Goal: Task Accomplishment & Management: Manage account settings

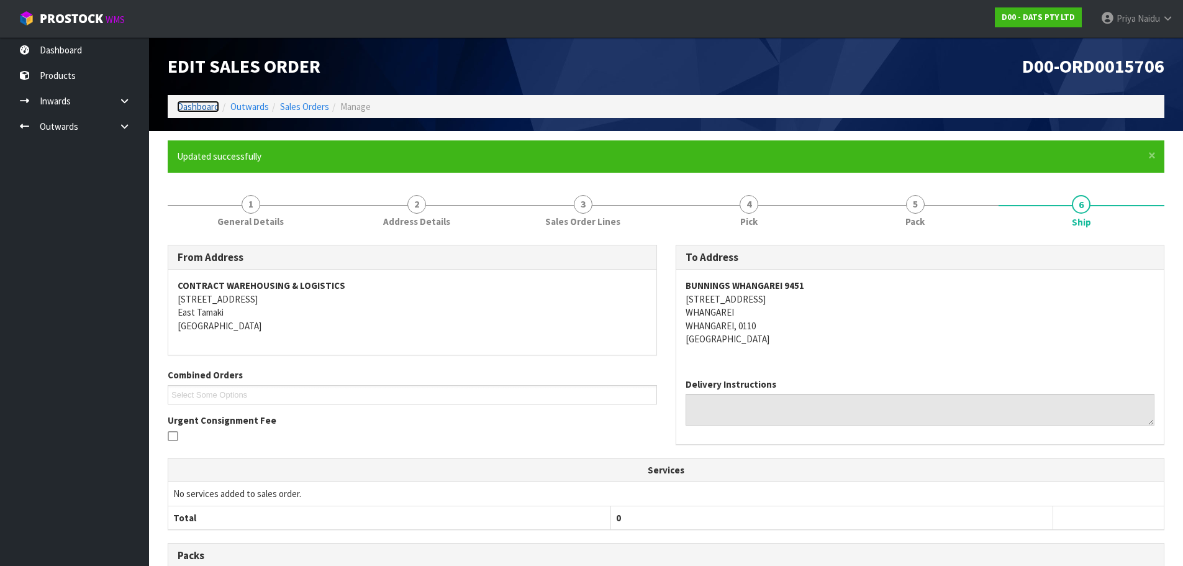
click at [196, 110] on link "Dashboard" at bounding box center [198, 107] width 42 height 12
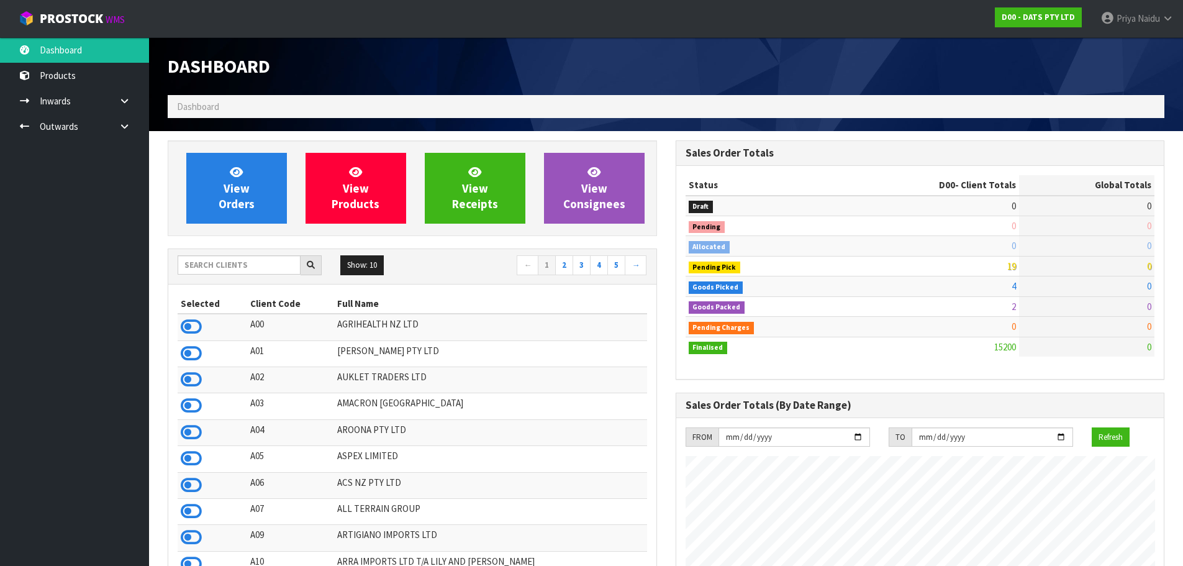
scroll to position [941, 507]
click at [252, 252] on div "Show: 10 5 10 25 50 ← 1 2 3 4 5 →" at bounding box center [412, 266] width 488 height 35
click at [251, 268] on input "text" at bounding box center [239, 264] width 123 height 19
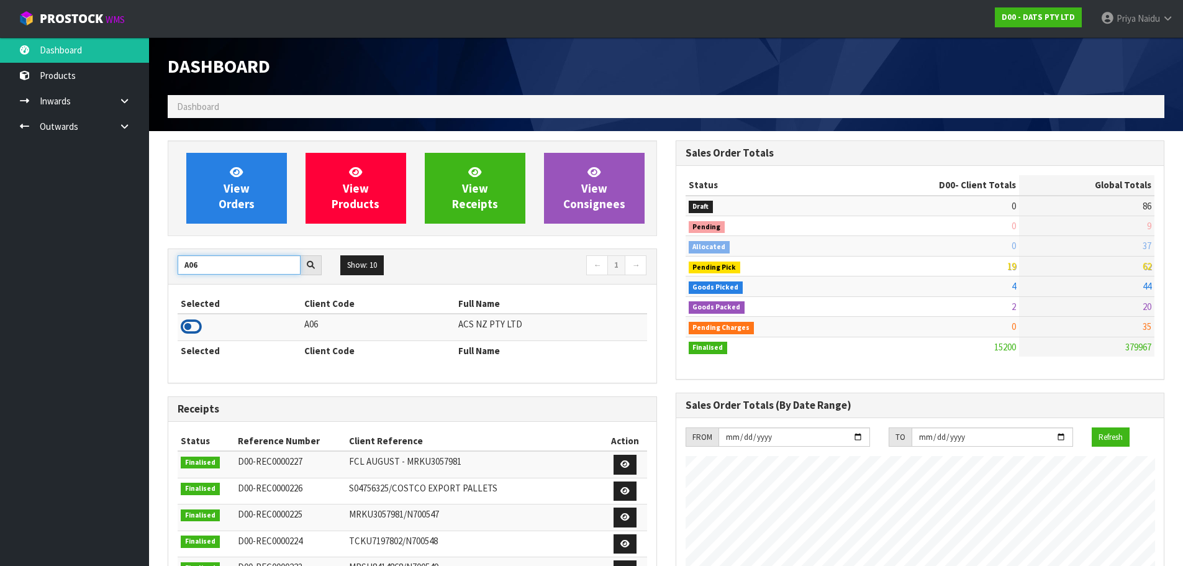
type input "A06"
click at [196, 324] on icon at bounding box center [191, 326] width 21 height 19
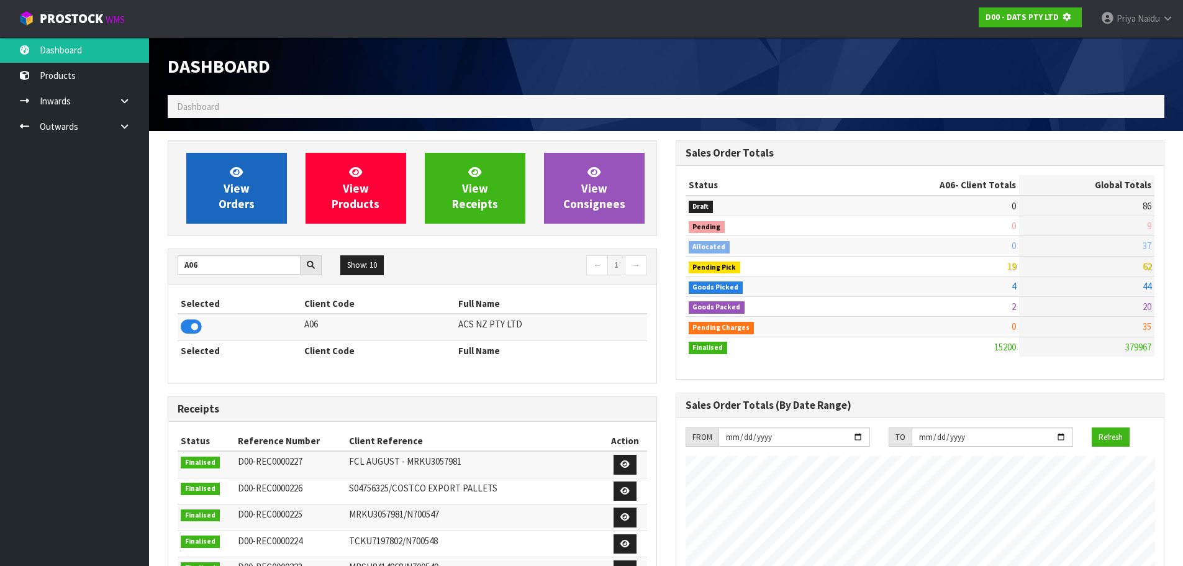
scroll to position [774, 507]
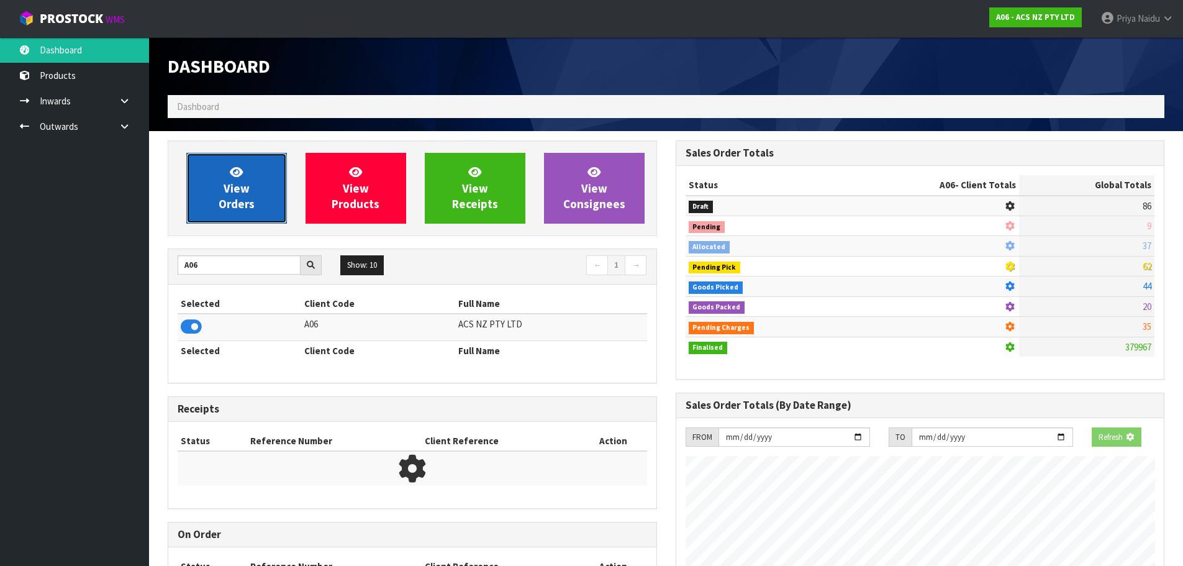
click at [227, 181] on span "View Orders" at bounding box center [237, 188] width 36 height 47
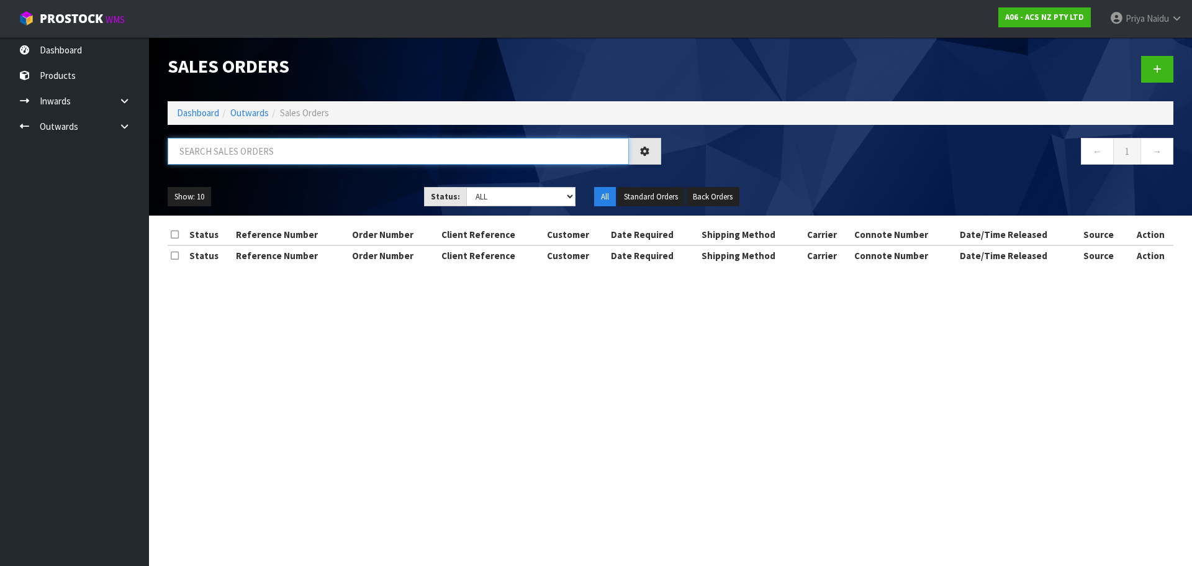
click at [261, 158] on input "text" at bounding box center [398, 151] width 461 height 27
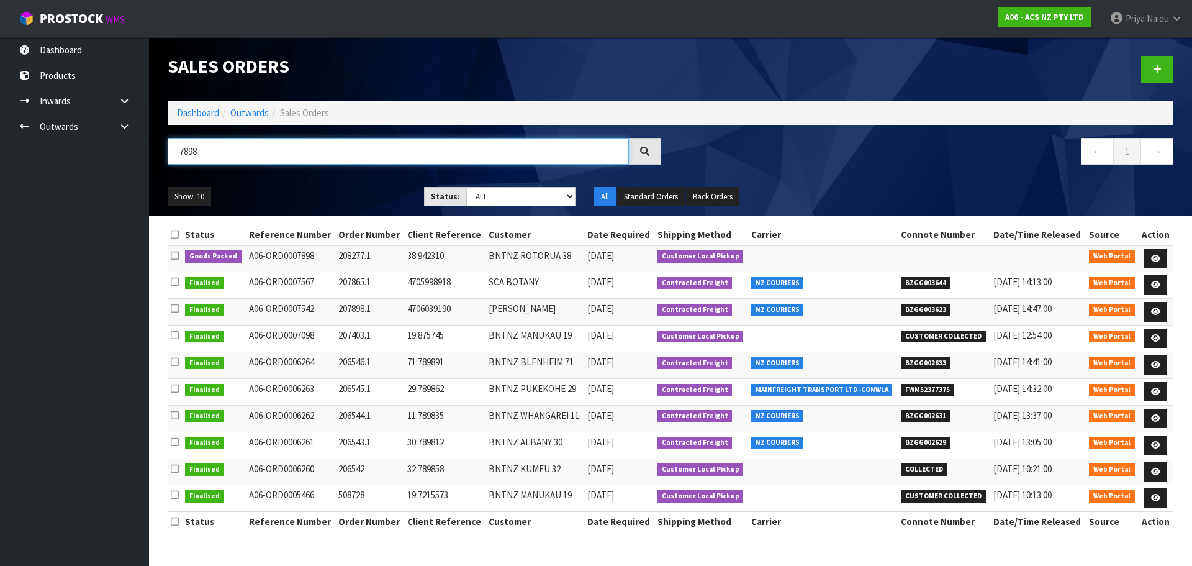
type input "7898"
click at [309, 187] on ul "Show: 10 5 10 25 50" at bounding box center [287, 197] width 238 height 20
click at [1156, 257] on icon at bounding box center [1155, 259] width 9 height 8
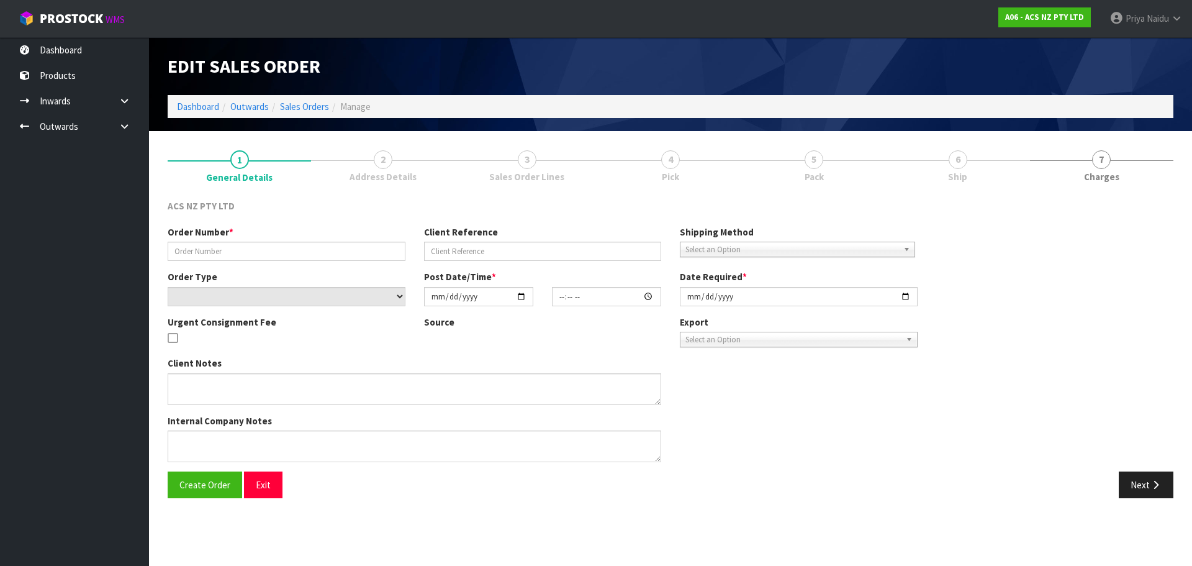
type input "208277.1"
type input "38:942310"
select select "number:0"
type input "[DATE]"
type input "10:28:00.000"
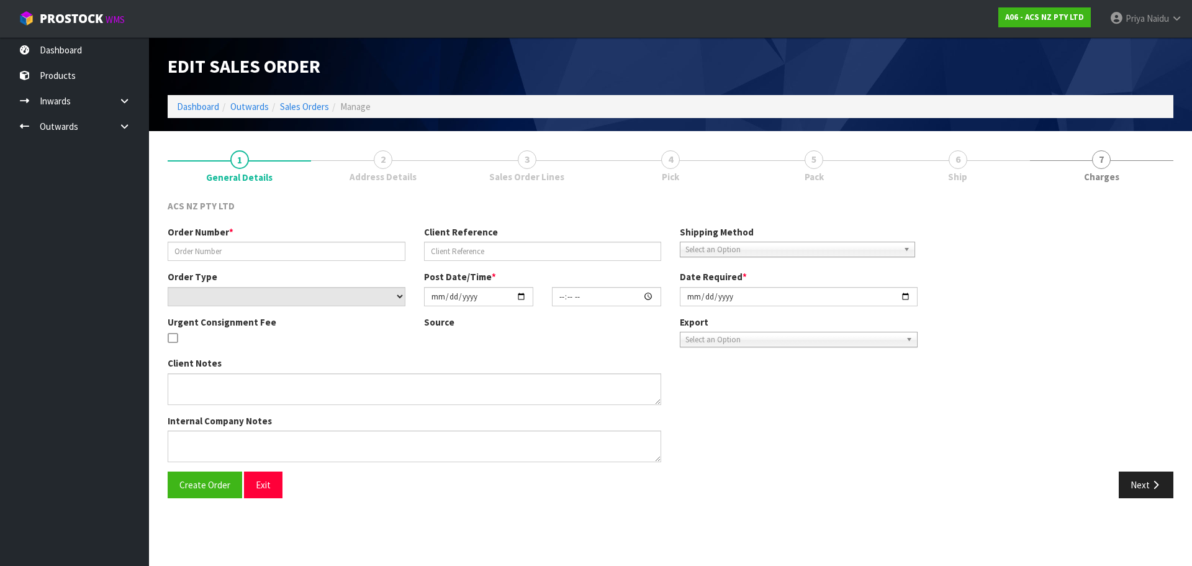
type input "[DATE]"
type textarea "URGENT COURIERS WILL COLLECT"
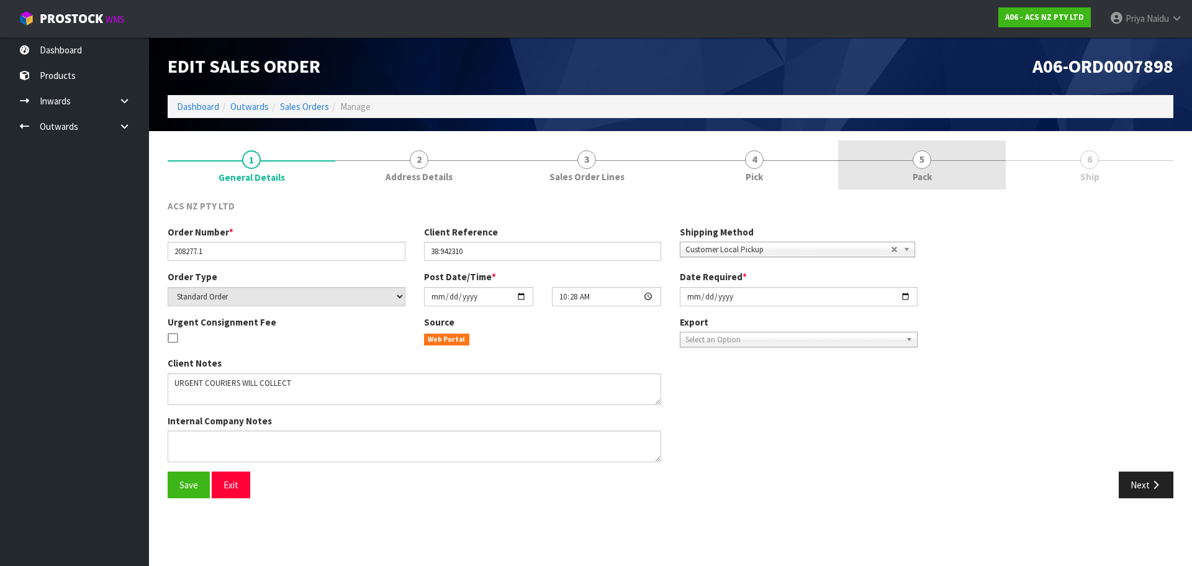
click at [913, 168] on link "5 Pack" at bounding box center [922, 164] width 168 height 49
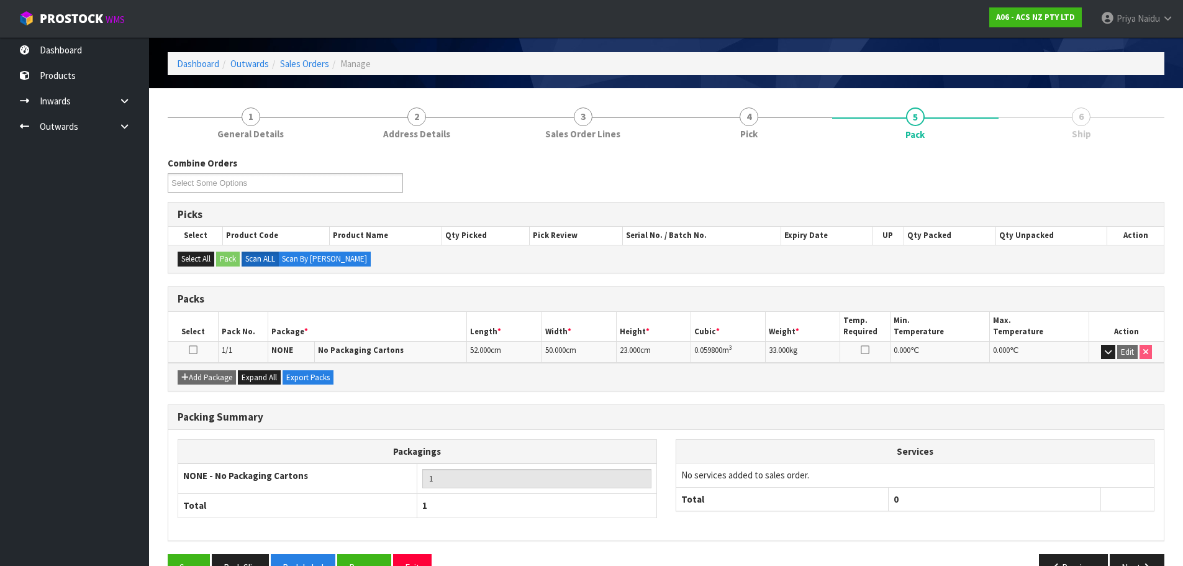
scroll to position [76, 0]
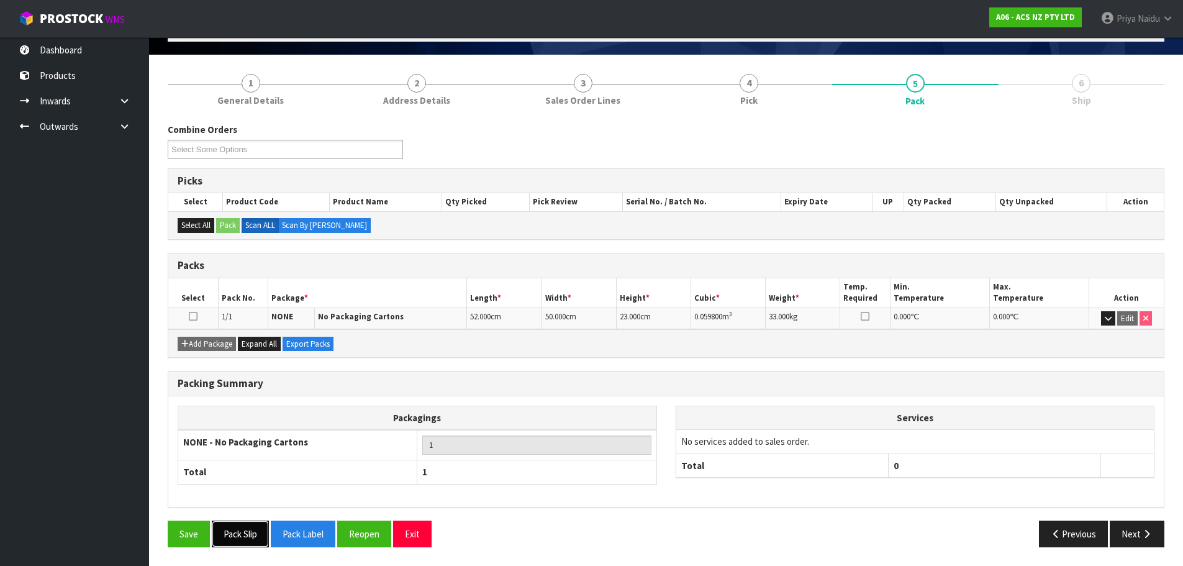
drag, startPoint x: 247, startPoint y: 537, endPoint x: 341, endPoint y: 492, distance: 104.4
click at [248, 537] on button "Pack Slip" at bounding box center [240, 533] width 57 height 27
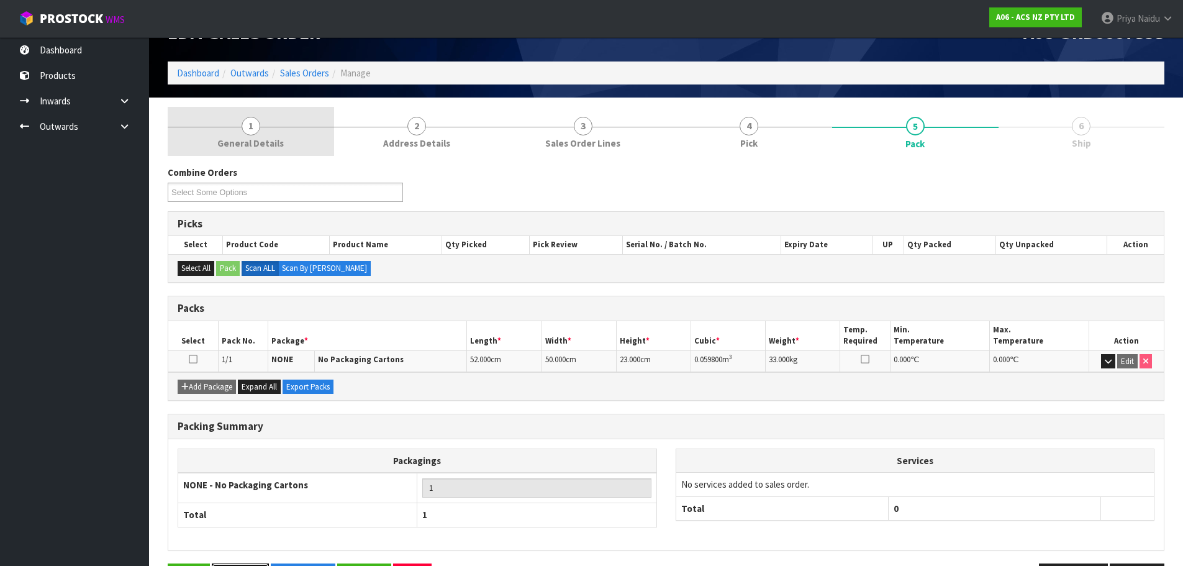
scroll to position [0, 0]
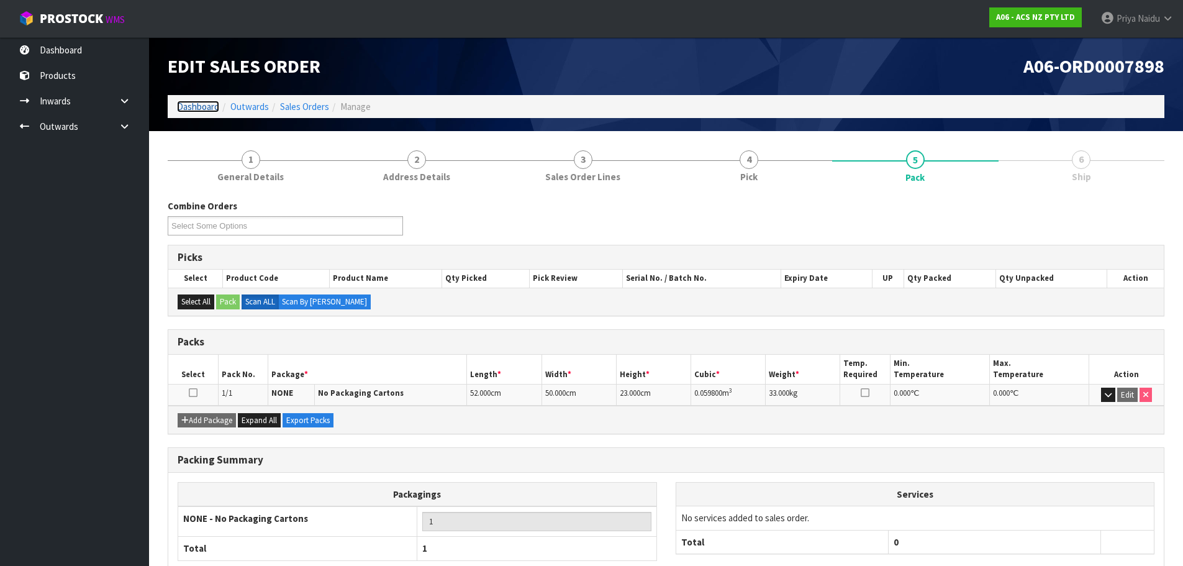
click at [197, 105] on link "Dashboard" at bounding box center [198, 107] width 42 height 12
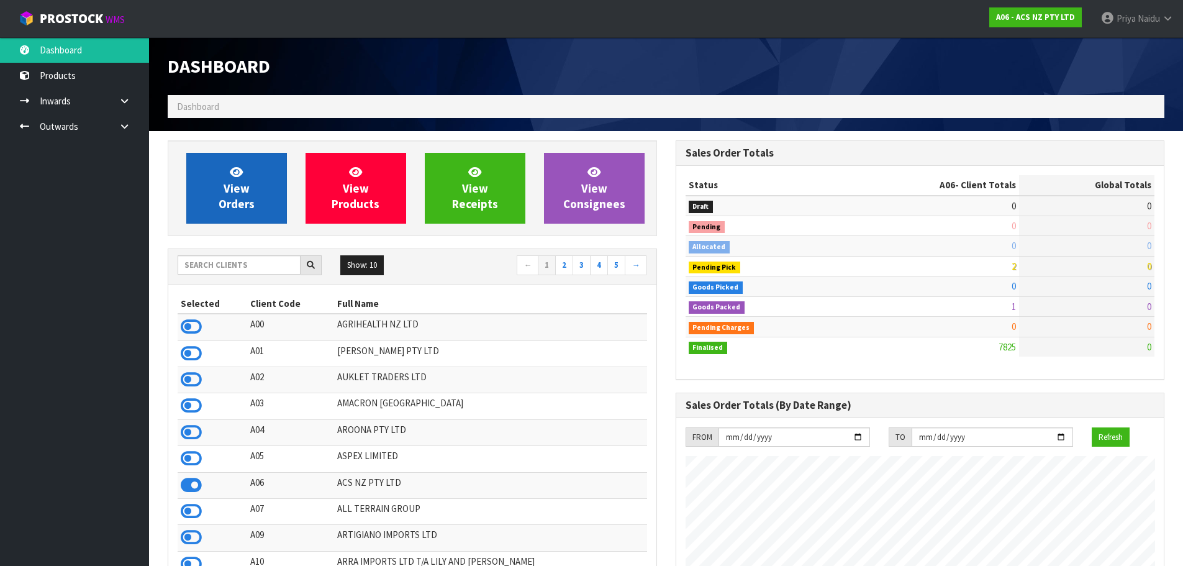
scroll to position [941, 507]
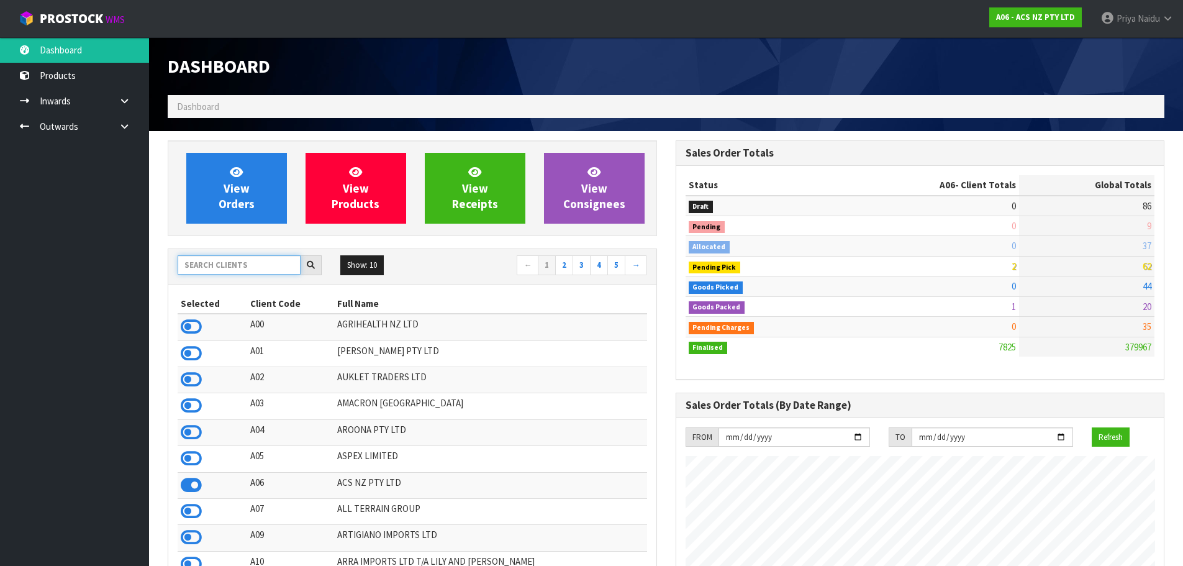
click at [215, 269] on input "text" at bounding box center [239, 264] width 123 height 19
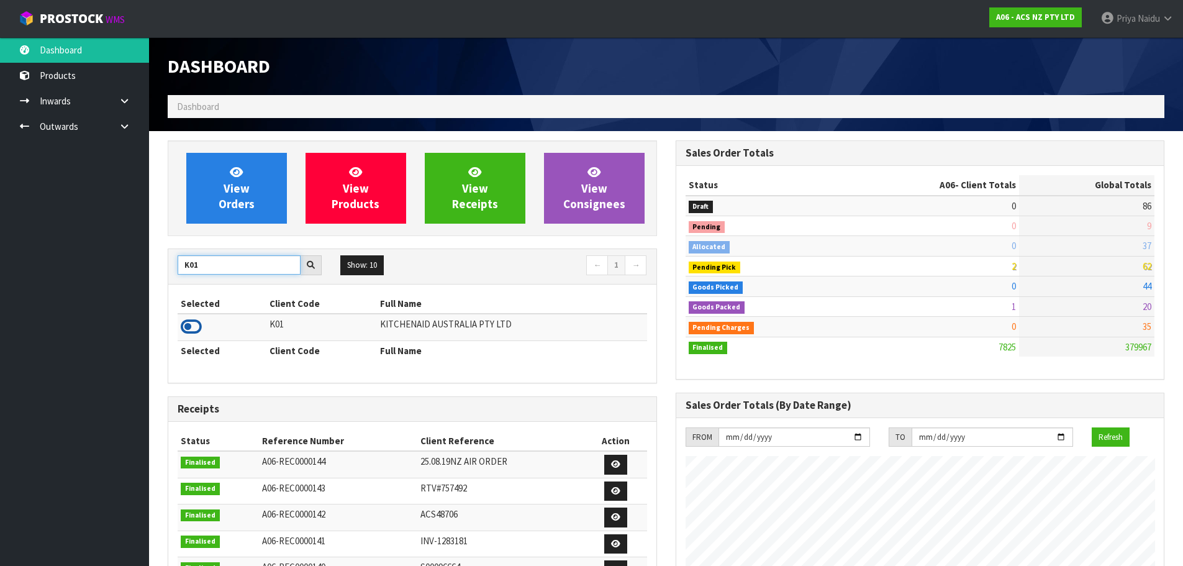
type input "K01"
click at [187, 327] on icon at bounding box center [191, 326] width 21 height 19
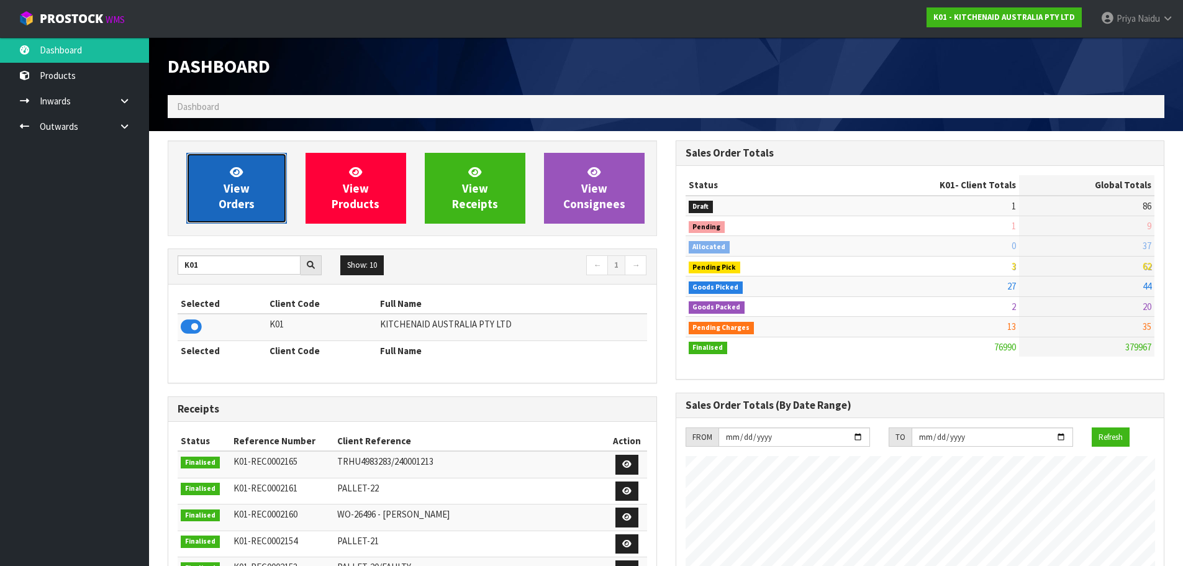
click at [250, 205] on span "View Orders" at bounding box center [237, 188] width 36 height 47
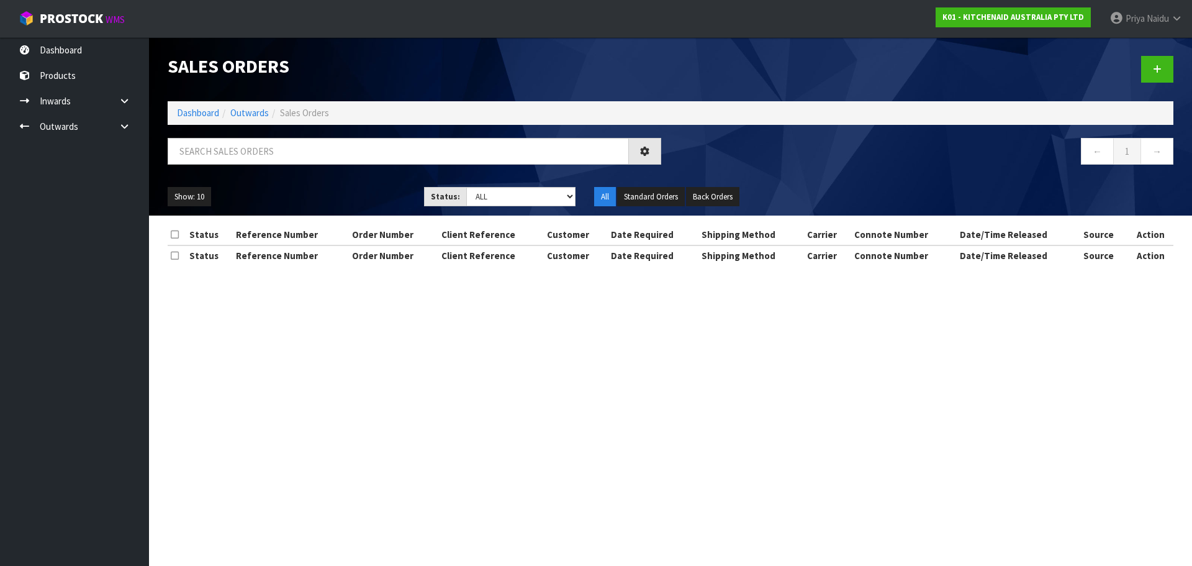
click at [263, 148] on input "text" at bounding box center [398, 151] width 461 height 27
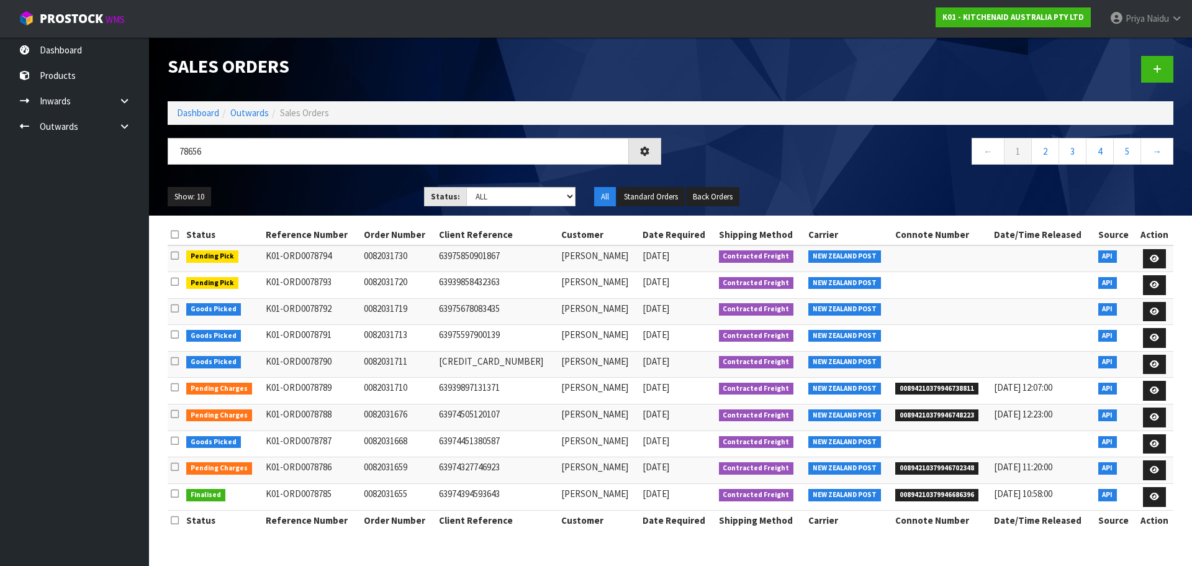
click at [315, 191] on ul "Show: 10 5 10 25 50" at bounding box center [287, 197] width 238 height 20
click at [361, 198] on ul "Show: 10 5 10 25 50" at bounding box center [287, 197] width 238 height 20
click at [349, 195] on ul "Show: 10 5 10 25 50" at bounding box center [287, 197] width 238 height 20
click at [349, 192] on ul "Show: 10 5 10 25 50" at bounding box center [287, 197] width 238 height 20
click at [349, 191] on ul "Show: 10 5 10 25 50" at bounding box center [287, 197] width 238 height 20
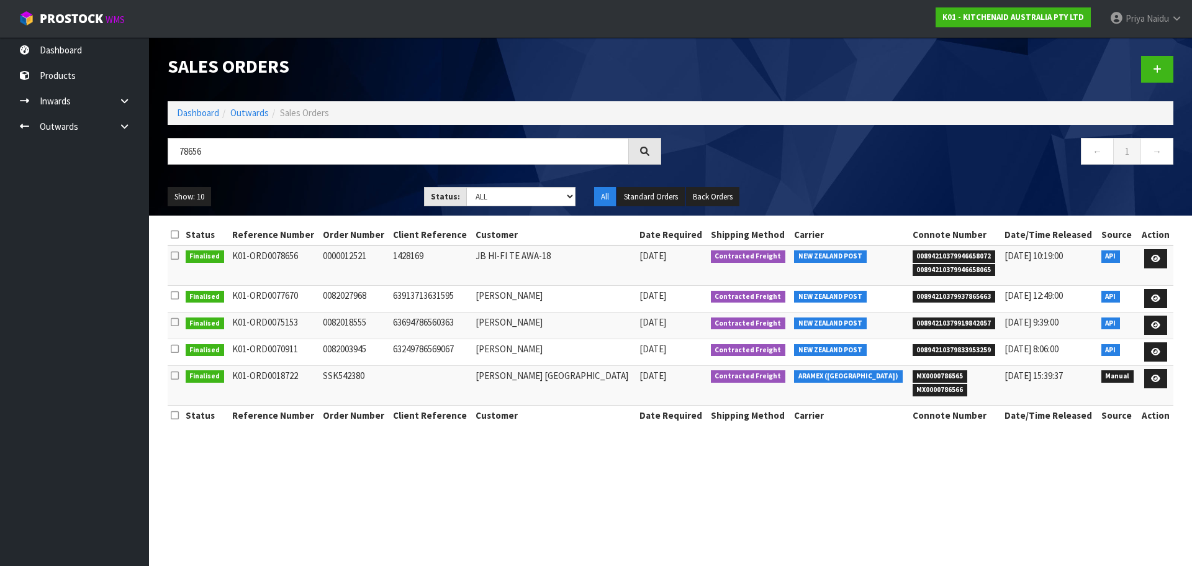
click at [349, 191] on ul "Show: 10 5 10 25 50" at bounding box center [287, 197] width 238 height 20
click at [268, 152] on input "78656" at bounding box center [398, 151] width 461 height 27
click at [319, 178] on div "Show: 10 5 10 25 50 Status: Draft Pending Allocated Pending Pick Goods Picked G…" at bounding box center [670, 197] width 1024 height 38
click at [313, 176] on div "78655 ← 1 →" at bounding box center [670, 158] width 1024 height 40
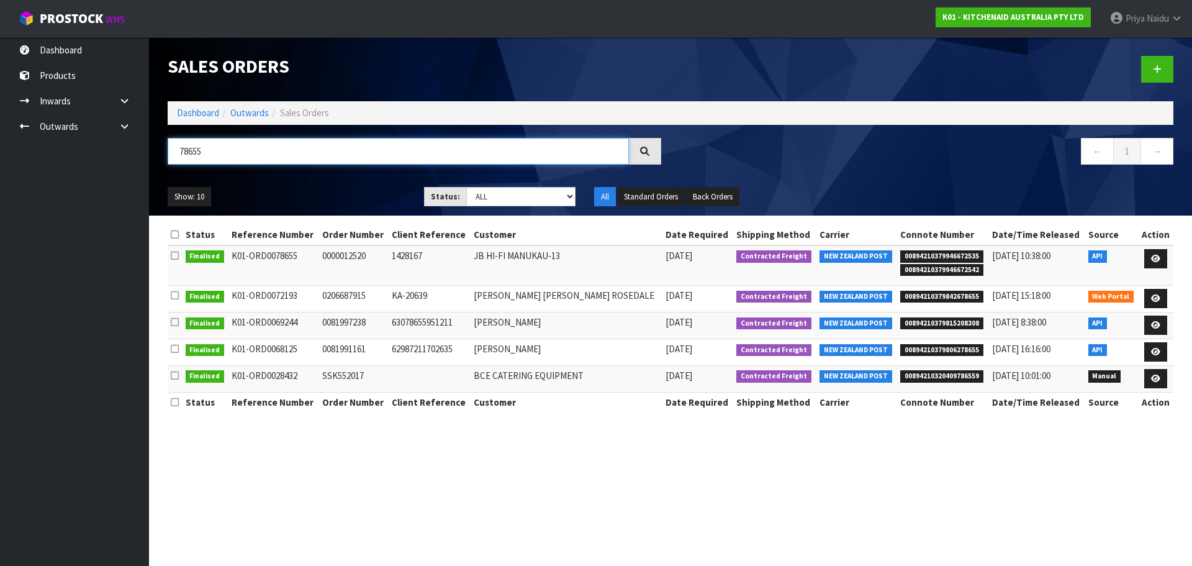
click at [264, 148] on input "78655" at bounding box center [398, 151] width 461 height 27
click at [306, 187] on ul "Show: 10 5 10 25 50" at bounding box center [287, 197] width 238 height 20
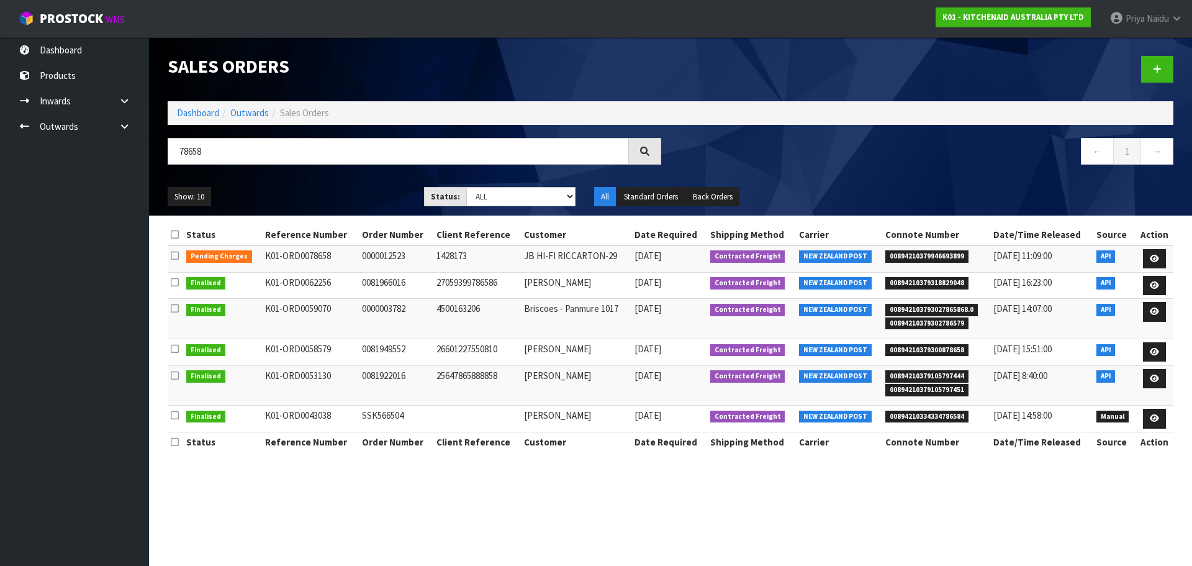
click at [301, 178] on div "Show: 10 5 10 25 50 Status: Draft Pending Allocated Pending Pick Goods Picked G…" at bounding box center [670, 197] width 1024 height 38
click at [292, 153] on input "78658" at bounding box center [398, 151] width 461 height 27
click at [291, 183] on div "Show: 10 5 10 25 50 Status: Draft Pending Allocated Pending Pick Goods Picked G…" at bounding box center [670, 197] width 1024 height 38
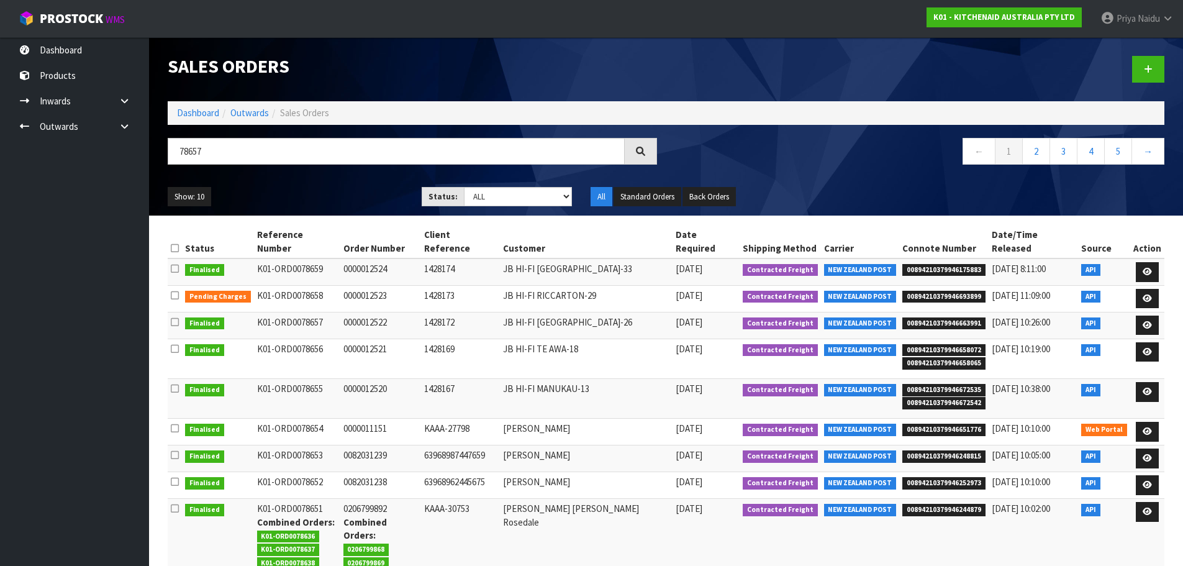
click at [297, 182] on div "Show: 10 5 10 25 50 Status: Draft Pending Allocated Pending Pick Goods Picked G…" at bounding box center [665, 197] width 1015 height 38
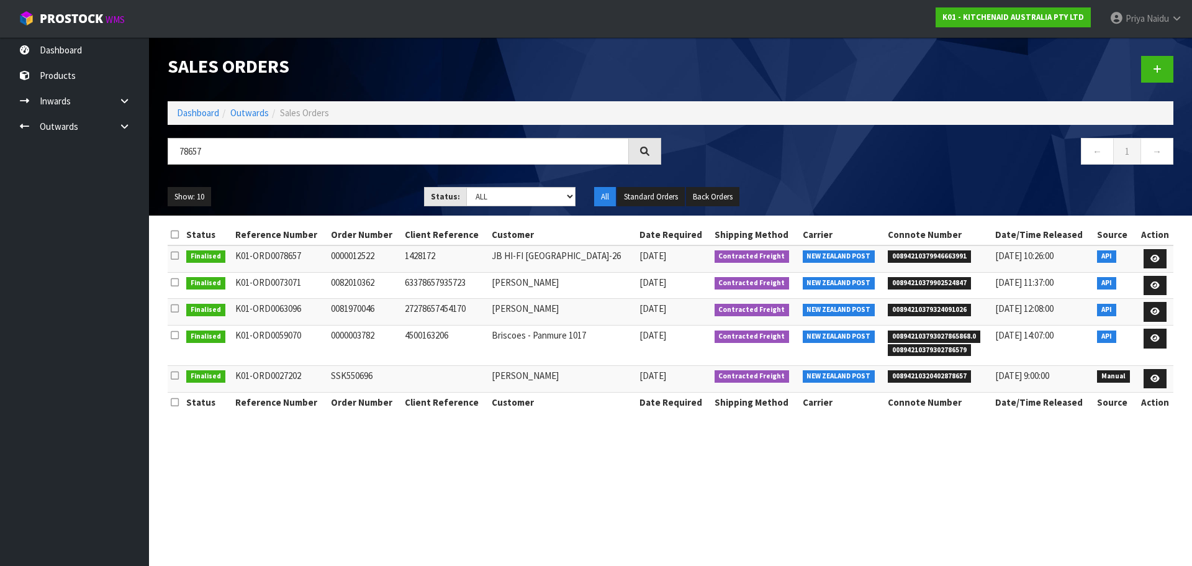
click at [337, 165] on div "78657" at bounding box center [414, 156] width 512 height 36
click at [335, 155] on input "78657" at bounding box center [398, 151] width 461 height 27
type input "78654"
click at [311, 187] on ul "Show: 10 5 10 25 50" at bounding box center [287, 197] width 238 height 20
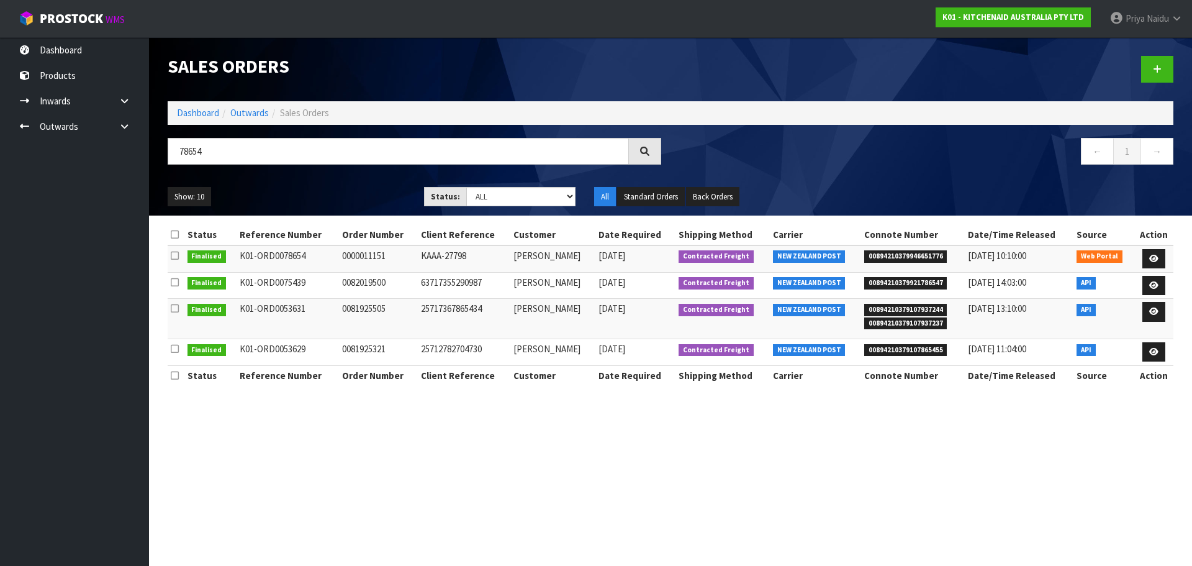
click at [311, 187] on ul "Show: 10 5 10 25 50" at bounding box center [287, 197] width 238 height 20
click at [194, 118] on link "Dashboard" at bounding box center [198, 113] width 42 height 12
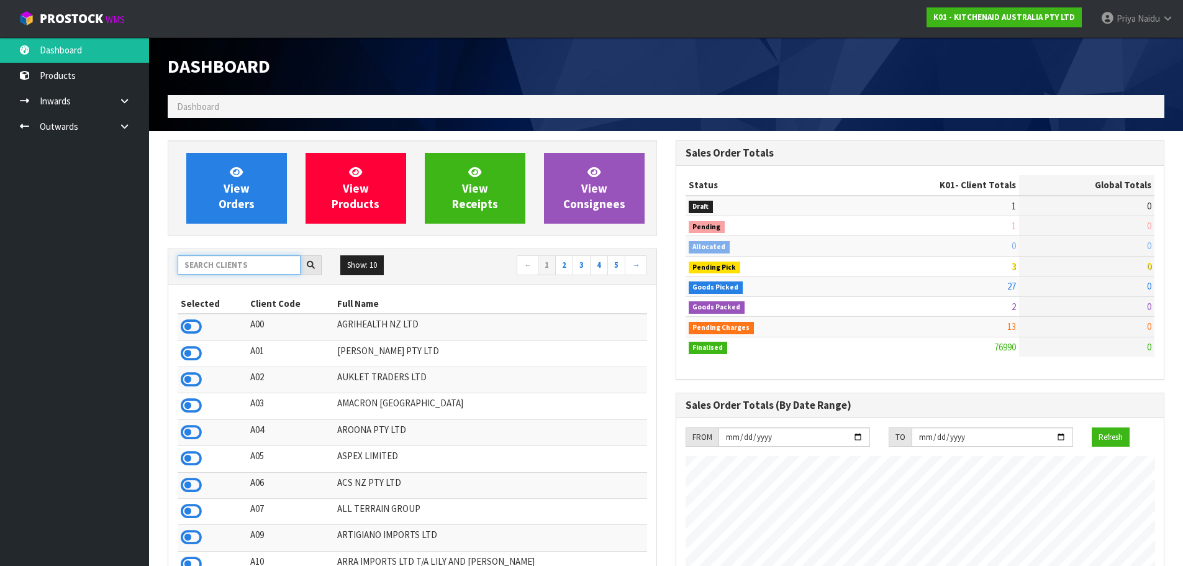
click at [214, 263] on input "text" at bounding box center [239, 264] width 123 height 19
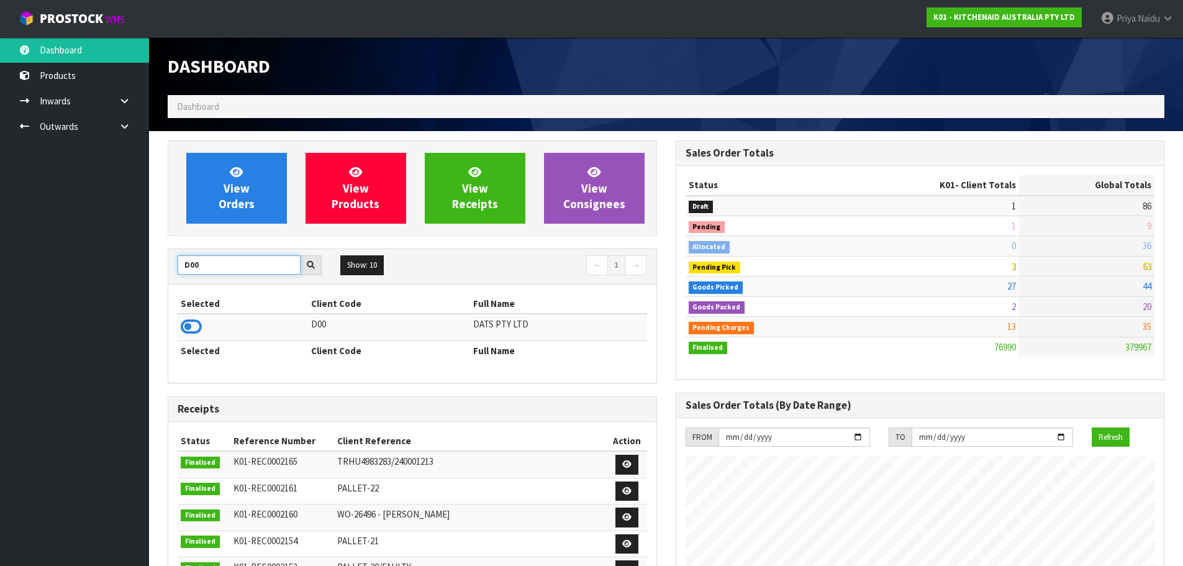
type input "D00"
click at [196, 325] on icon at bounding box center [191, 326] width 21 height 19
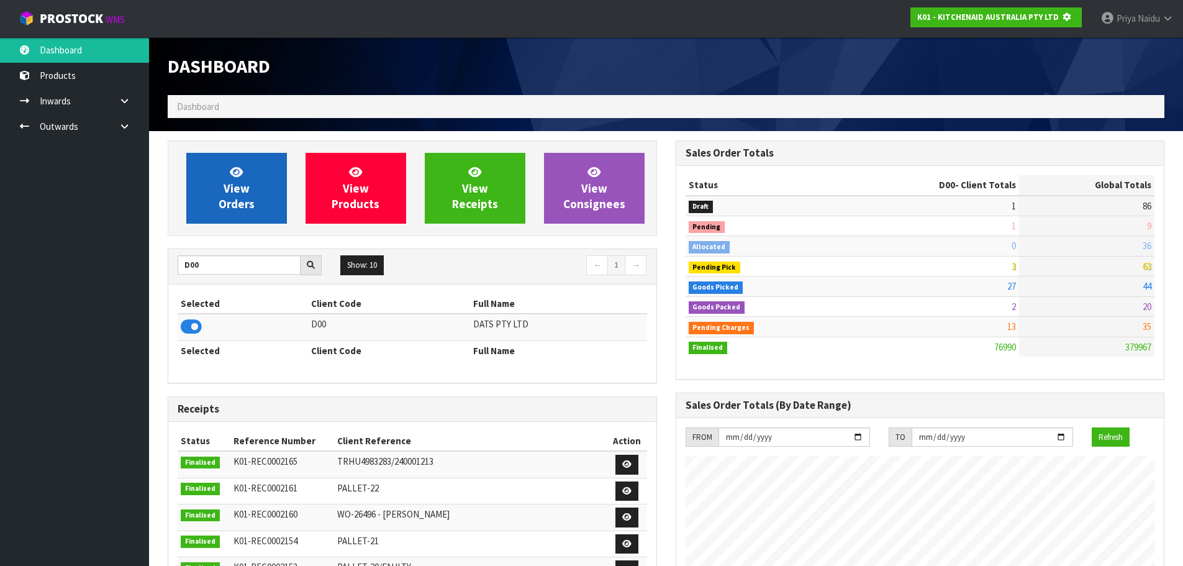
scroll to position [620052, 620319]
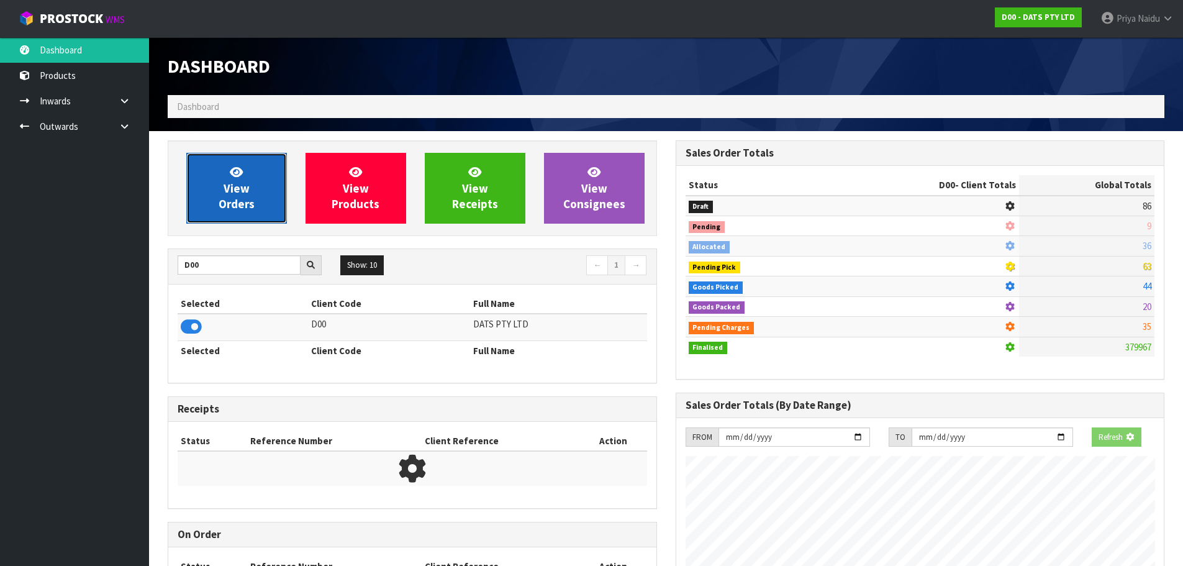
click at [250, 215] on link "View Orders" at bounding box center [236, 188] width 101 height 71
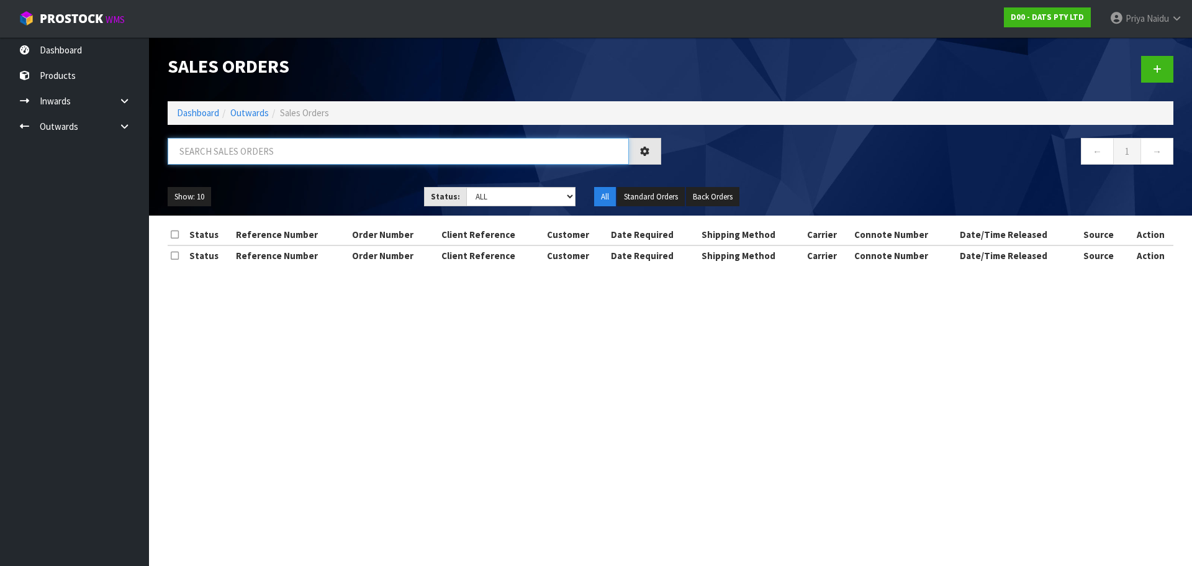
click at [255, 148] on input "text" at bounding box center [398, 151] width 461 height 27
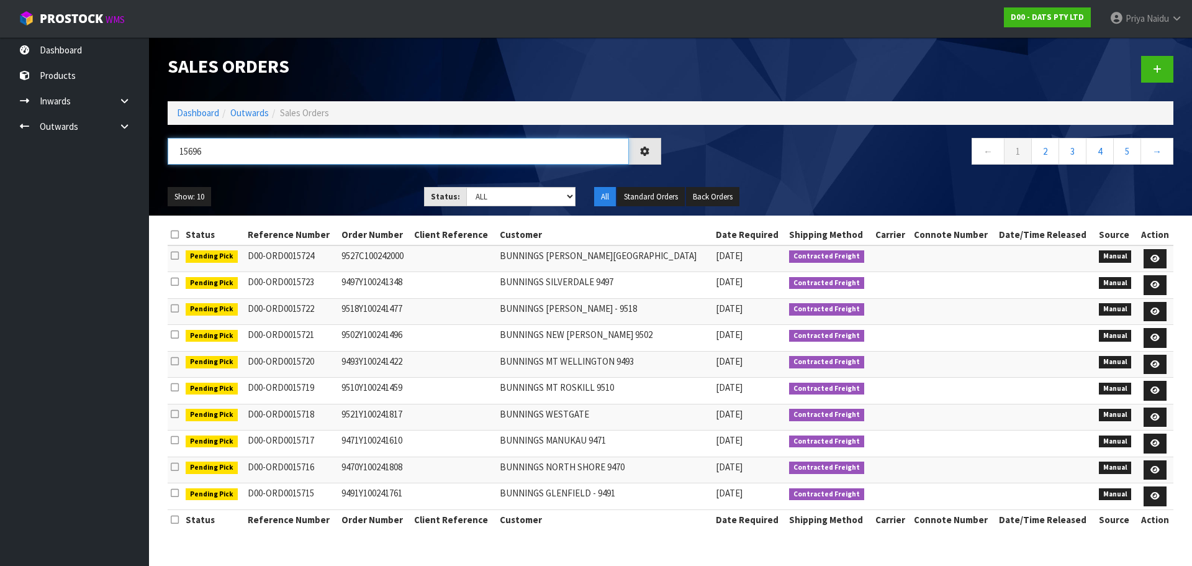
type input "15696"
click at [302, 178] on div "Show: 10 5 10 25 50 Status: Draft Pending Allocated Pending Pick Goods Picked G…" at bounding box center [670, 197] width 1024 height 38
click at [301, 181] on div "Show: 10 5 10 25 50 Status: Draft Pending Allocated Pending Pick Goods Picked G…" at bounding box center [670, 197] width 1024 height 38
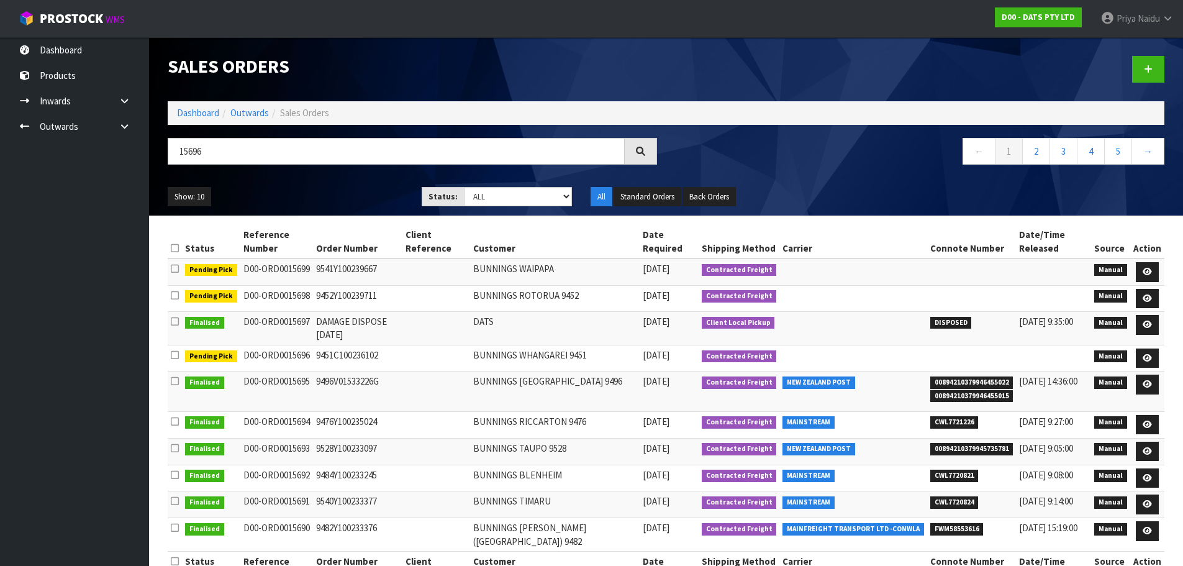
click at [301, 181] on div "Show: 10 5 10 25 50 Status: Draft Pending Allocated Pending Pick Goods Picked G…" at bounding box center [665, 197] width 1015 height 38
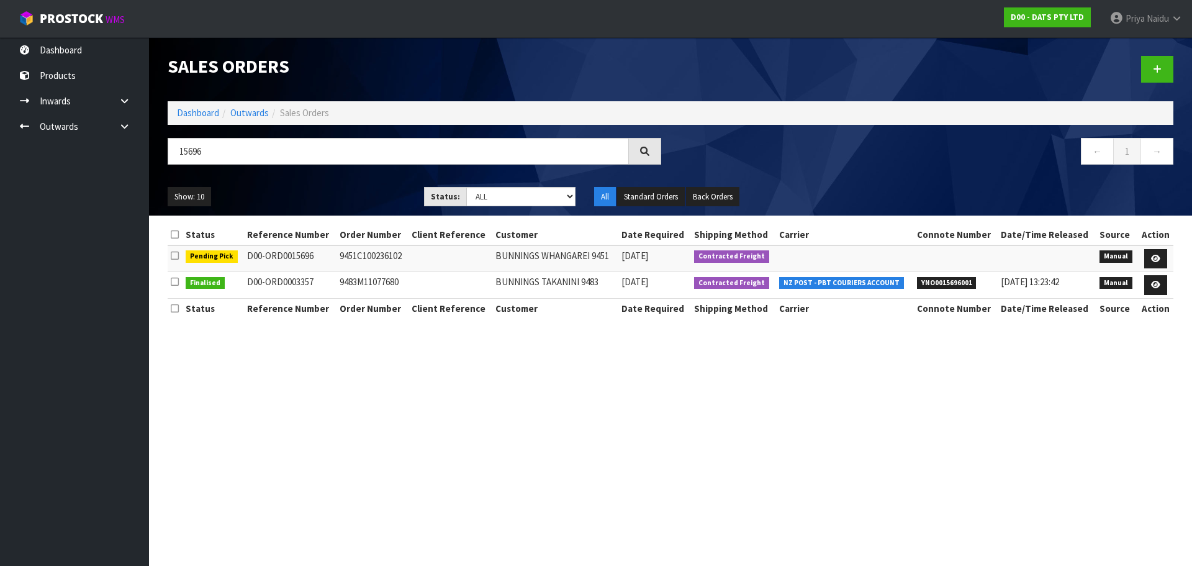
click at [301, 181] on div "Show: 10 5 10 25 50 Status: Draft Pending Allocated Pending Pick Goods Picked G…" at bounding box center [670, 197] width 1024 height 38
click at [187, 110] on link "Dashboard" at bounding box center [198, 113] width 42 height 12
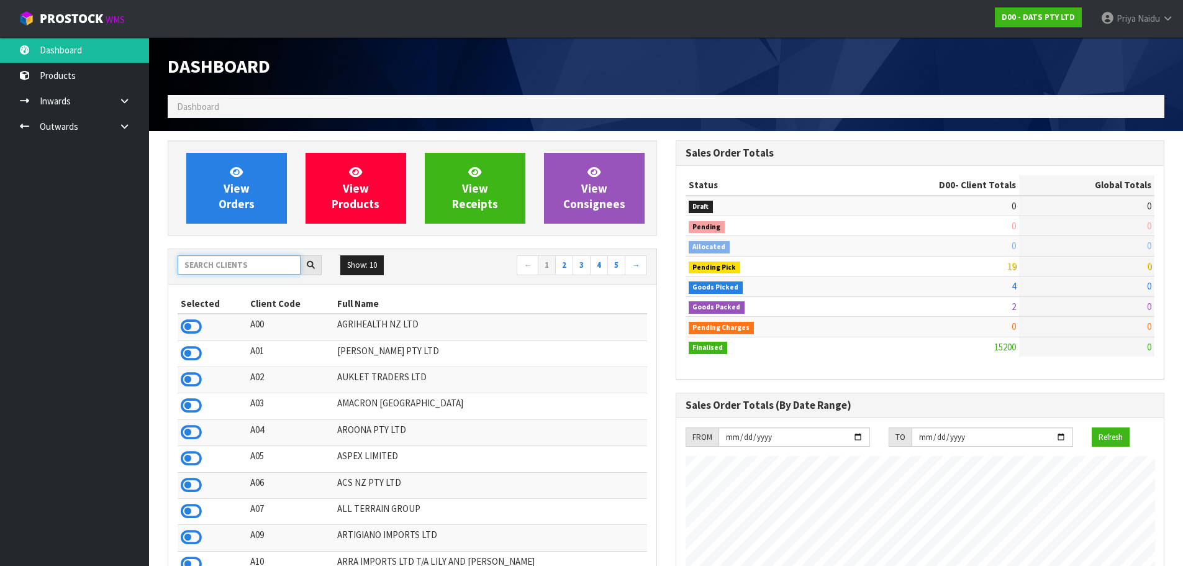
scroll to position [941, 507]
click at [212, 269] on input "text" at bounding box center [239, 264] width 123 height 19
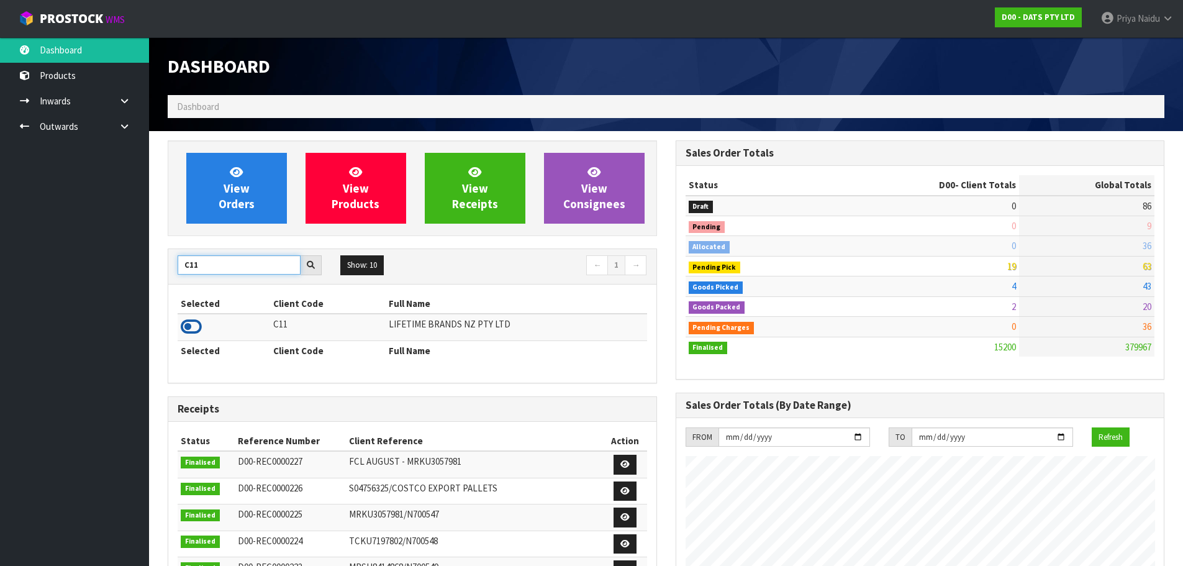
type input "C11"
click at [196, 329] on icon at bounding box center [191, 326] width 21 height 19
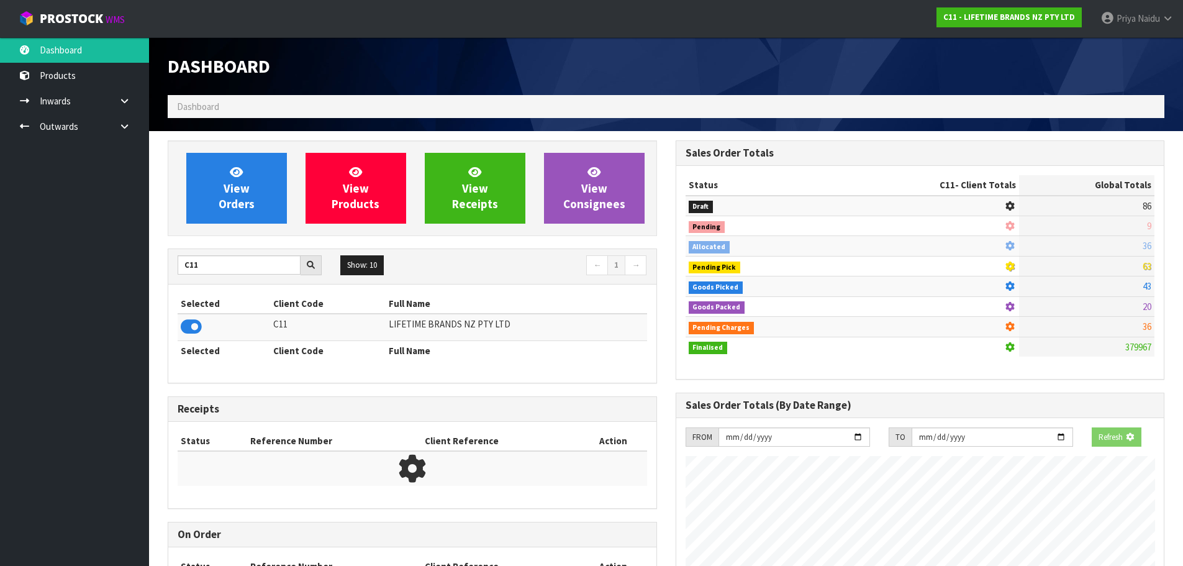
scroll to position [774, 507]
click at [219, 232] on div "View Orders View Products View Receipts View Consignees" at bounding box center [412, 188] width 489 height 96
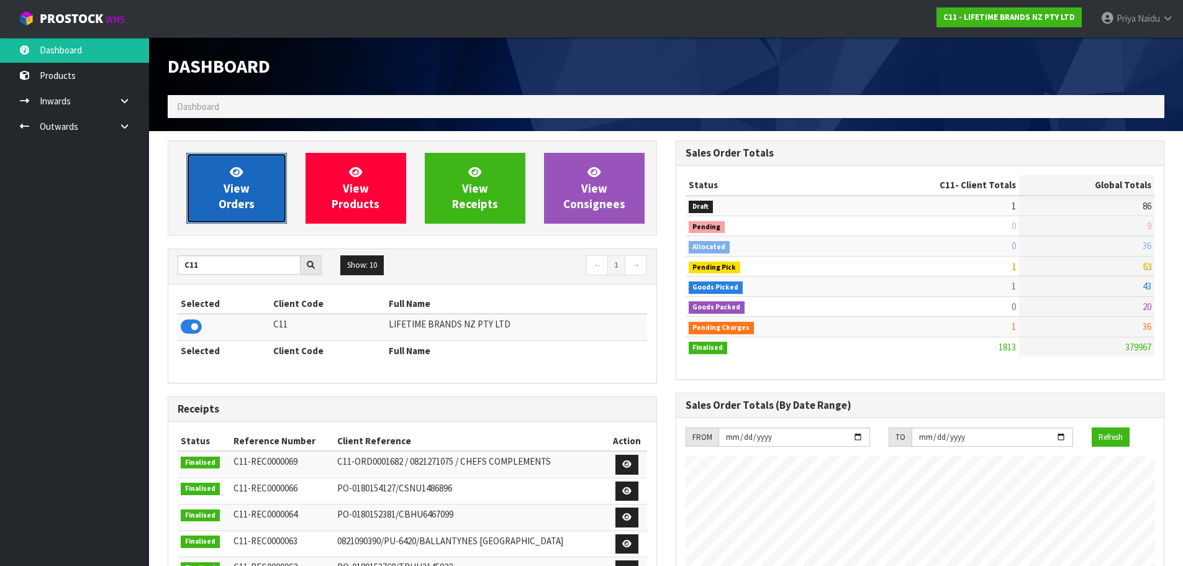
click at [229, 207] on span "View Orders" at bounding box center [237, 188] width 36 height 47
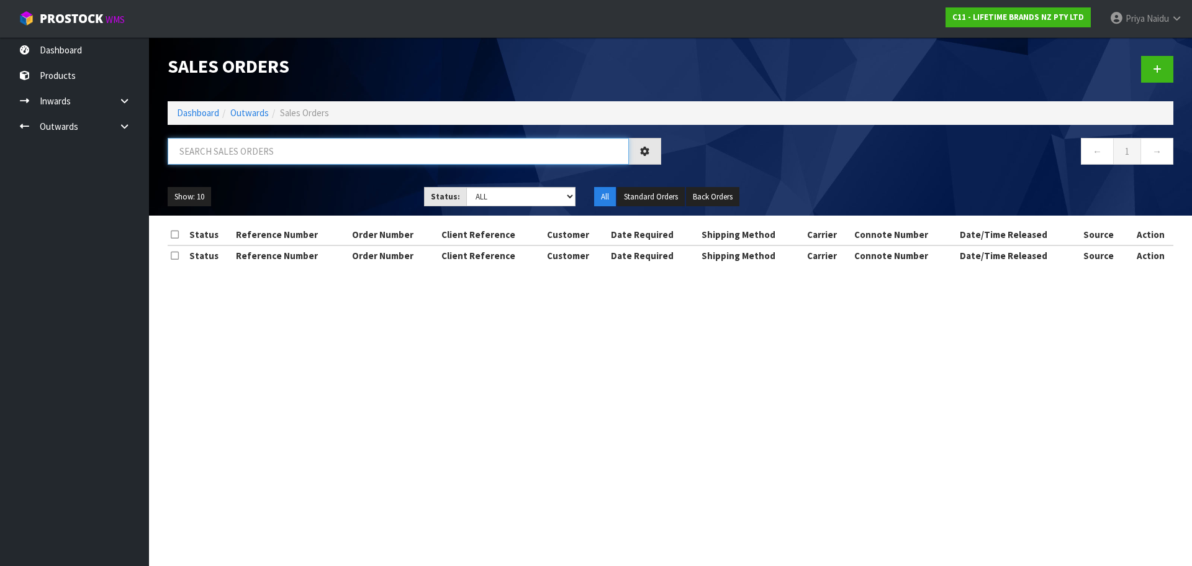
click at [266, 162] on input "text" at bounding box center [398, 151] width 461 height 27
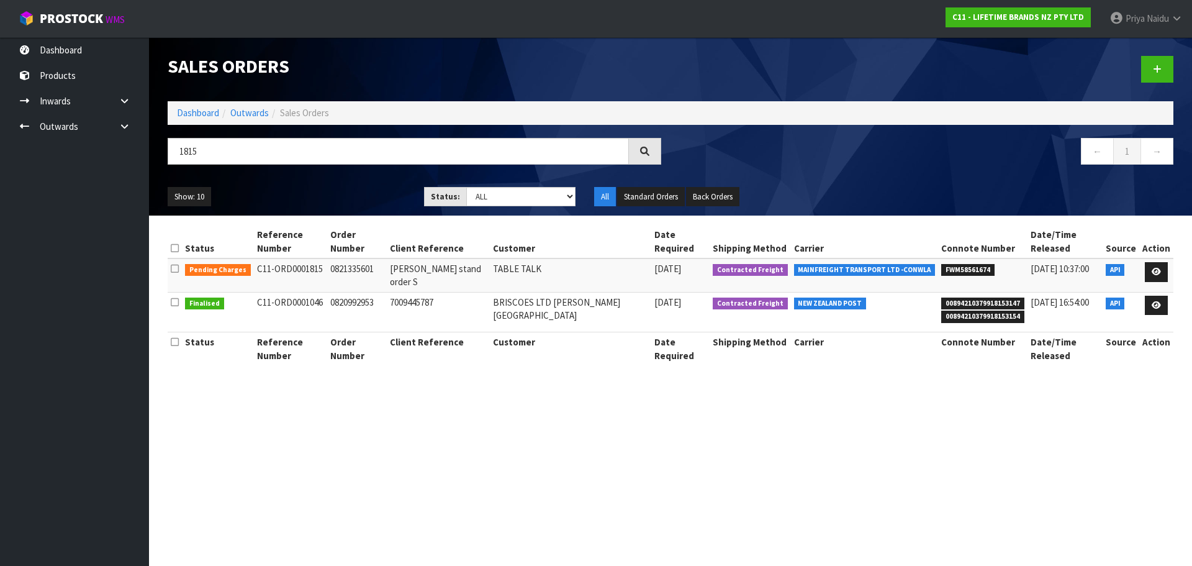
click at [294, 190] on ul "Show: 10 5 10 25 50" at bounding box center [287, 197] width 238 height 20
click at [282, 148] on input "1815" at bounding box center [398, 151] width 461 height 27
type input "1814"
click at [302, 187] on ul "Show: 10 5 10 25 50" at bounding box center [287, 197] width 238 height 20
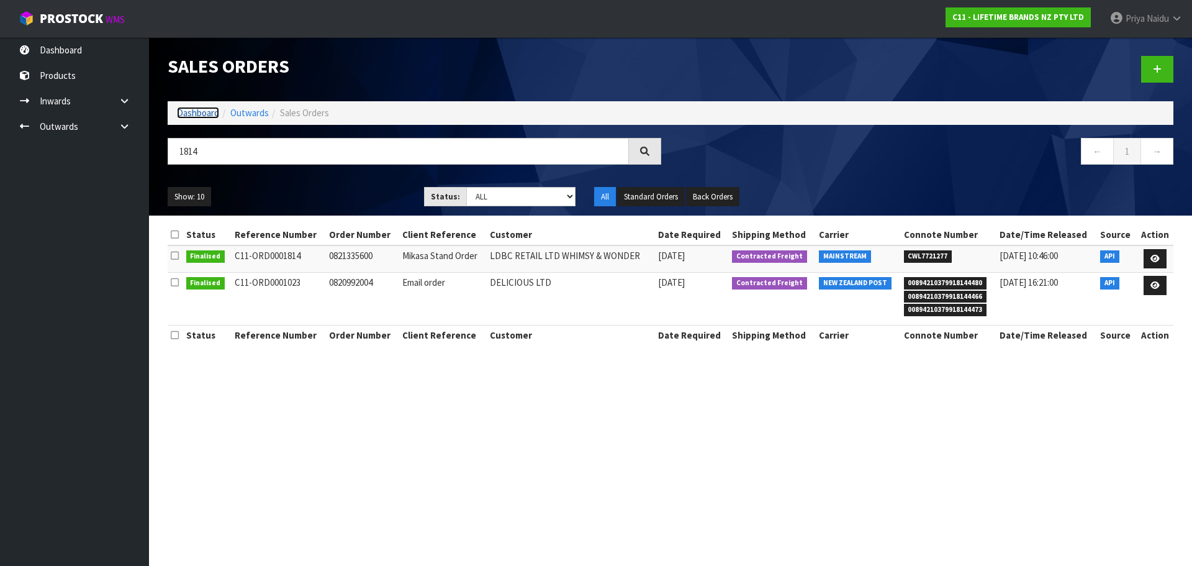
click at [212, 116] on link "Dashboard" at bounding box center [198, 113] width 42 height 12
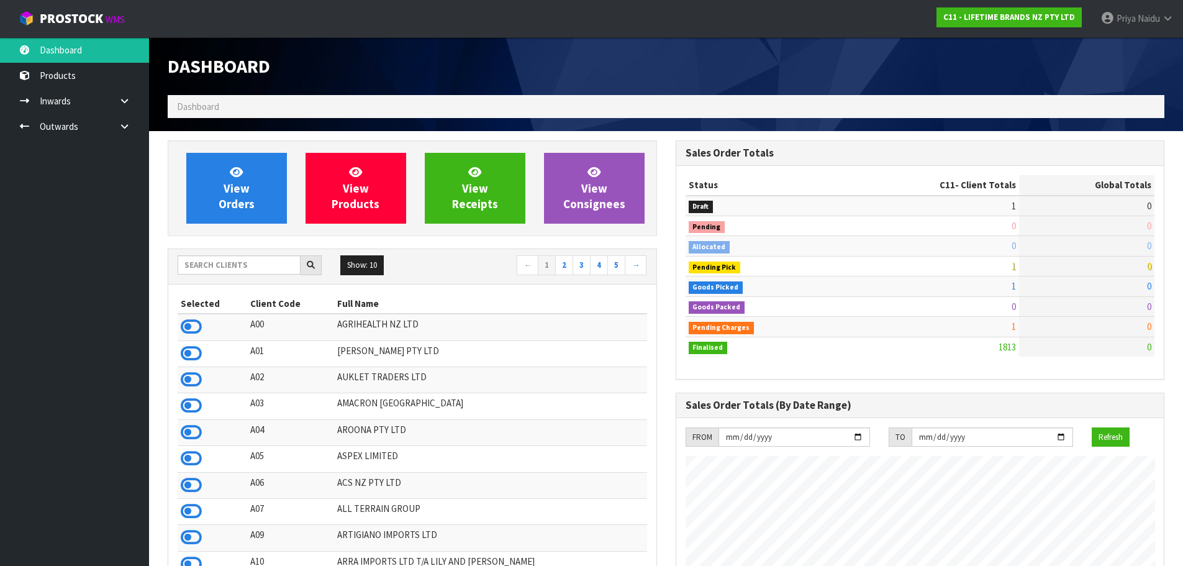
scroll to position [941, 507]
click at [233, 268] on input "text" at bounding box center [239, 264] width 123 height 19
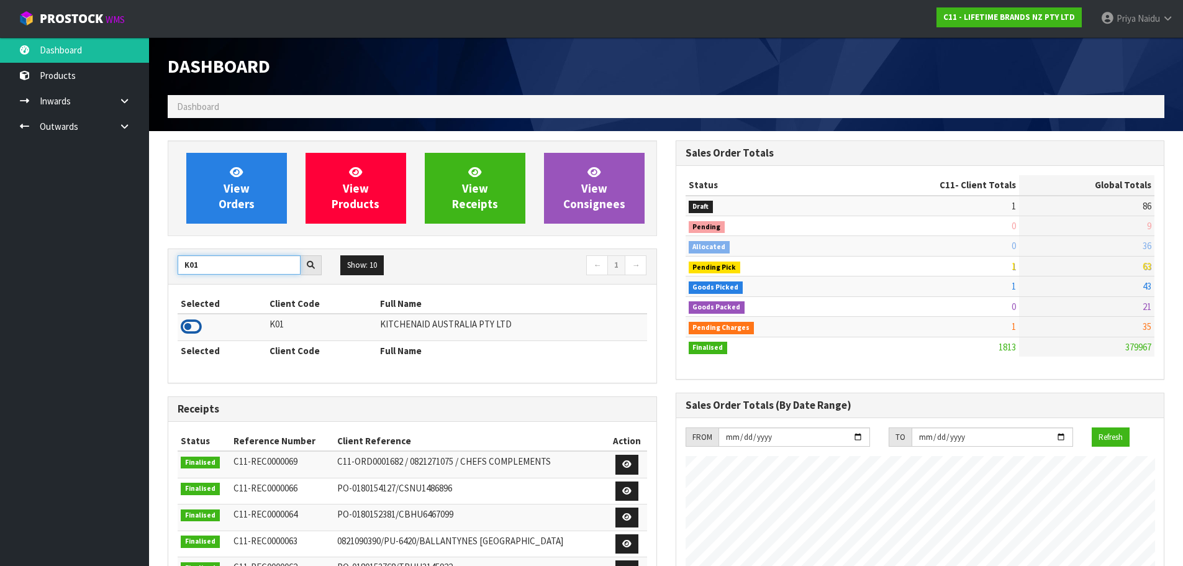
type input "K01"
click at [190, 327] on icon at bounding box center [191, 326] width 21 height 19
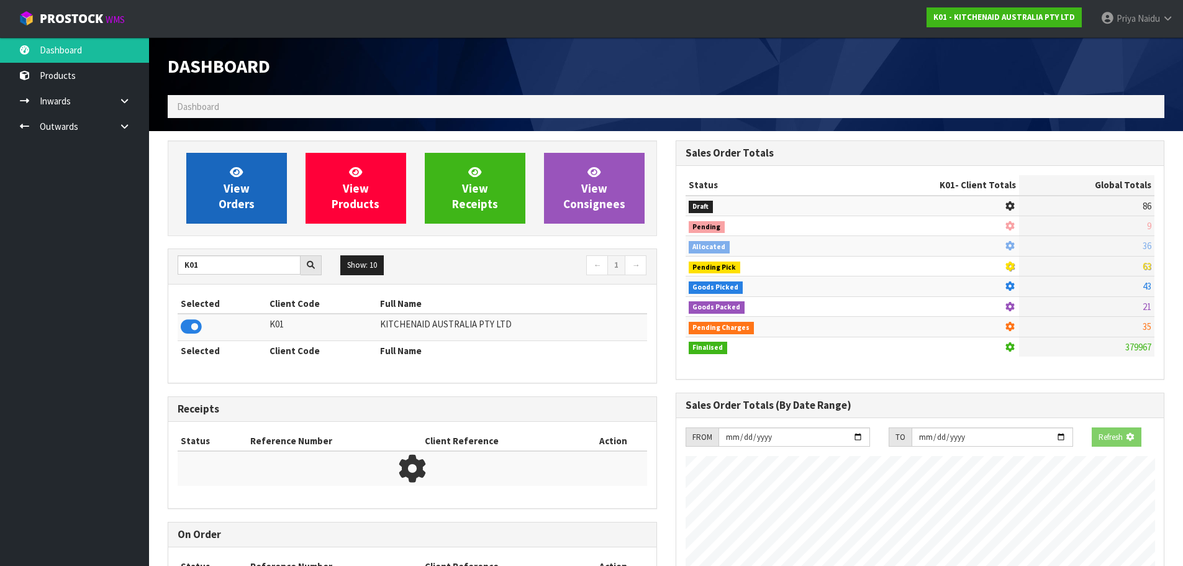
scroll to position [620052, 620319]
click at [259, 170] on link "View Orders" at bounding box center [236, 188] width 101 height 71
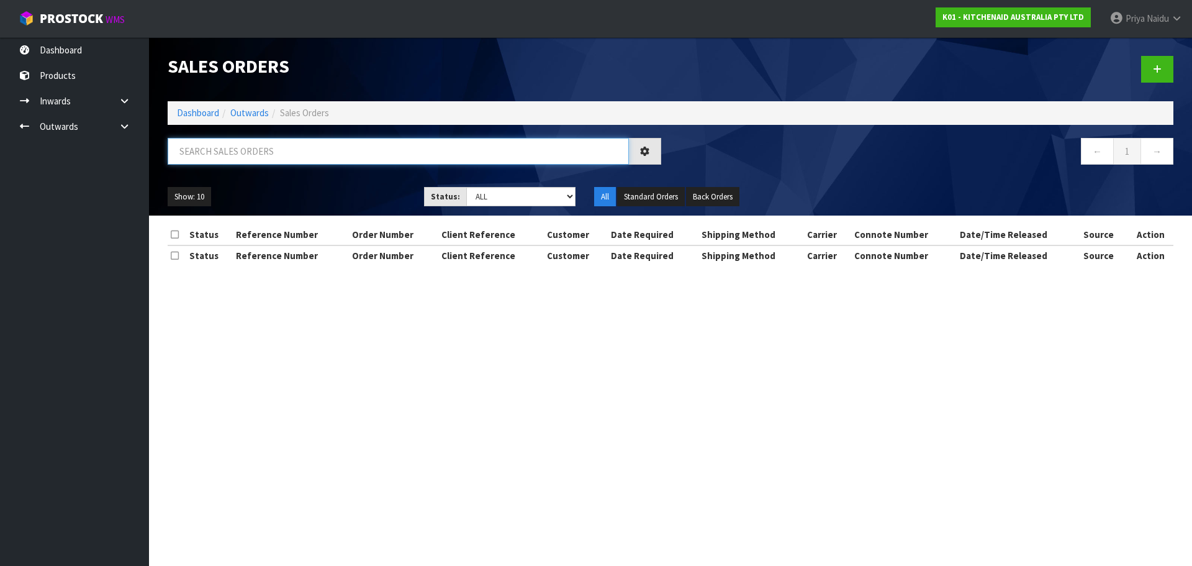
click at [268, 147] on input "text" at bounding box center [398, 151] width 461 height 27
type input "78718"
click at [310, 192] on ul "Show: 10 5 10 25 50" at bounding box center [287, 197] width 238 height 20
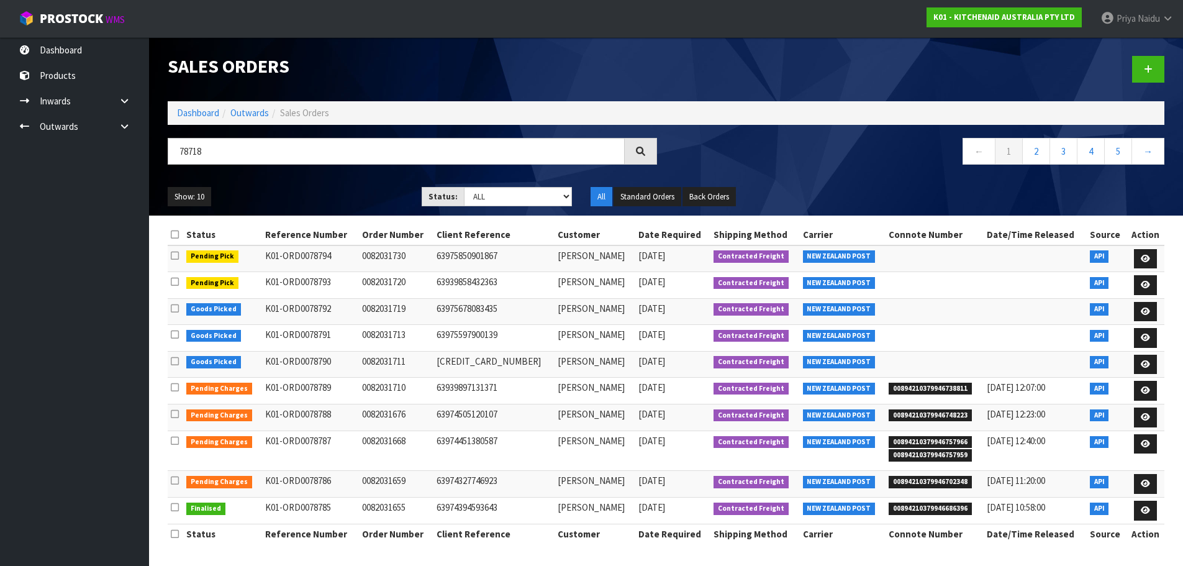
click at [302, 192] on ul "Show: 10 5 10 25 50" at bounding box center [285, 197] width 235 height 20
click at [321, 182] on div "Show: 10 5 10 25 50 Status: Draft Pending Allocated Pending Pick Goods Picked G…" at bounding box center [665, 197] width 1015 height 38
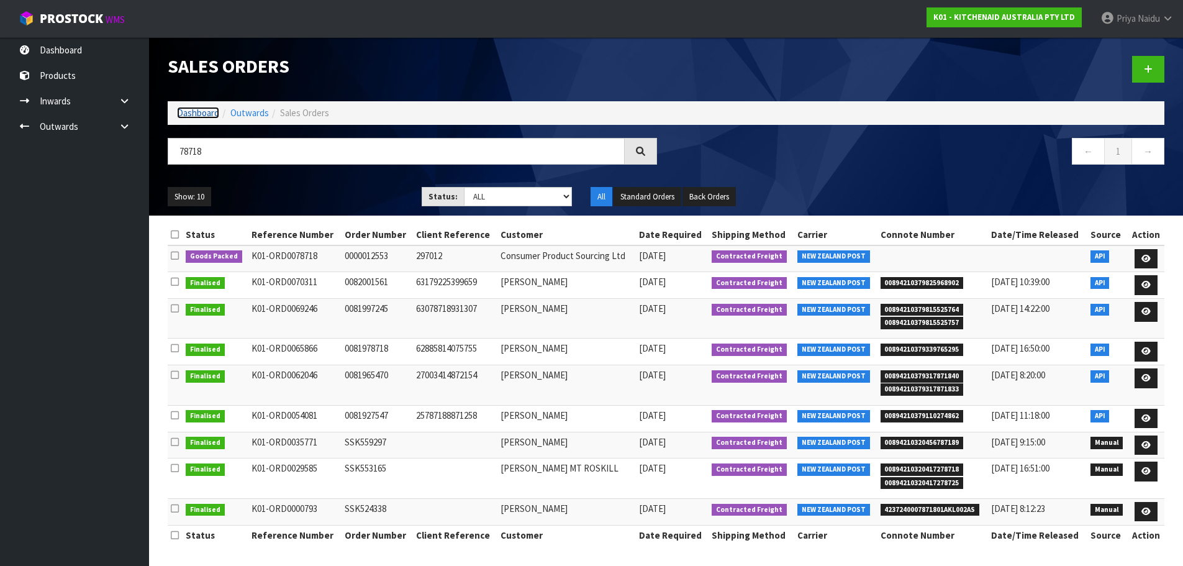
click at [211, 117] on link "Dashboard" at bounding box center [198, 113] width 42 height 12
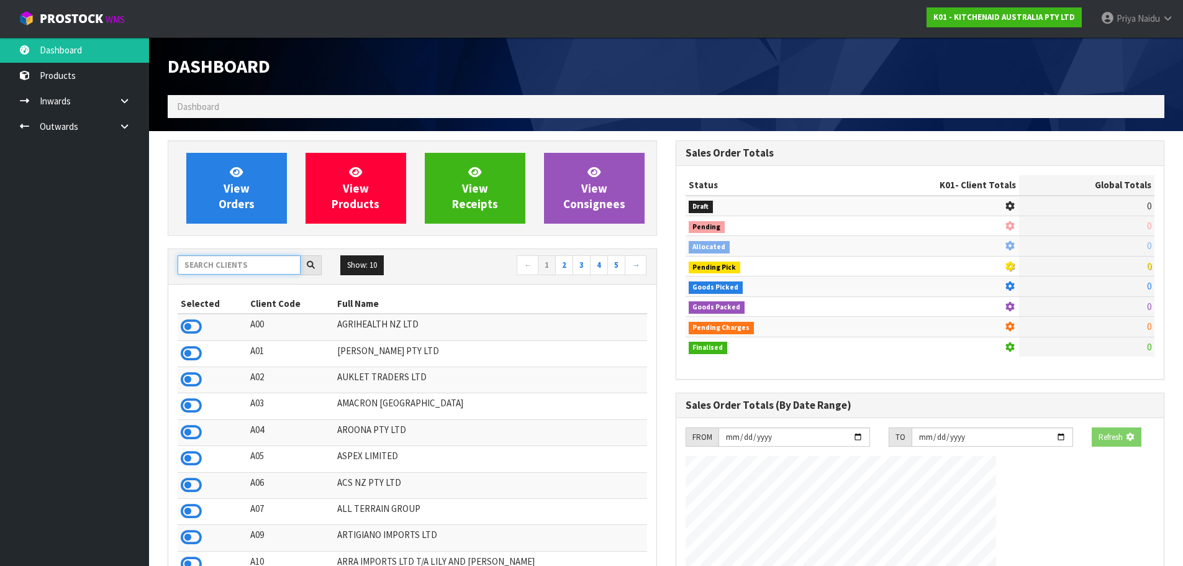
click at [227, 269] on input "text" at bounding box center [239, 264] width 123 height 19
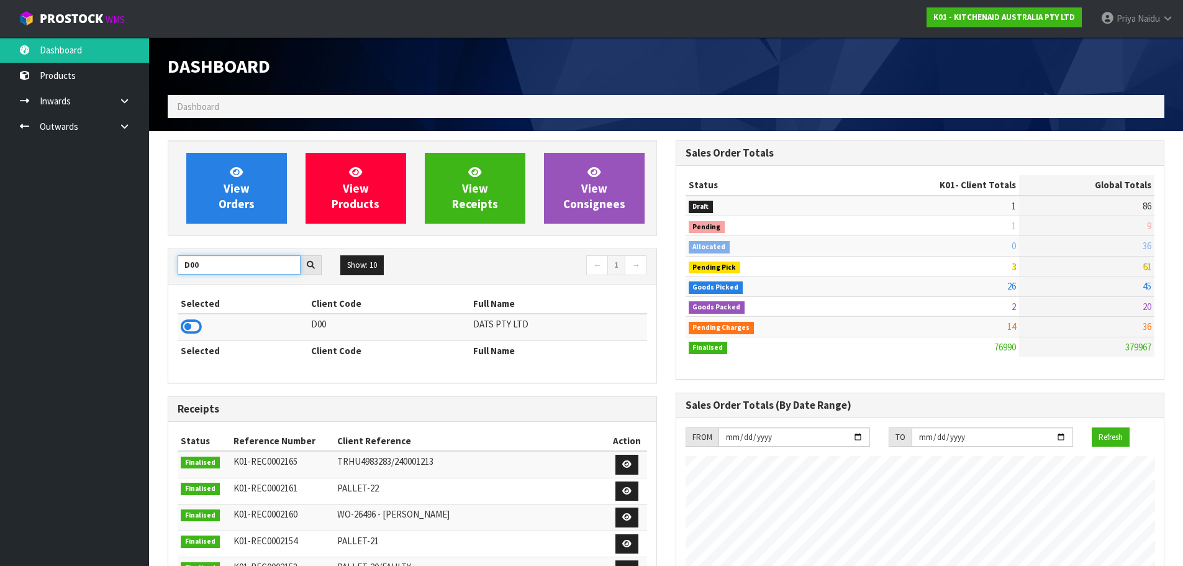
type input "D00"
click at [186, 336] on td at bounding box center [243, 327] width 130 height 27
click at [190, 328] on icon at bounding box center [191, 326] width 21 height 19
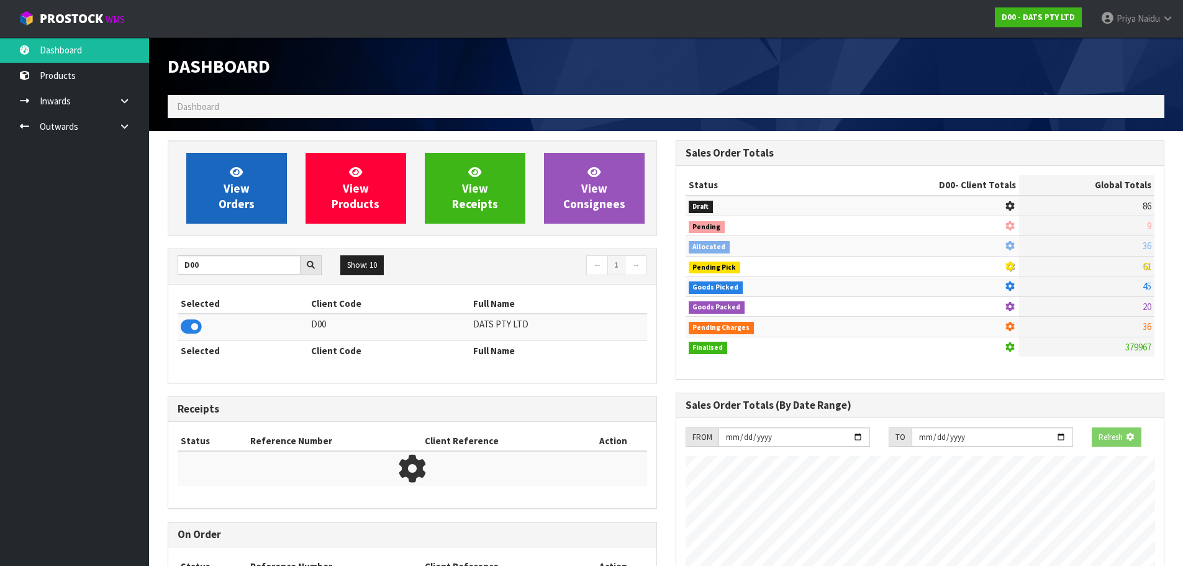
scroll to position [620052, 620319]
click at [234, 202] on span "View Orders" at bounding box center [237, 188] width 36 height 47
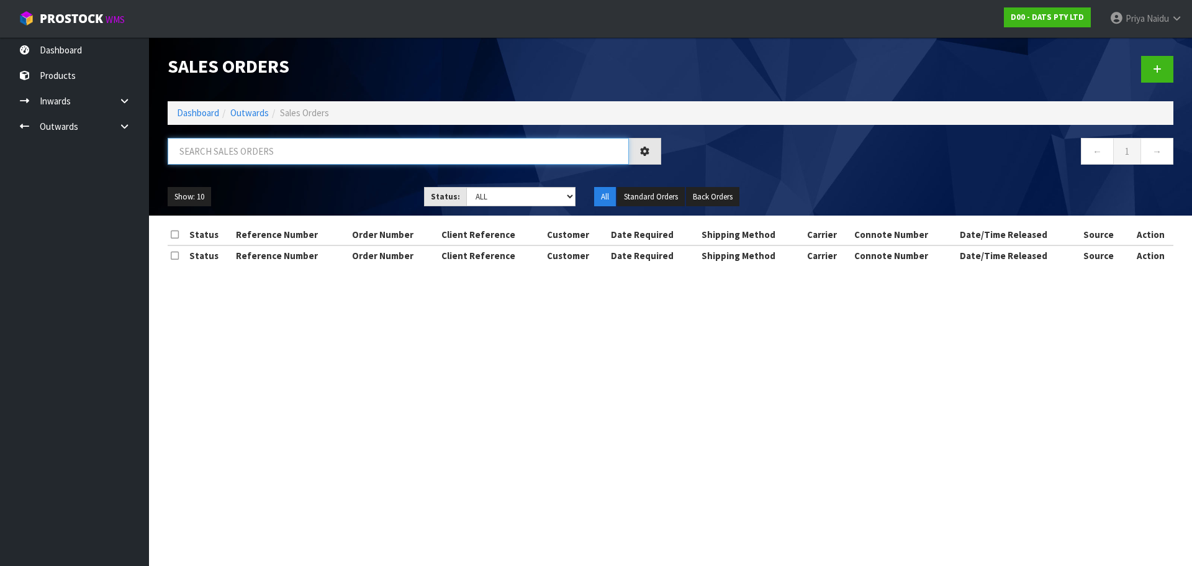
click at [279, 152] on input "text" at bounding box center [398, 151] width 461 height 27
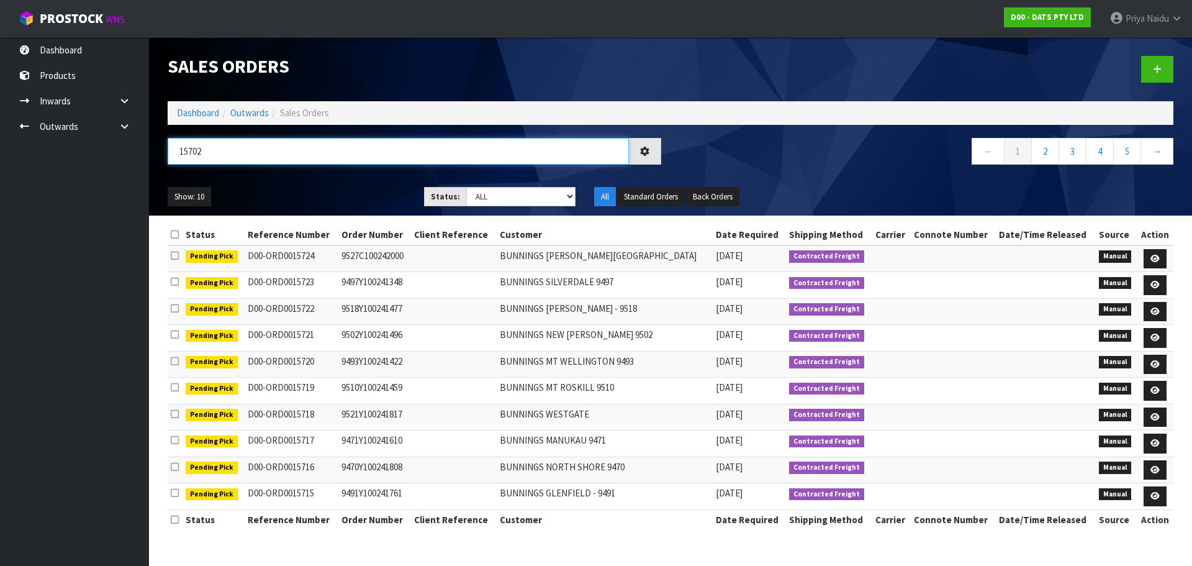
click at [321, 163] on input "15702" at bounding box center [398, 151] width 461 height 27
type input "15702"
click at [487, 194] on select "Draft Pending Allocated Pending Pick Goods Picked Goods Packed Pending Charges …" at bounding box center [521, 196] width 110 height 19
select select "string:5"
click at [466, 187] on select "Draft Pending Allocated Pending Pick Goods Picked Goods Packed Pending Charges …" at bounding box center [521, 196] width 110 height 19
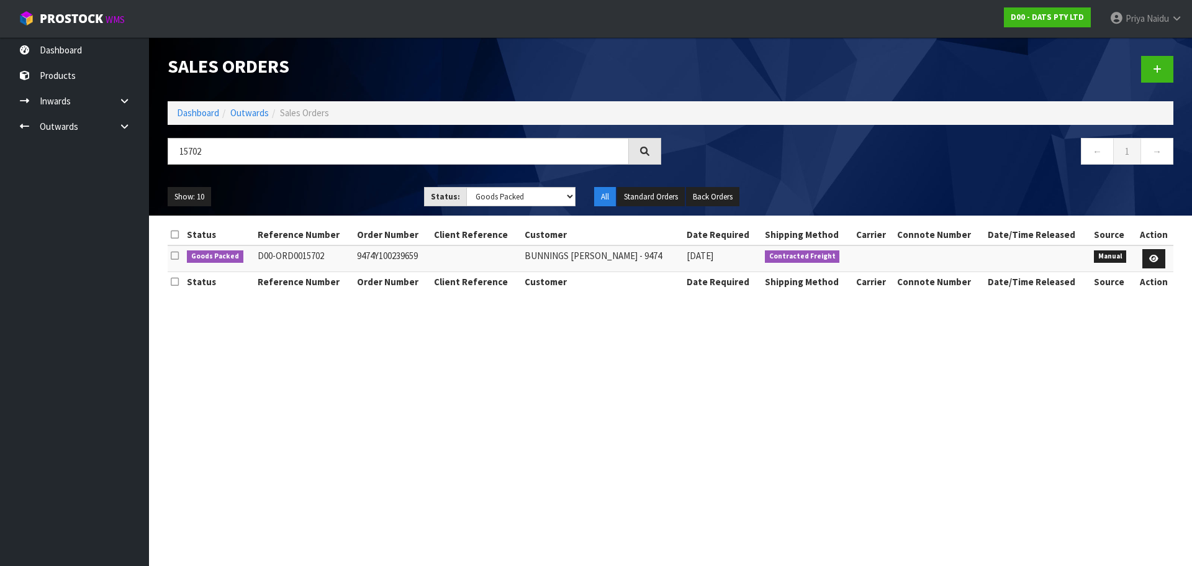
click at [317, 174] on div "15702 ← 1 →" at bounding box center [670, 158] width 1024 height 40
click at [313, 178] on div "Show: 10 5 10 25 50 Status: Draft Pending Allocated Pending Pick Goods Picked G…" at bounding box center [670, 197] width 1024 height 38
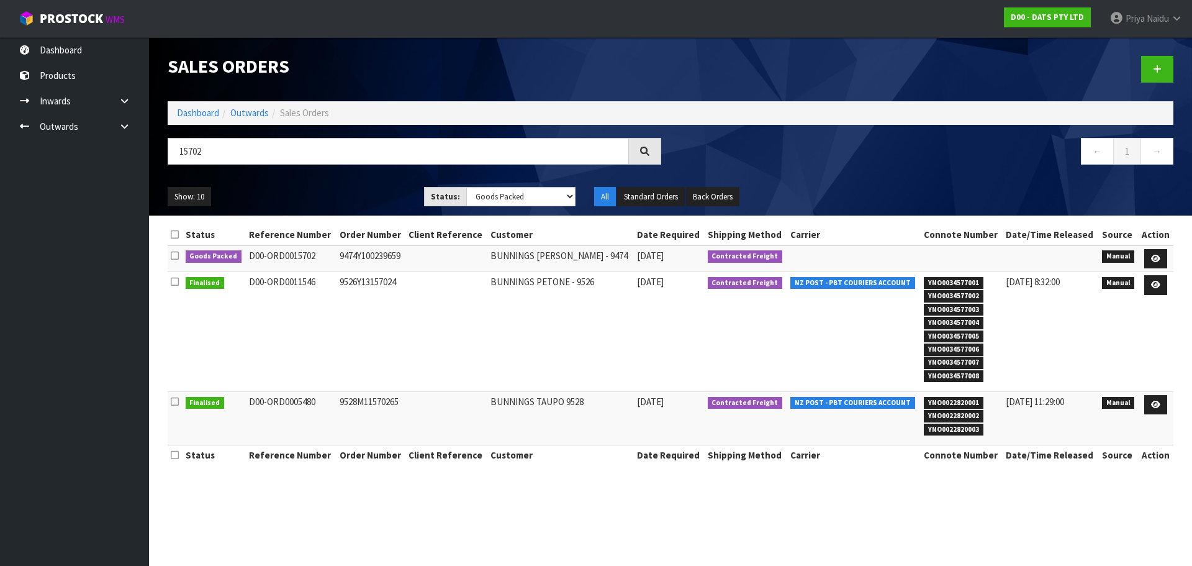
click at [339, 194] on ul "Show: 10 5 10 25 50" at bounding box center [287, 197] width 238 height 20
click at [339, 199] on ul "Show: 10 5 10 25 50" at bounding box center [287, 197] width 238 height 20
click at [1153, 253] on link at bounding box center [1155, 259] width 23 height 20
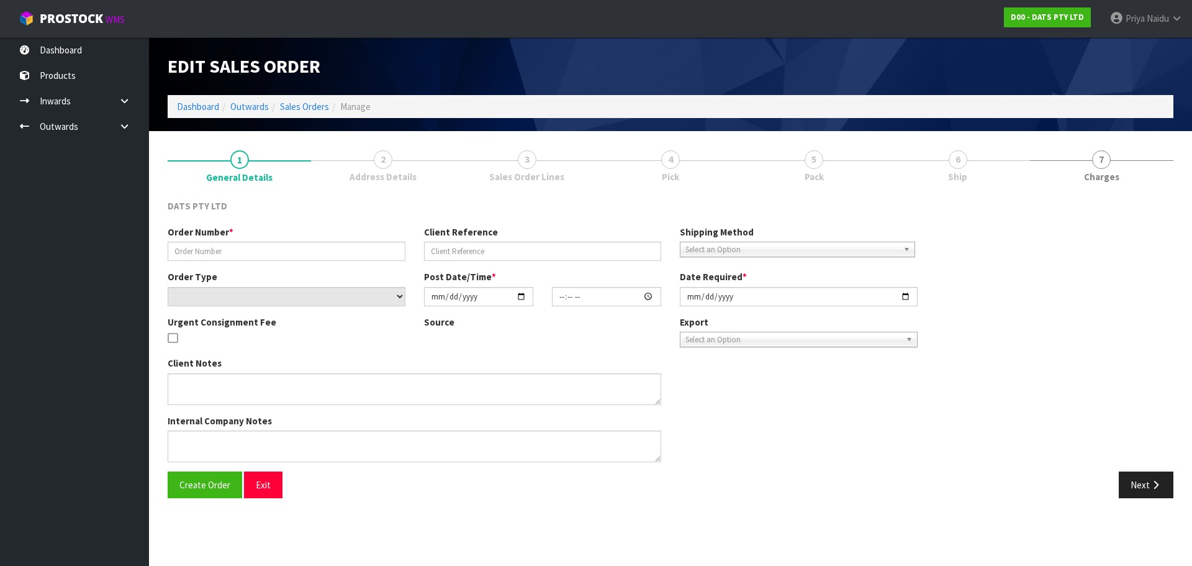
type input "9474Y100239659"
select select "number:0"
type input "[DATE]"
type input "09:25:00.000"
type input "[DATE]"
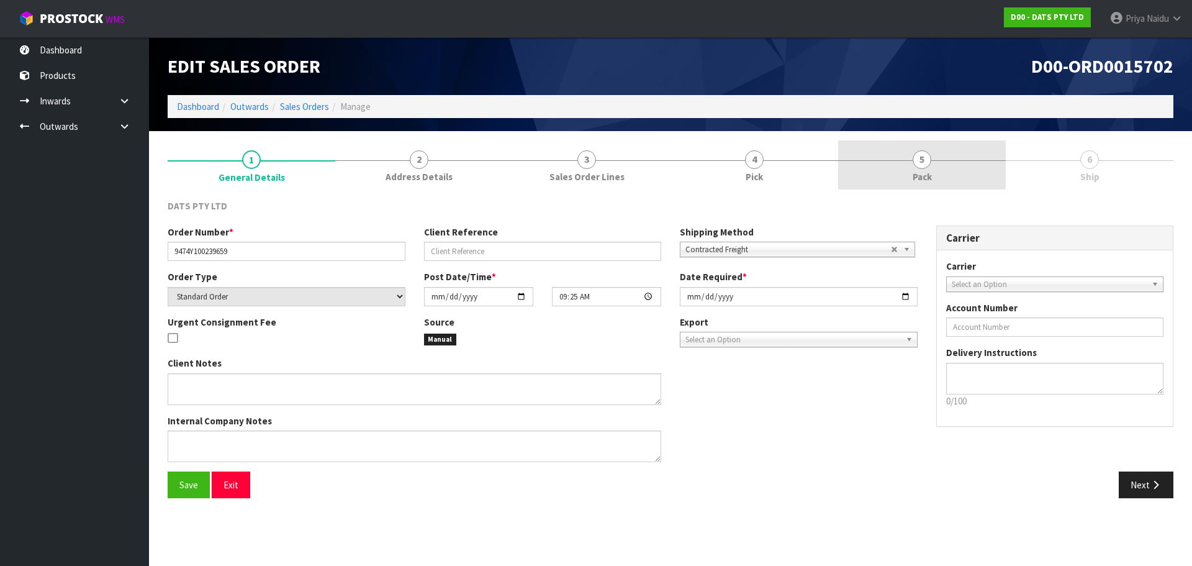
click at [928, 168] on link "5 Pack" at bounding box center [922, 164] width 168 height 49
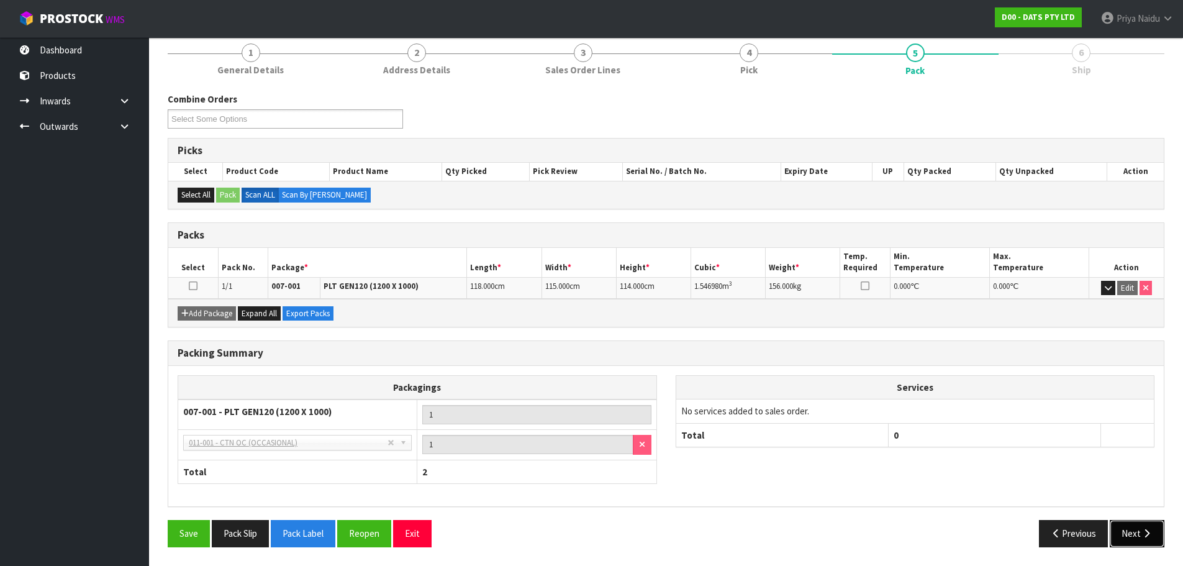
drag, startPoint x: 1140, startPoint y: 530, endPoint x: 1134, endPoint y: 520, distance: 11.7
click at [1140, 530] on button "Next" at bounding box center [1136, 533] width 55 height 27
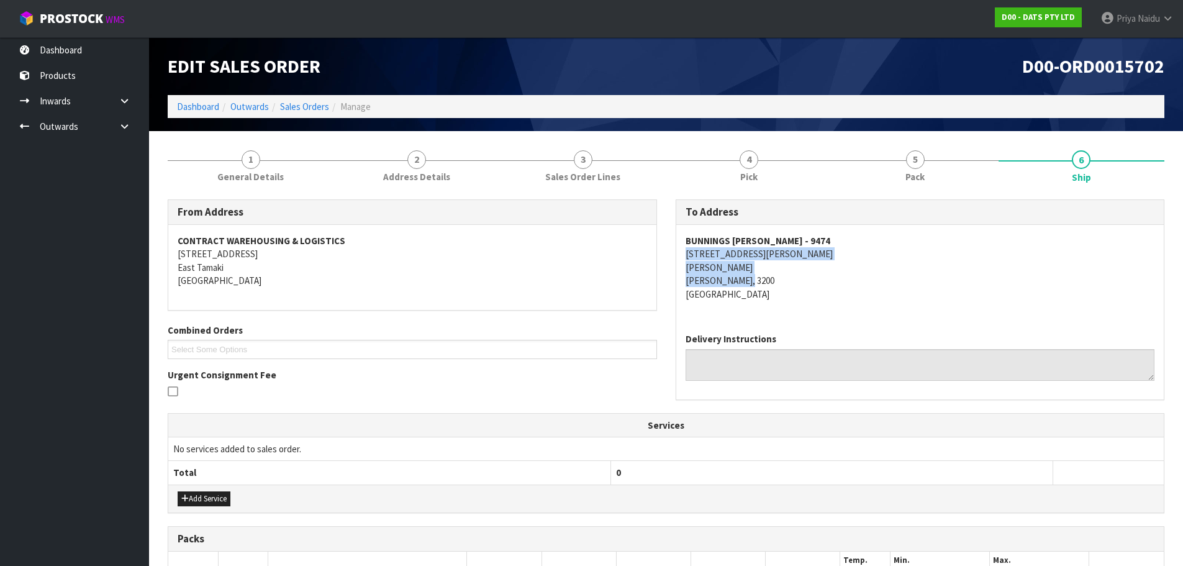
copy address "[STREET_ADDRESS][PERSON_NAME][PERSON_NAME][PERSON_NAME]"
drag, startPoint x: 682, startPoint y: 255, endPoint x: 434, endPoint y: 305, distance: 252.8
click at [788, 281] on div "BUNNINGS [PERSON_NAME] - 9474 [STREET_ADDRESS][PERSON_NAME][PERSON_NAME][PERSON…" at bounding box center [920, 274] width 488 height 98
copy strong "BUNNINGS [PERSON_NAME] - 9474"
drag, startPoint x: 677, startPoint y: 240, endPoint x: 816, endPoint y: 237, distance: 139.1
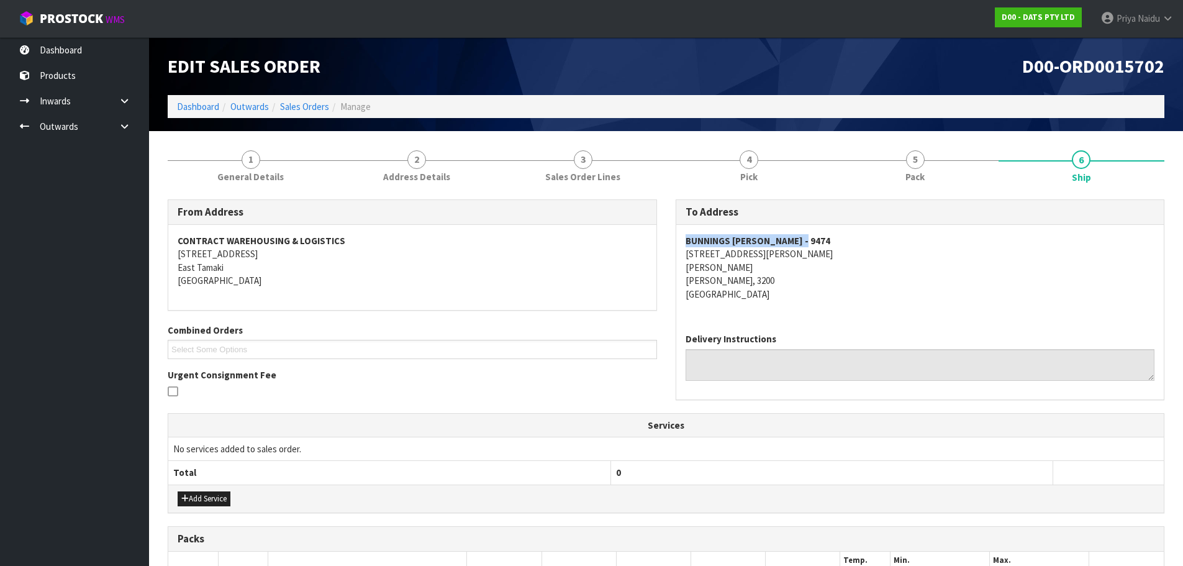
click at [816, 237] on div "BUNNINGS [PERSON_NAME] - 9474 [STREET_ADDRESS][PERSON_NAME][PERSON_NAME][PERSON…" at bounding box center [920, 274] width 488 height 98
click at [245, 135] on section "1 General Details 2 Address Details 3 Sales Order Lines 4 Pick 5 Pack 6 Ship Fr…" at bounding box center [666, 447] width 1034 height 633
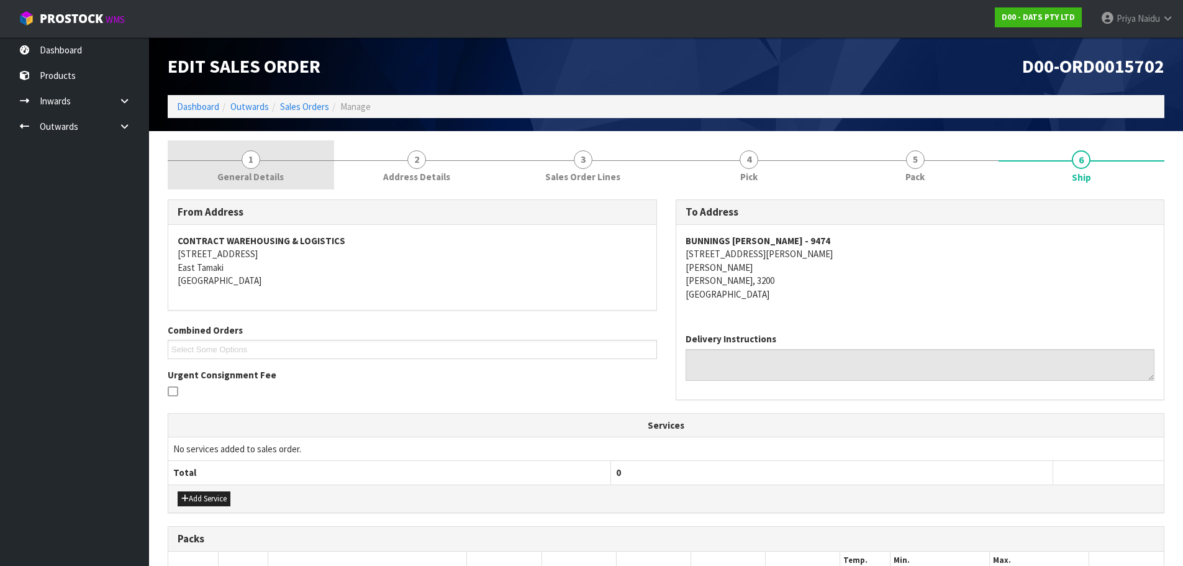
click at [250, 174] on span "General Details" at bounding box center [250, 176] width 66 height 13
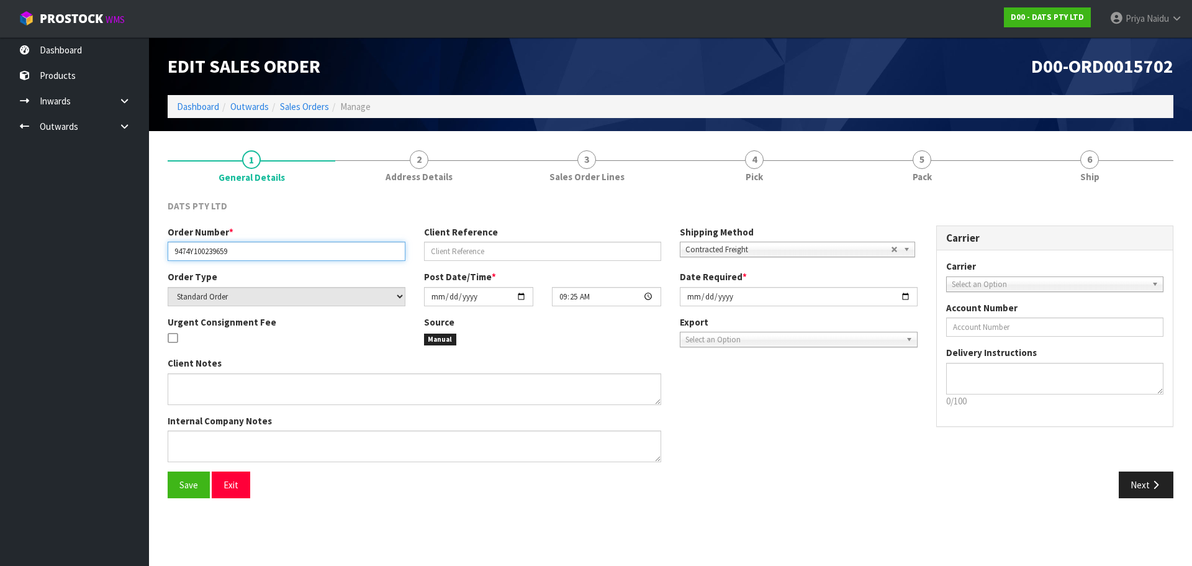
drag, startPoint x: 170, startPoint y: 254, endPoint x: 271, endPoint y: 251, distance: 100.6
click at [271, 251] on input "9474Y100239659" at bounding box center [287, 251] width 238 height 19
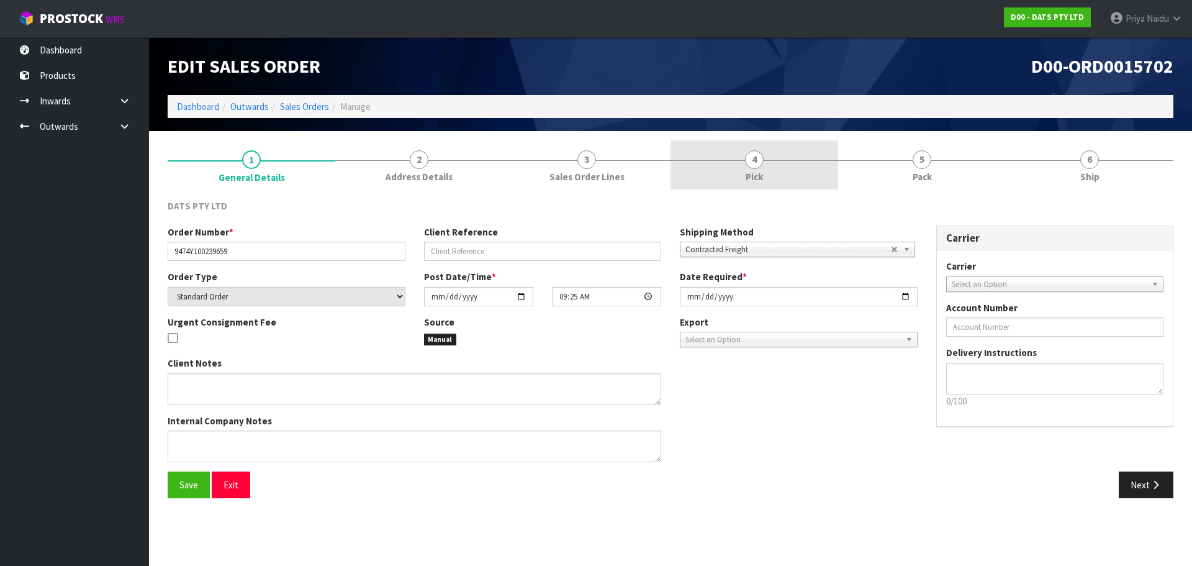
drag, startPoint x: 875, startPoint y: 161, endPoint x: 803, endPoint y: 175, distance: 73.3
click at [875, 161] on link "5 Pack" at bounding box center [922, 164] width 168 height 49
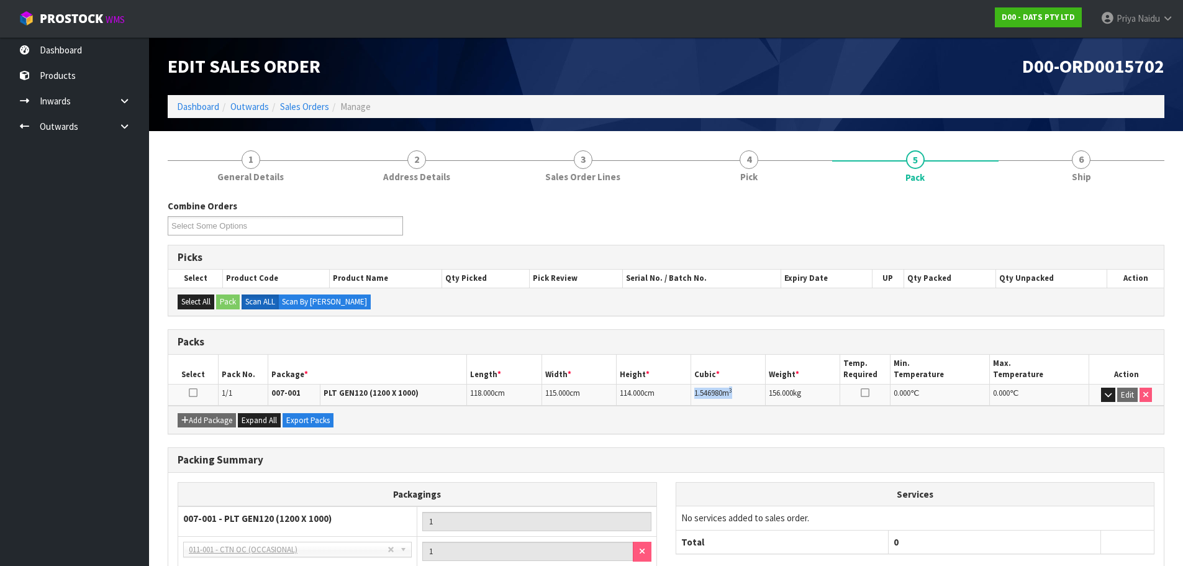
copy td "1.546980 m 3"
drag, startPoint x: 693, startPoint y: 391, endPoint x: 746, endPoint y: 390, distance: 52.8
click at [746, 390] on td "1.546980 m 3" at bounding box center [728, 395] width 74 height 22
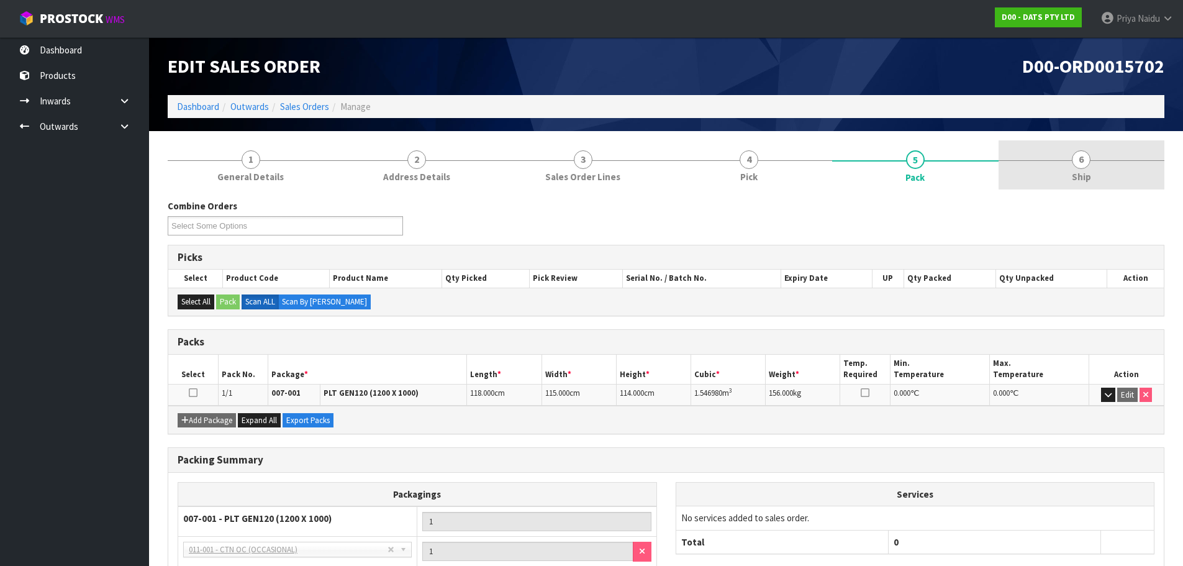
click at [1072, 176] on span "Ship" at bounding box center [1081, 176] width 19 height 13
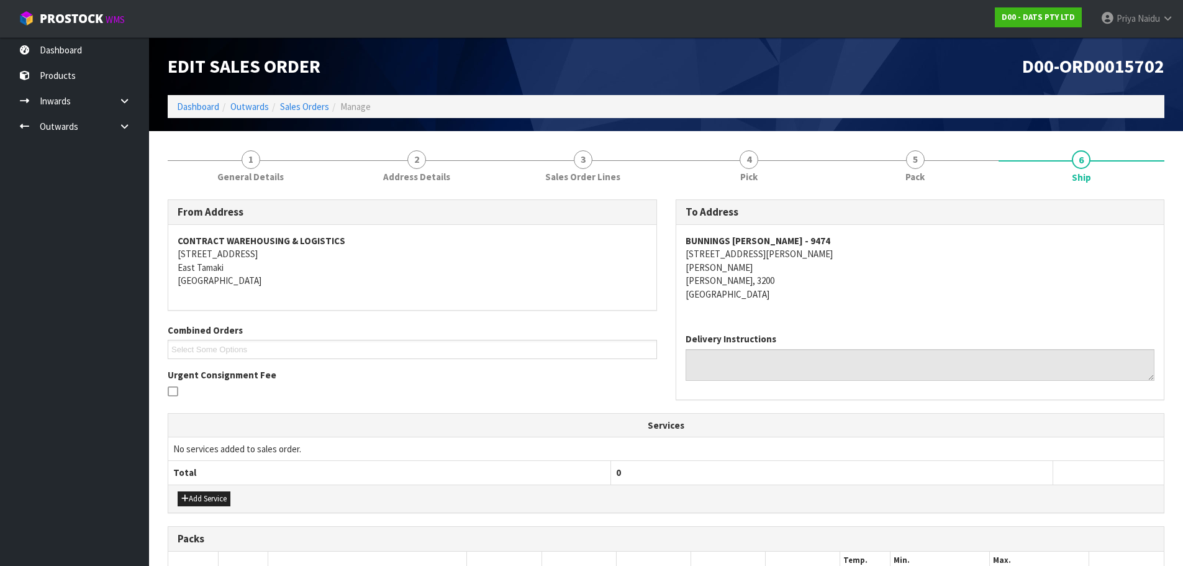
click at [919, 130] on div "Edit Sales Order D00-ORD0015702 Dashboard Outwards Sales Orders Manage" at bounding box center [665, 84] width 1015 height 94
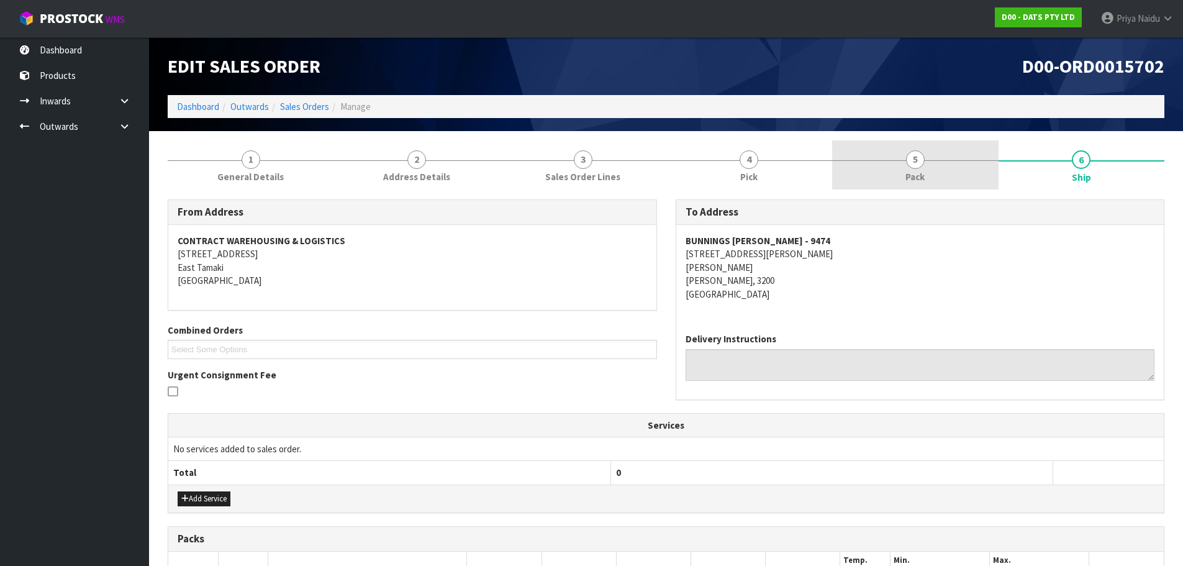
click at [911, 149] on link "5 Pack" at bounding box center [915, 164] width 166 height 49
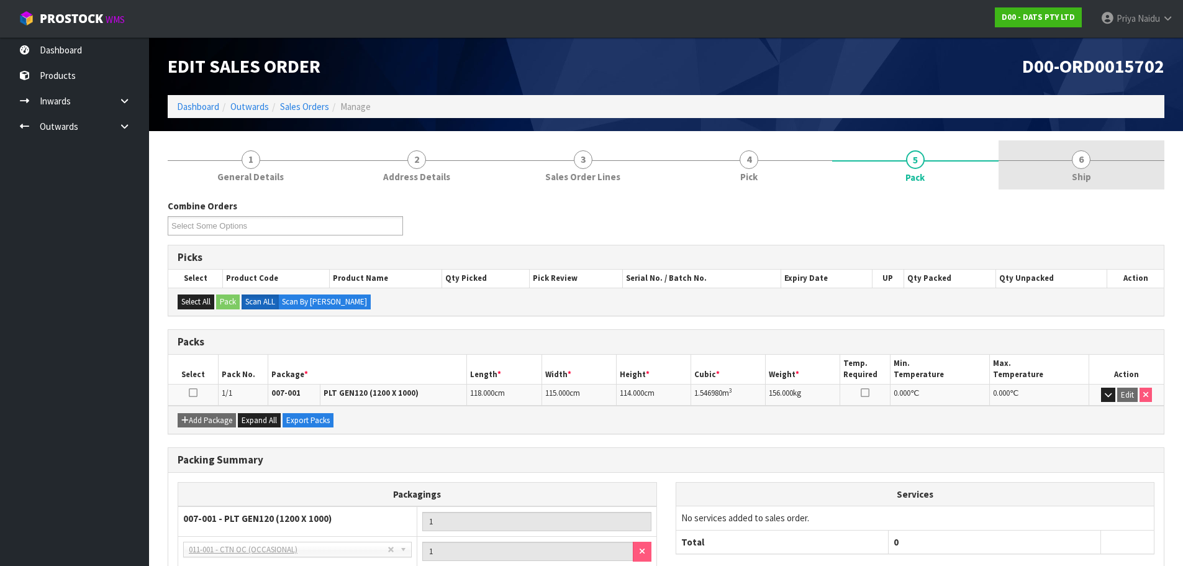
click at [1122, 178] on link "6 Ship" at bounding box center [1081, 164] width 166 height 49
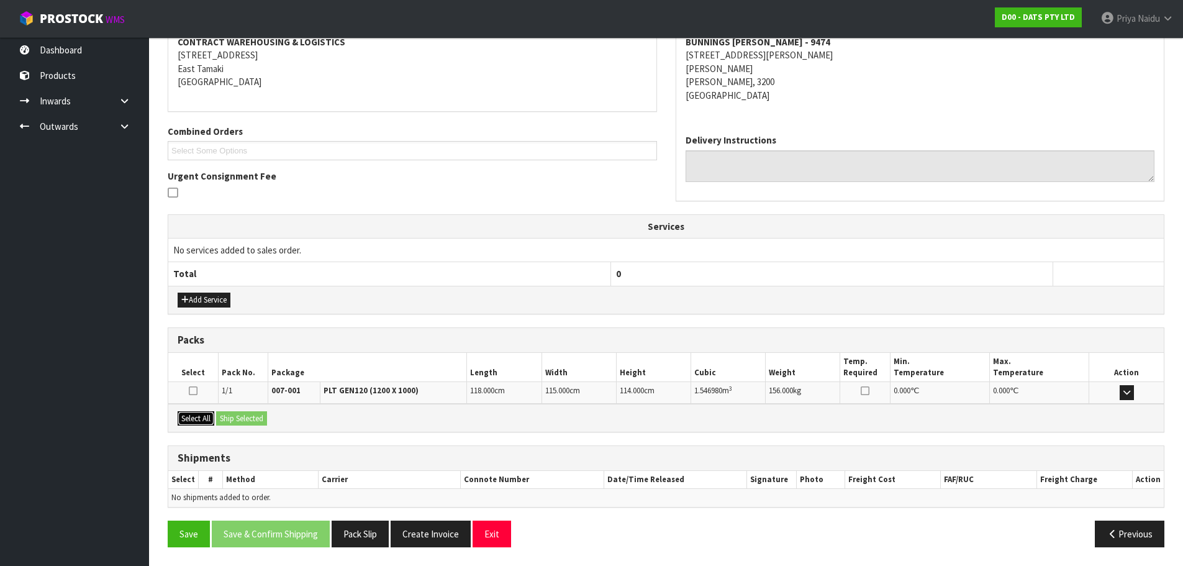
click at [204, 420] on button "Select All" at bounding box center [196, 418] width 37 height 15
click at [225, 416] on button "Ship Selected" at bounding box center [241, 418] width 51 height 15
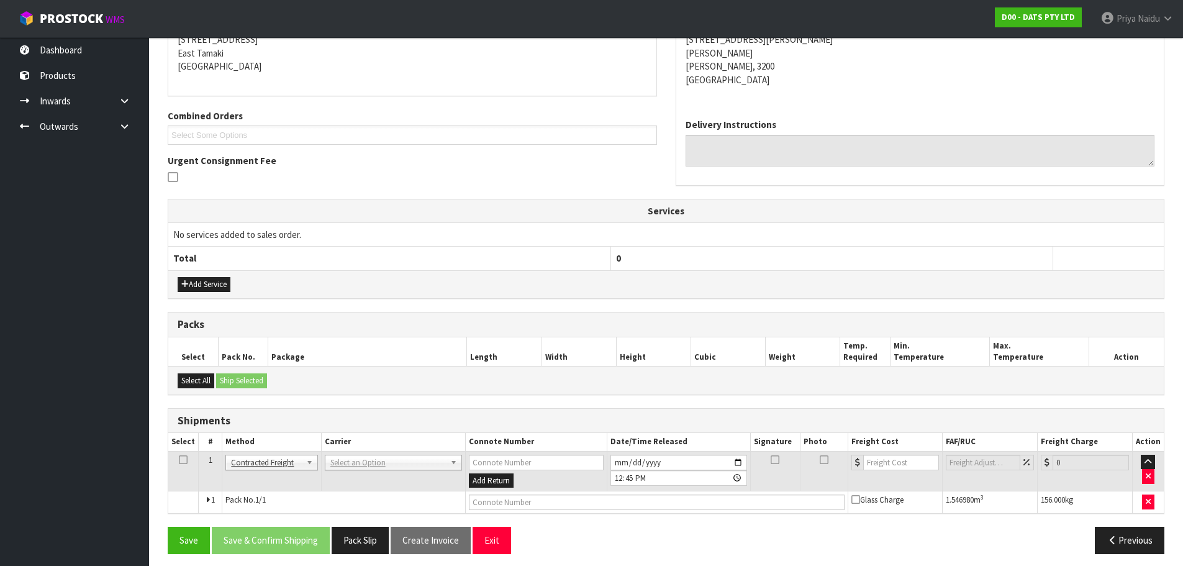
scroll to position [221, 0]
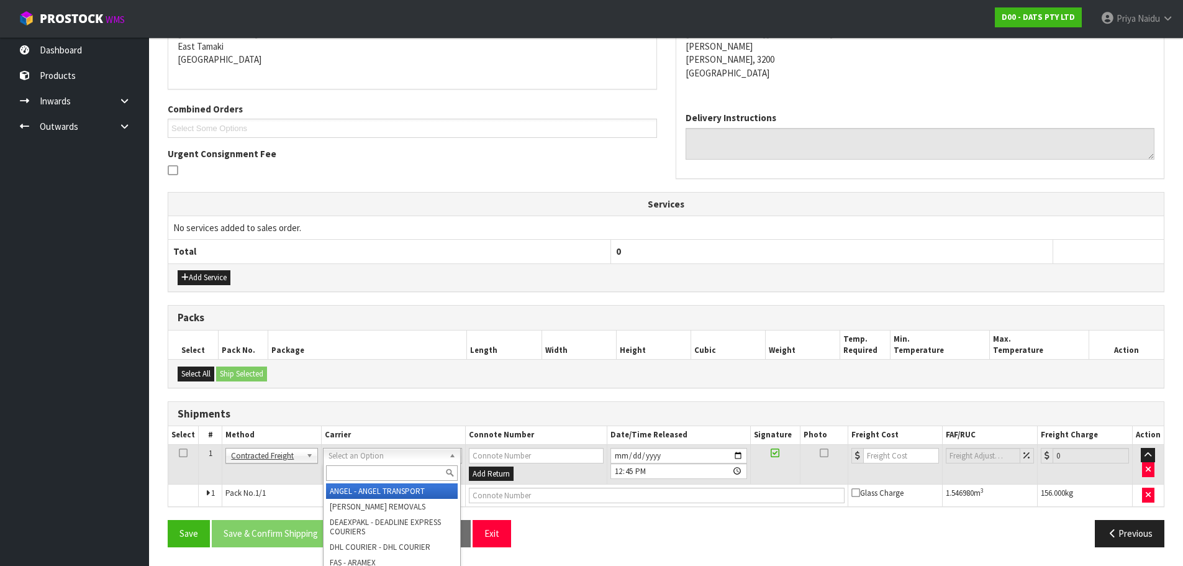
click at [345, 470] on input "text" at bounding box center [392, 473] width 132 height 16
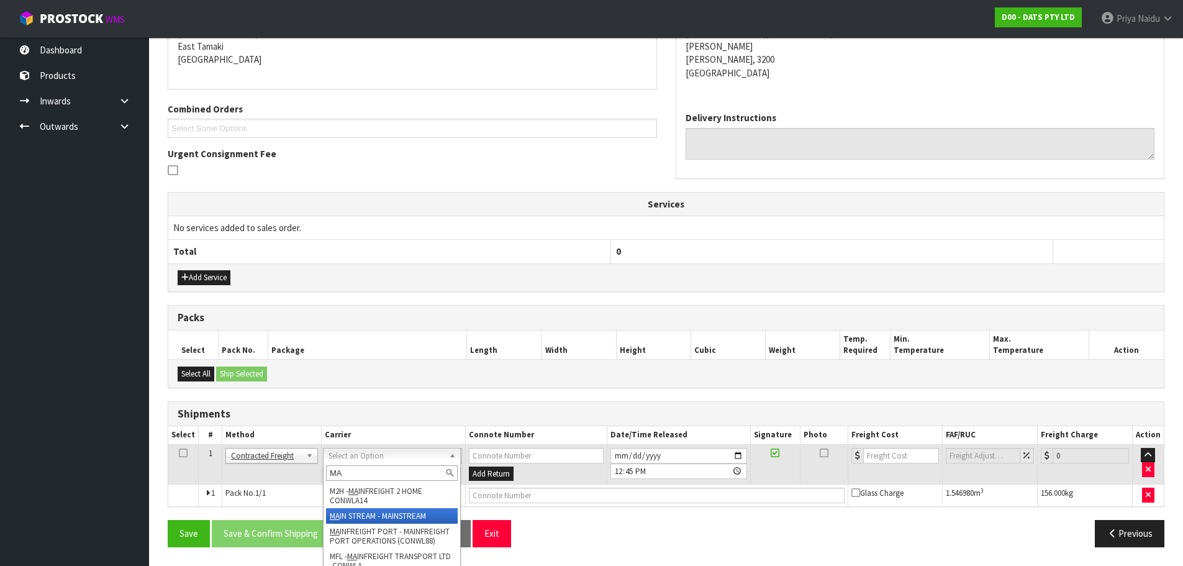
type input "MA"
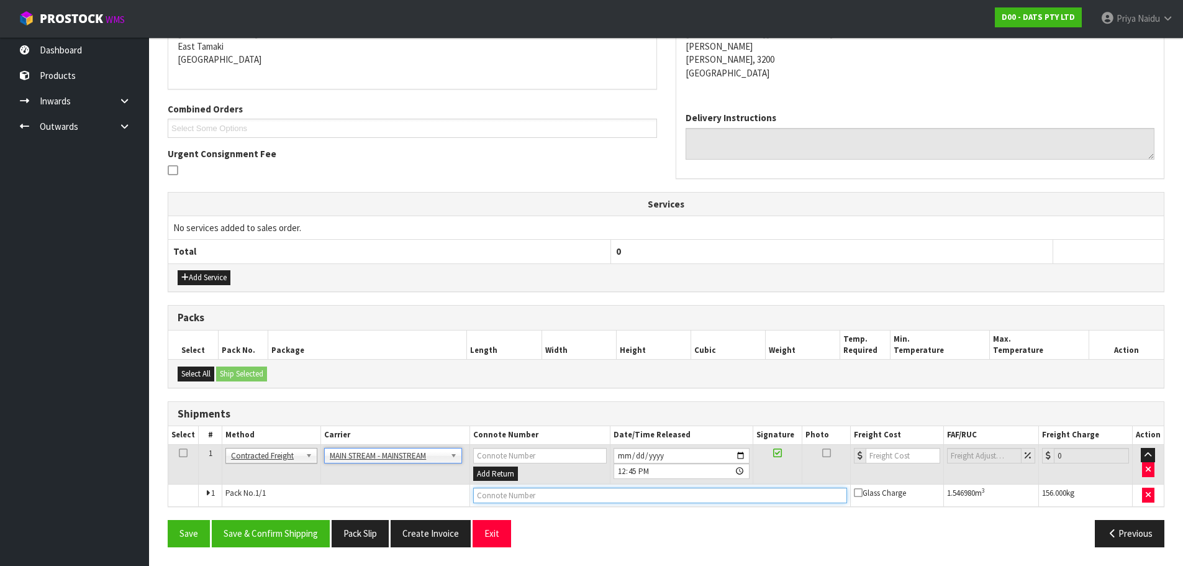
click at [529, 489] on input "text" at bounding box center [660, 495] width 374 height 16
paste input "CWL7721349"
type input "CWL7721349"
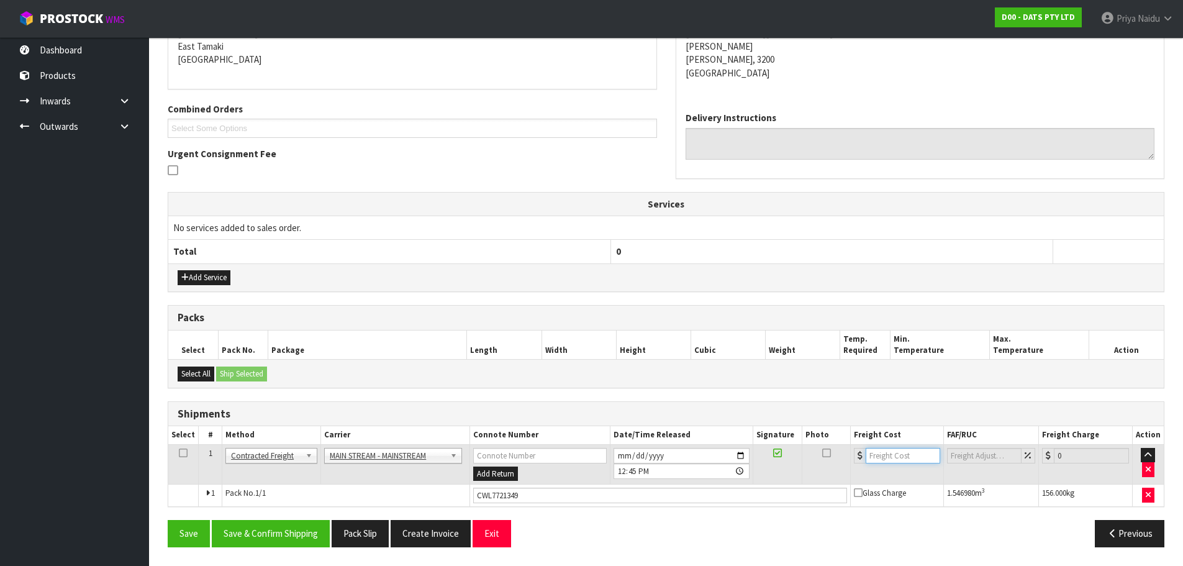
click at [878, 454] on input "number" at bounding box center [902, 456] width 75 height 16
type input "46.50"
click at [281, 535] on button "Save & Confirm Shipping" at bounding box center [271, 533] width 118 height 27
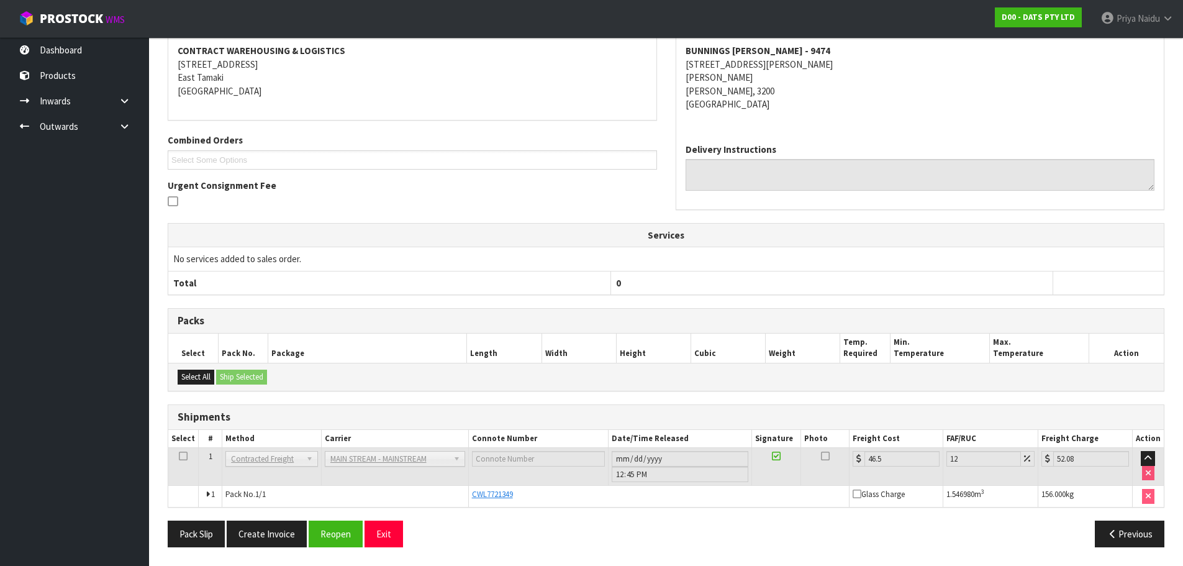
scroll to position [0, 0]
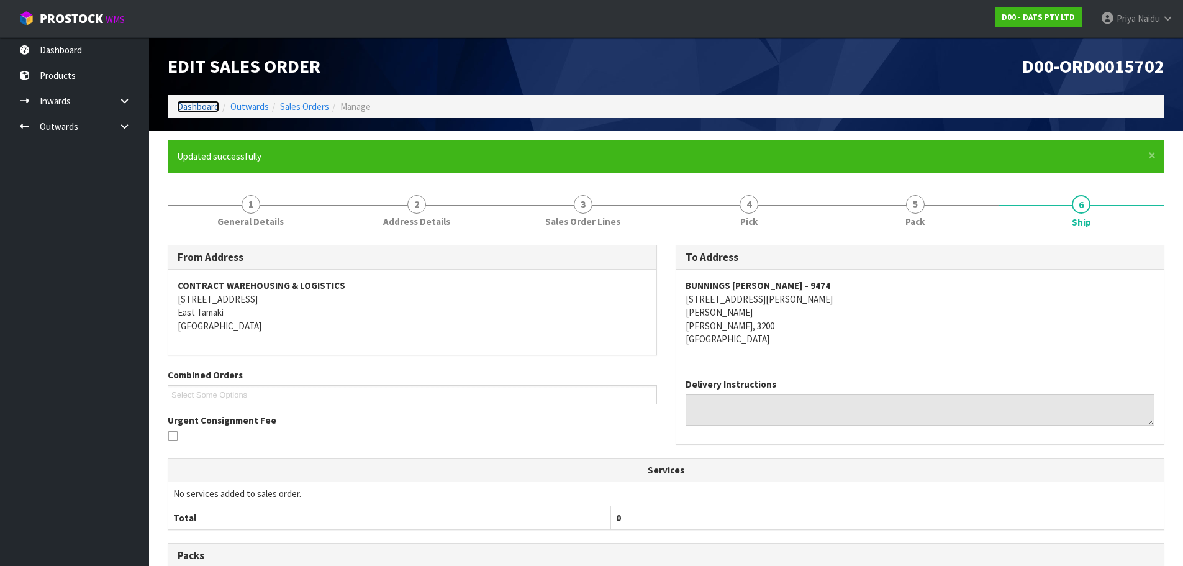
click at [213, 103] on link "Dashboard" at bounding box center [198, 107] width 42 height 12
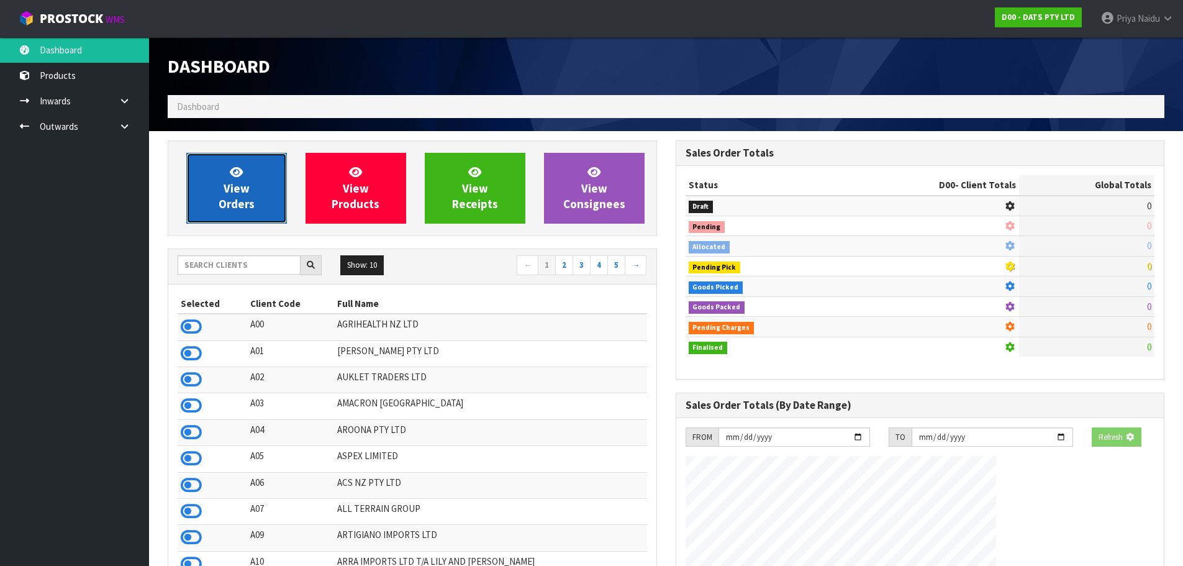
click at [230, 198] on span "View Orders" at bounding box center [237, 188] width 36 height 47
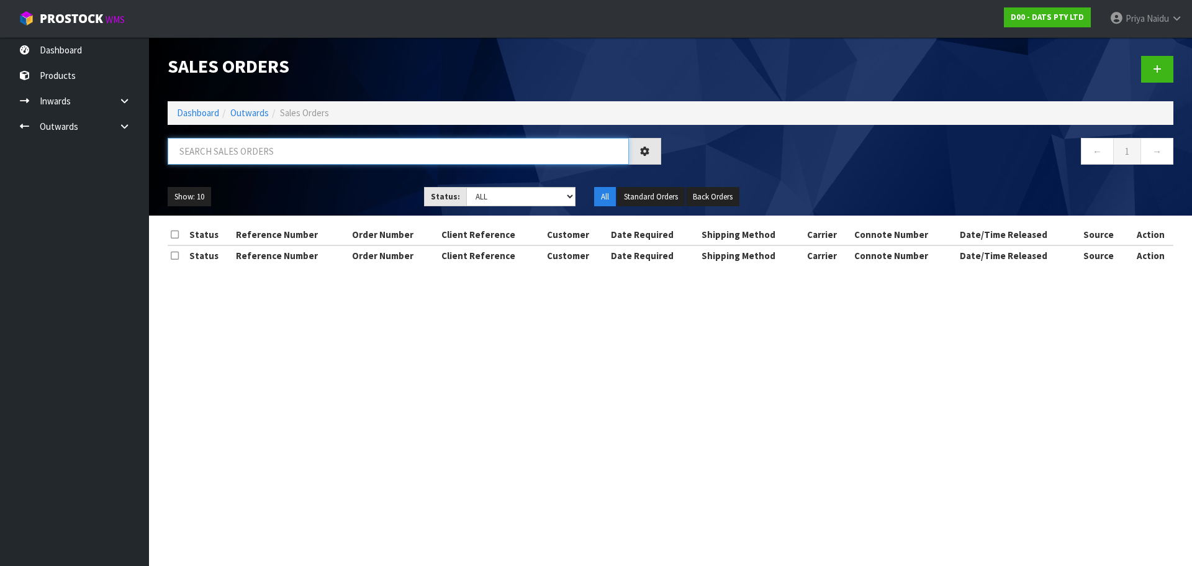
click at [269, 149] on input "text" at bounding box center [398, 151] width 461 height 27
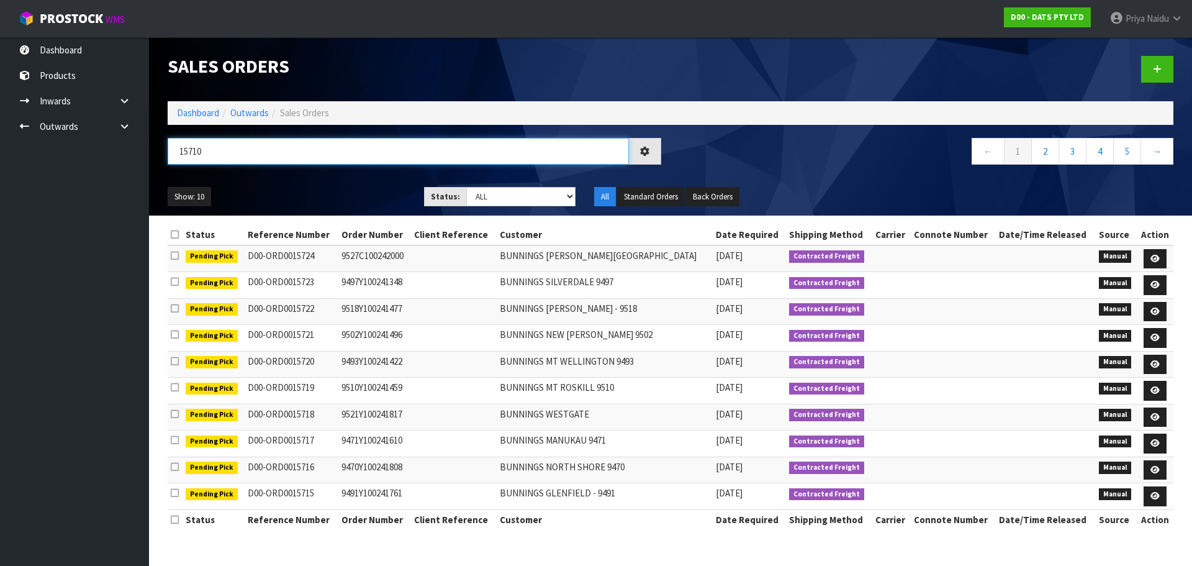
type input "15710"
click at [533, 201] on select "Draft Pending Allocated Pending Pick Goods Picked Goods Packed Pending Charges …" at bounding box center [521, 196] width 110 height 19
select select "string:5"
click at [466, 187] on select "Draft Pending Allocated Pending Pick Goods Picked Goods Packed Pending Charges …" at bounding box center [521, 196] width 110 height 19
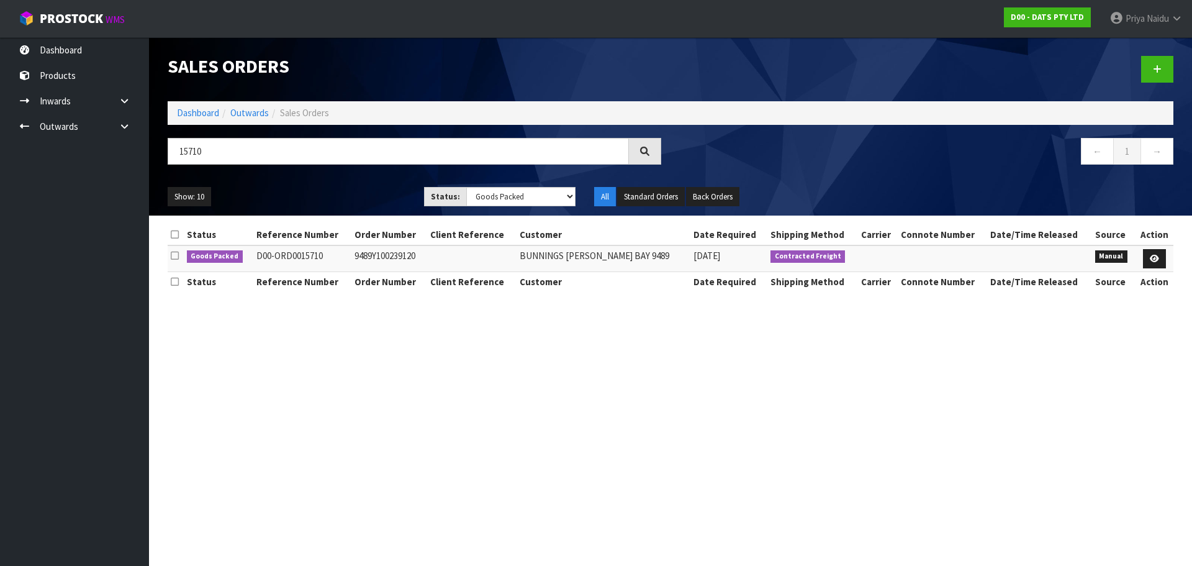
click at [354, 179] on div "Show: 10 5 10 25 50 Status: Draft Pending Allocated Pending Pick Goods Picked G…" at bounding box center [670, 197] width 1024 height 38
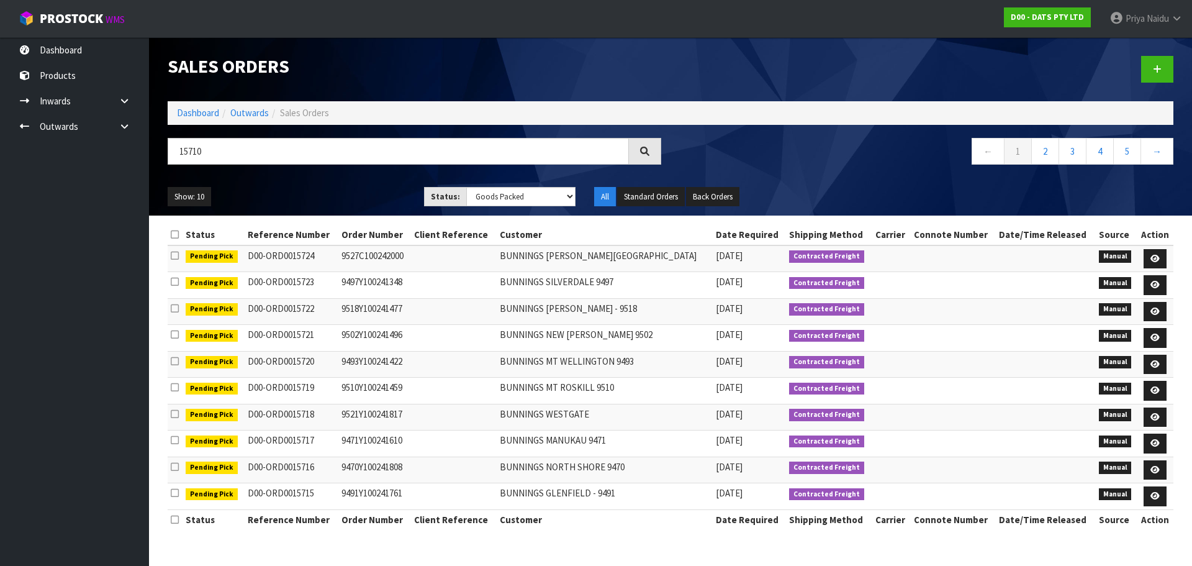
click at [363, 190] on ul "Show: 10 5 10 25 50" at bounding box center [287, 197] width 238 height 20
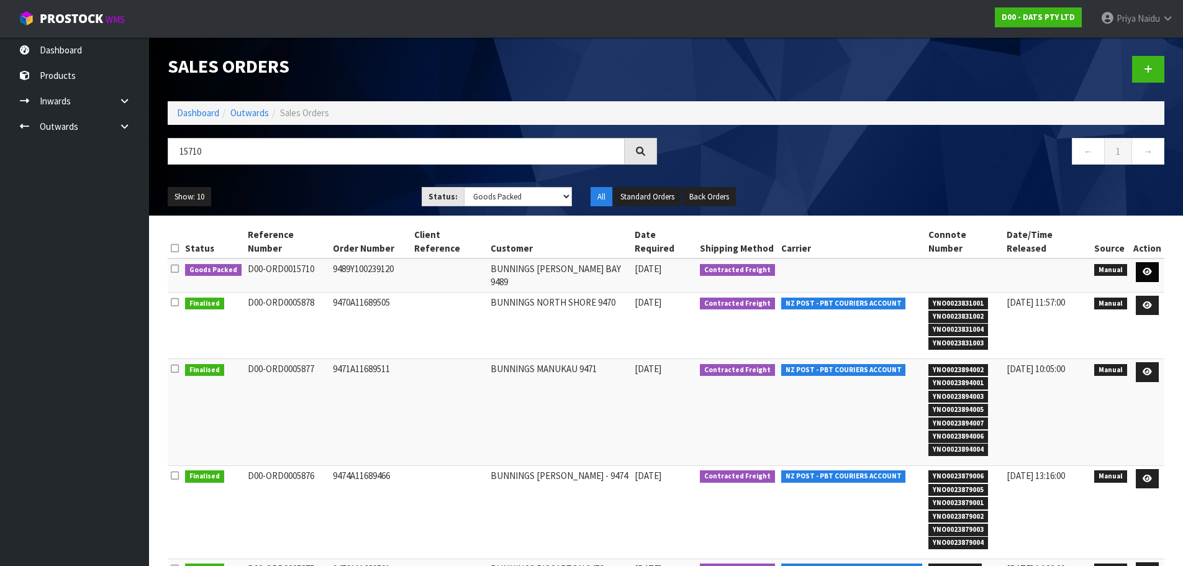
click at [1137, 258] on td at bounding box center [1147, 275] width 34 height 34
click at [1139, 262] on link at bounding box center [1146, 272] width 23 height 20
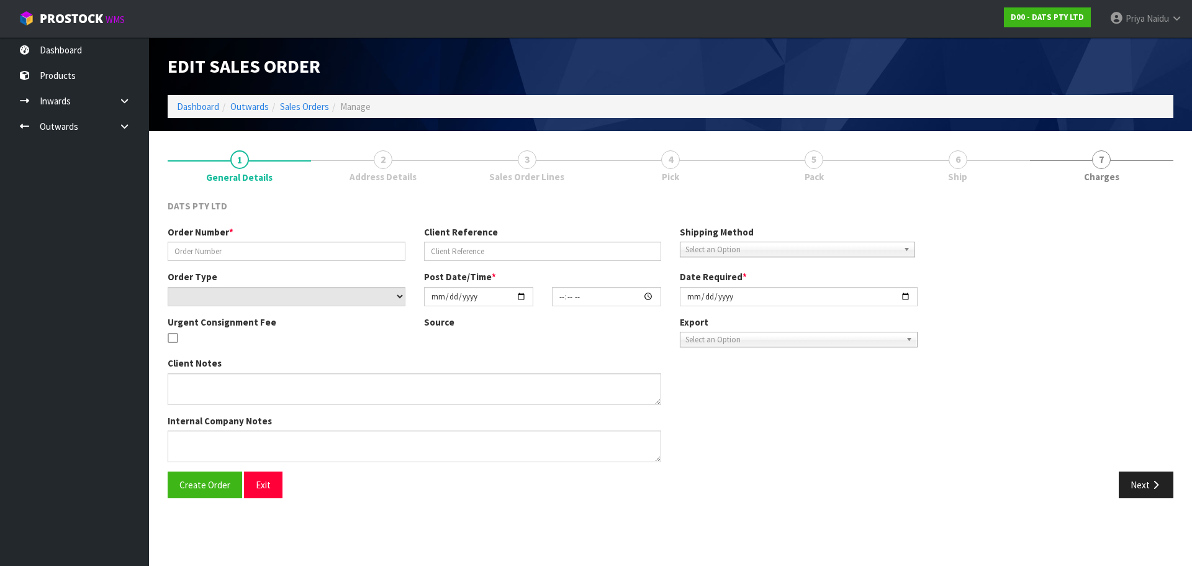
type input "9489Y100239120"
select select "number:0"
type input "[DATE]"
type input "09:42:00.000"
type input "[DATE]"
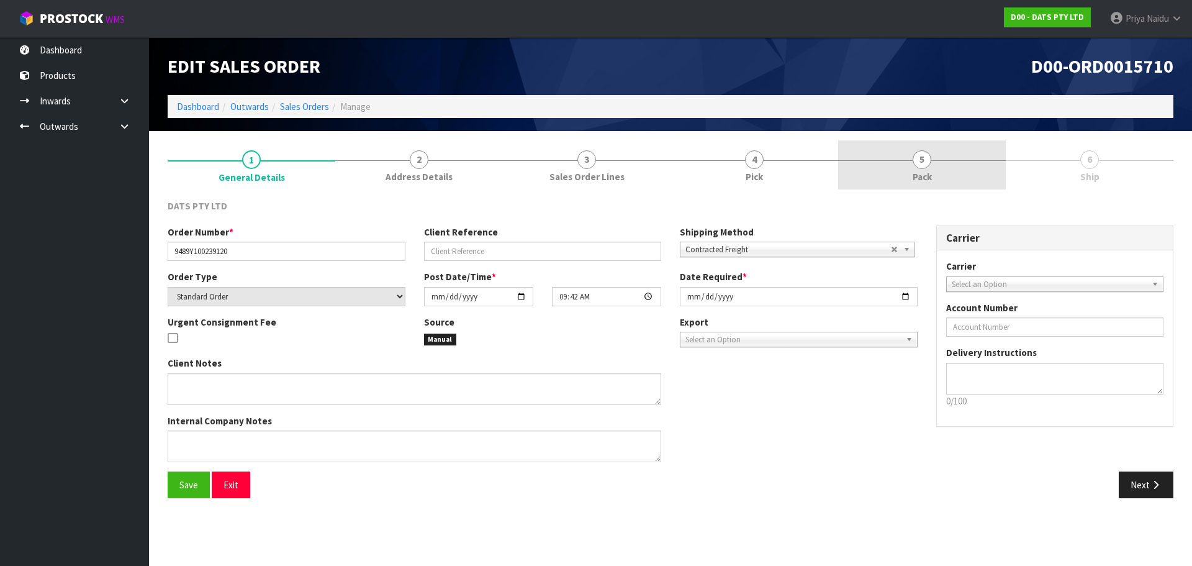
click at [887, 154] on link "5 Pack" at bounding box center [922, 164] width 168 height 49
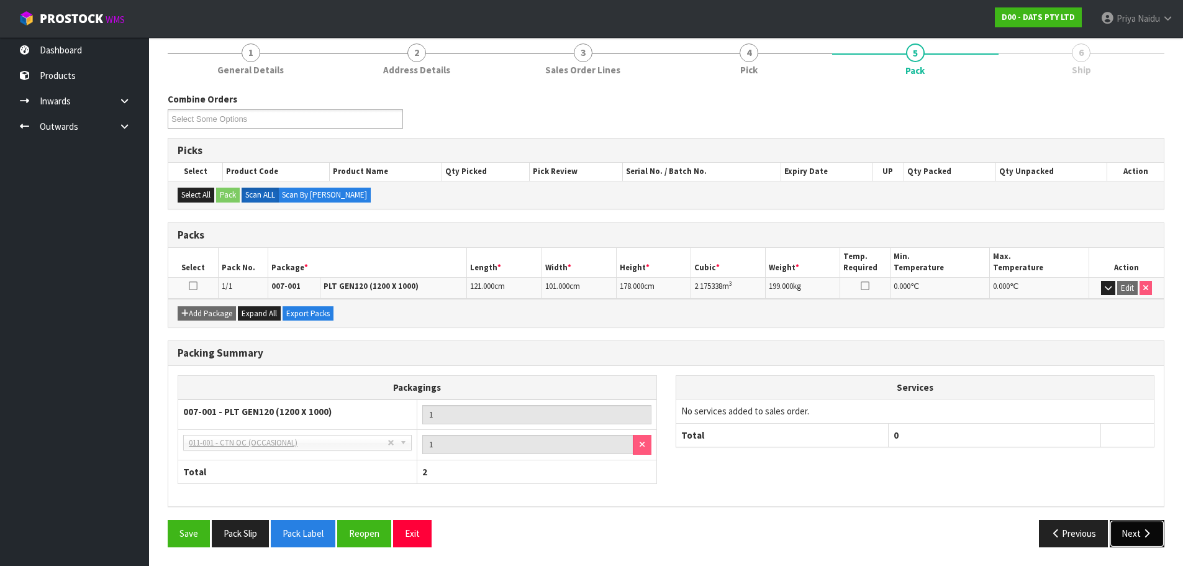
drag, startPoint x: 1156, startPoint y: 533, endPoint x: 1149, endPoint y: 530, distance: 8.3
click at [1156, 534] on button "Next" at bounding box center [1136, 533] width 55 height 27
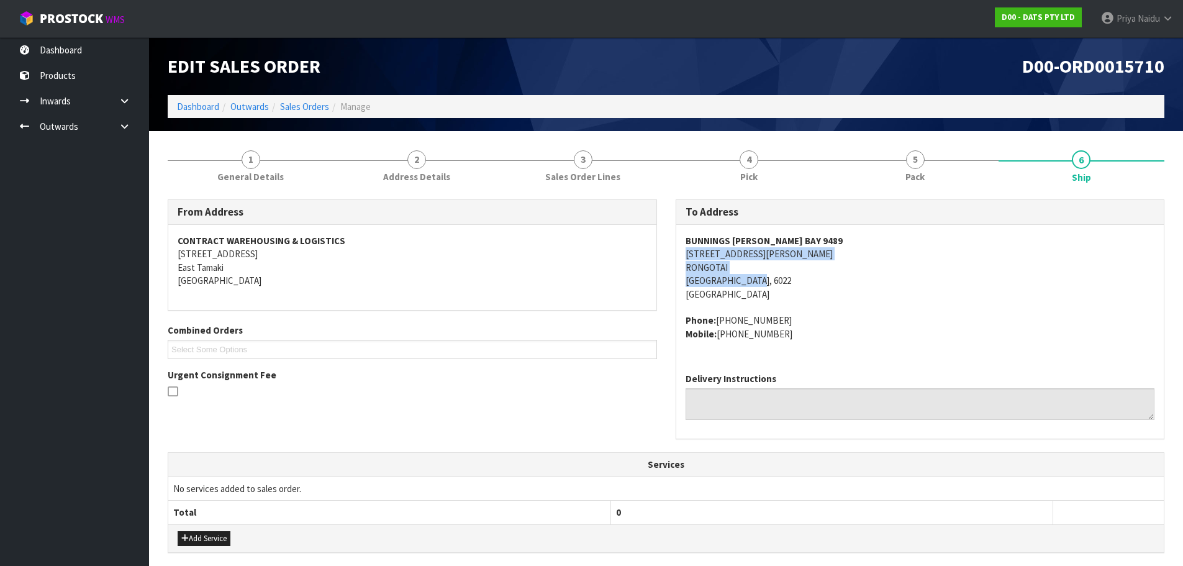
copy address "[STREET_ADDRESS][PERSON_NAME]"
drag, startPoint x: 684, startPoint y: 256, endPoint x: 830, endPoint y: 283, distance: 148.9
click at [830, 283] on div "BUNNINGS [PERSON_NAME][GEOGRAPHIC_DATA] [STREET_ADDRESS][PERSON_NAME] Phone: [P…" at bounding box center [920, 294] width 488 height 138
click at [871, 307] on span "BUNNINGS [PERSON_NAME][GEOGRAPHIC_DATA] [STREET_ADDRESS][PERSON_NAME] Phone: [P…" at bounding box center [919, 287] width 469 height 106
copy address "[STREET_ADDRESS][PERSON_NAME]"
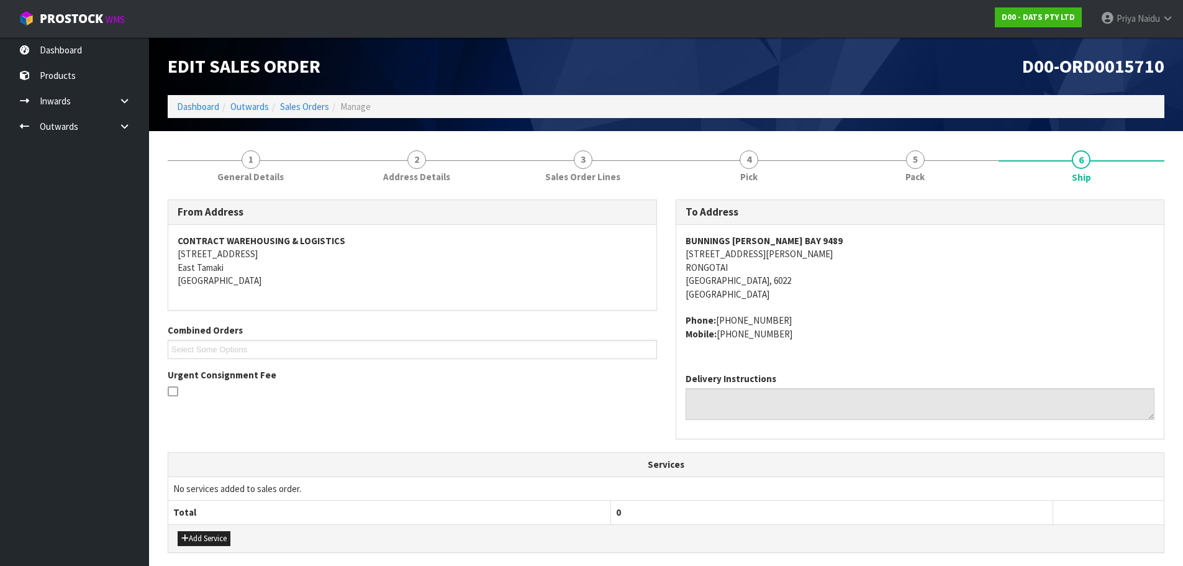
drag, startPoint x: 675, startPoint y: 255, endPoint x: 834, endPoint y: 260, distance: 159.0
click at [834, 260] on div "BUNNINGS [PERSON_NAME][GEOGRAPHIC_DATA] [STREET_ADDRESS][PERSON_NAME] Phone: [P…" at bounding box center [920, 294] width 488 height 138
click at [791, 269] on address "BUNNINGS [PERSON_NAME][GEOGRAPHIC_DATA] [STREET_ADDRESS][PERSON_NAME]" at bounding box center [919, 267] width 469 height 66
copy strong "BUNNINGS [PERSON_NAME] BAY 9489"
drag, startPoint x: 674, startPoint y: 241, endPoint x: 800, endPoint y: 243, distance: 126.7
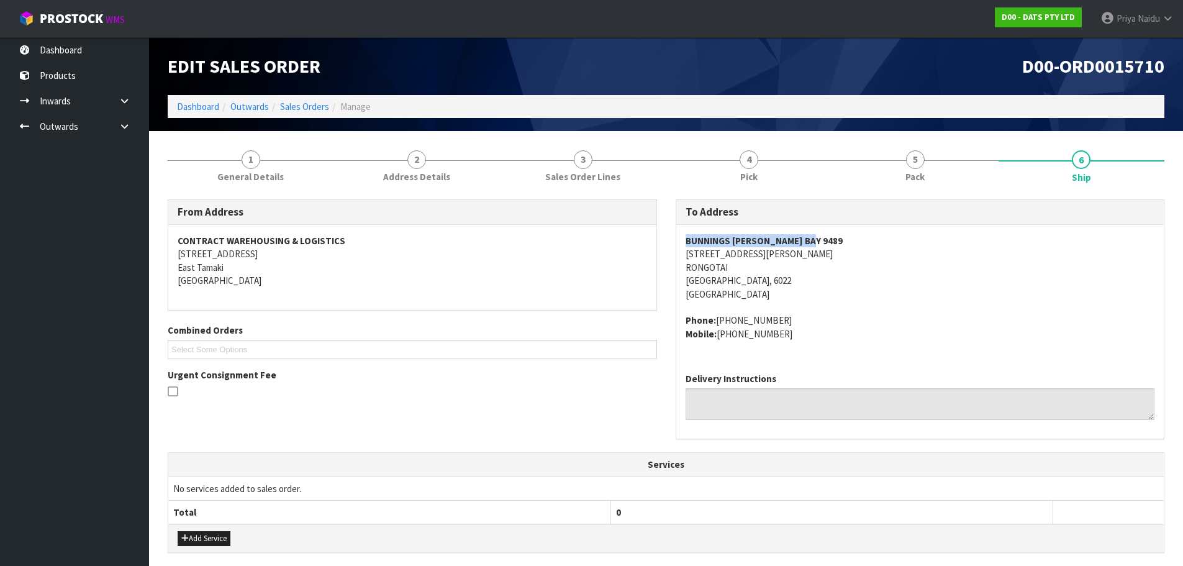
click at [821, 245] on div "To Address [GEOGRAPHIC_DATA][PERSON_NAME] [STREET_ADDRESS][PERSON_NAME] Phone: …" at bounding box center [920, 325] width 508 height 253
copy address "Phone: [PHONE_NUMBER] Mobile: [PHONE_NUMBER]"
drag, startPoint x: 679, startPoint y: 321, endPoint x: 551, endPoint y: 290, distance: 131.6
click at [792, 340] on div "BUNNINGS [PERSON_NAME][GEOGRAPHIC_DATA] [STREET_ADDRESS][PERSON_NAME] Phone: [P…" at bounding box center [920, 294] width 488 height 138
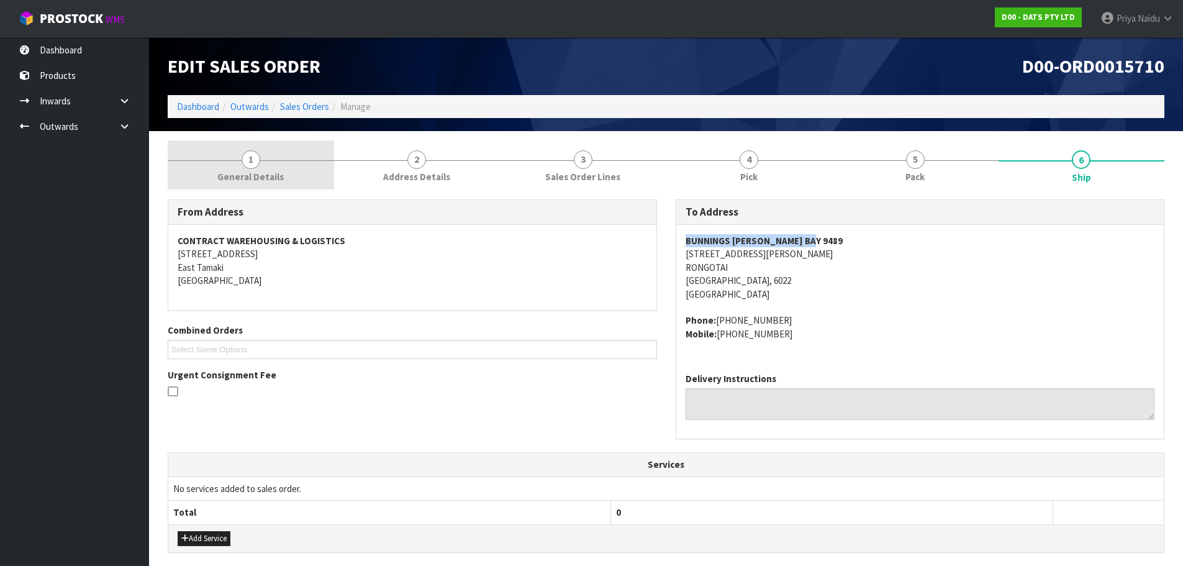
click at [253, 171] on span "General Details" at bounding box center [250, 176] width 66 height 13
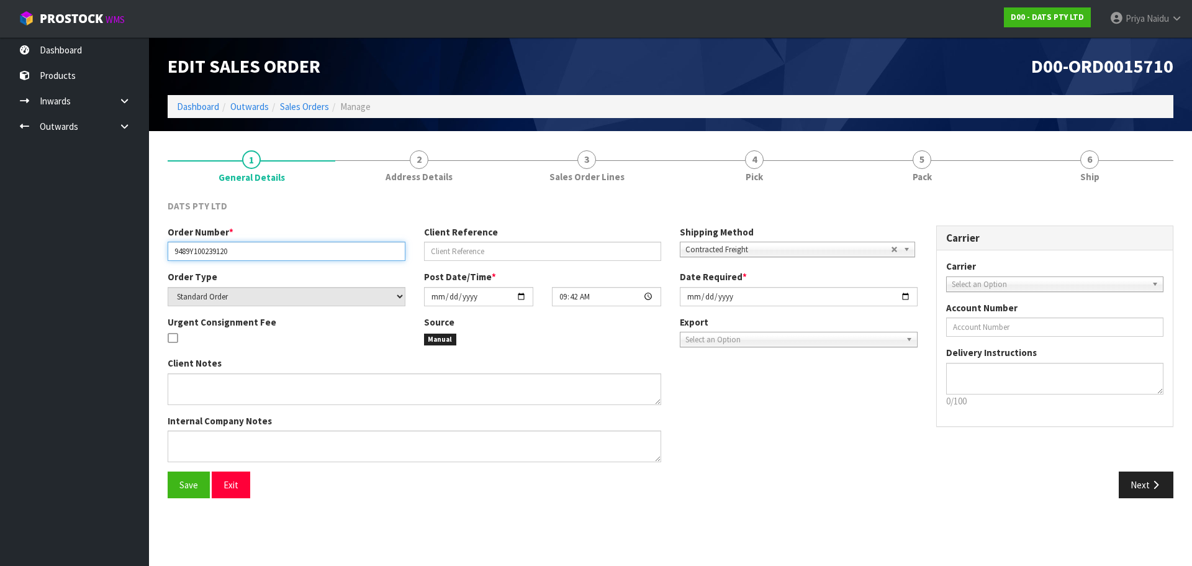
drag, startPoint x: 169, startPoint y: 253, endPoint x: 272, endPoint y: 251, distance: 102.5
click at [272, 251] on input "9489Y100239120" at bounding box center [287, 251] width 238 height 19
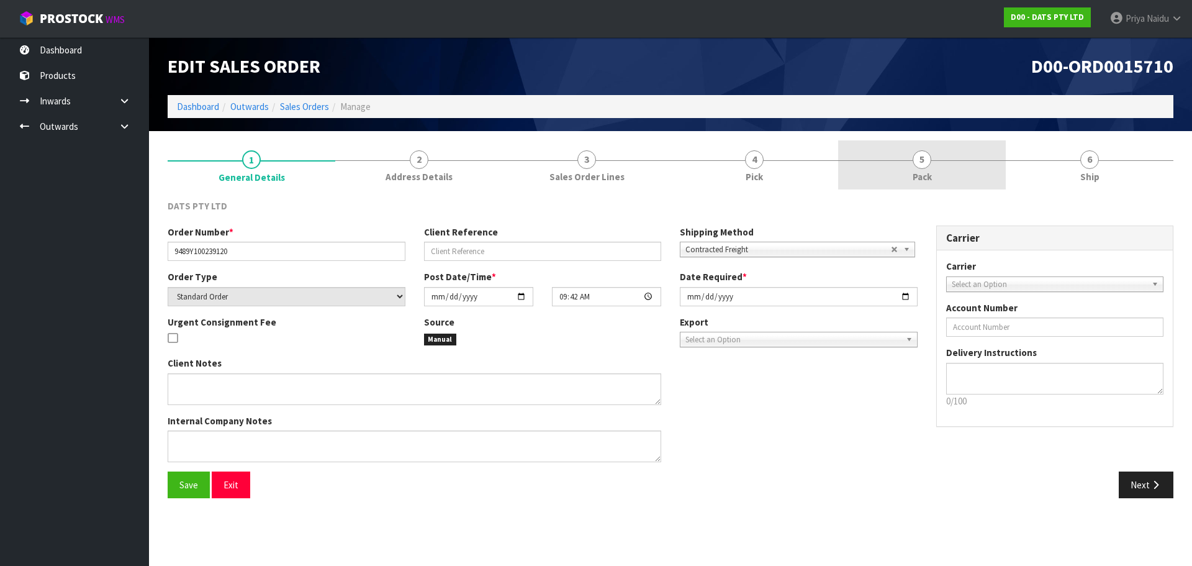
click at [934, 171] on link "5 Pack" at bounding box center [922, 164] width 168 height 49
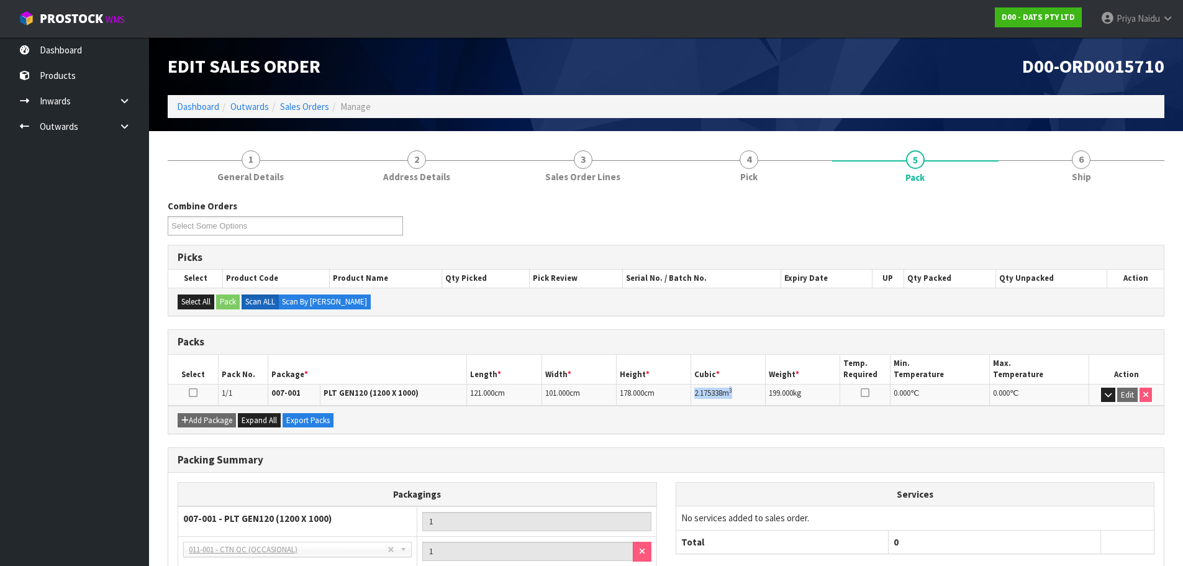
copy td "2.175338 m 3"
drag, startPoint x: 691, startPoint y: 395, endPoint x: 745, endPoint y: 390, distance: 54.2
click at [745, 392] on td "2.175338 m 3" at bounding box center [728, 395] width 74 height 22
click at [212, 109] on link "Dashboard" at bounding box center [198, 107] width 42 height 12
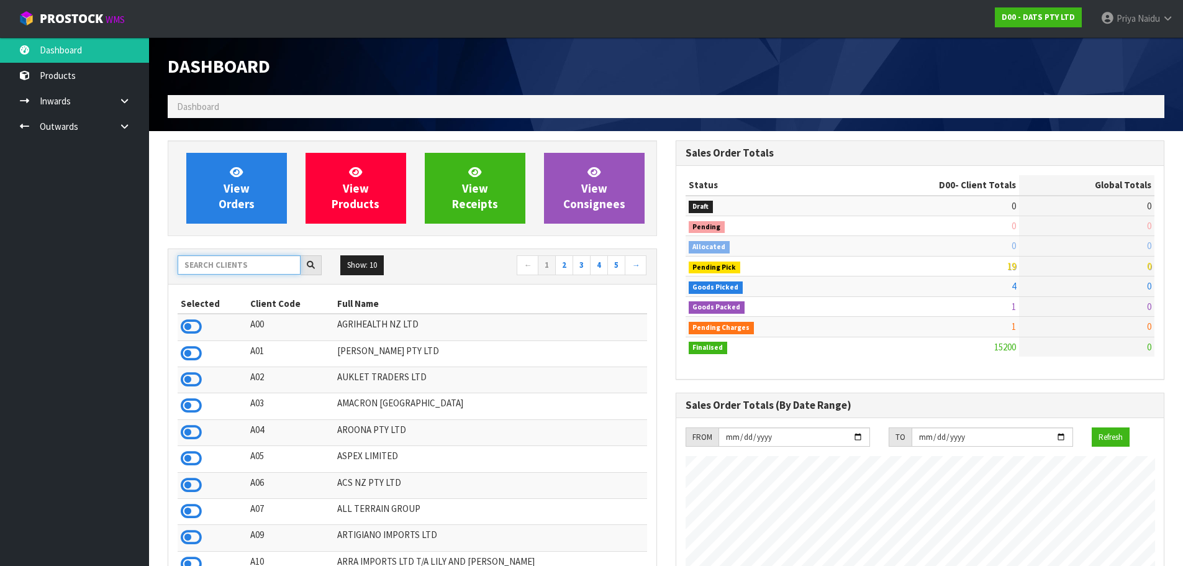
click at [226, 272] on input "text" at bounding box center [239, 264] width 123 height 19
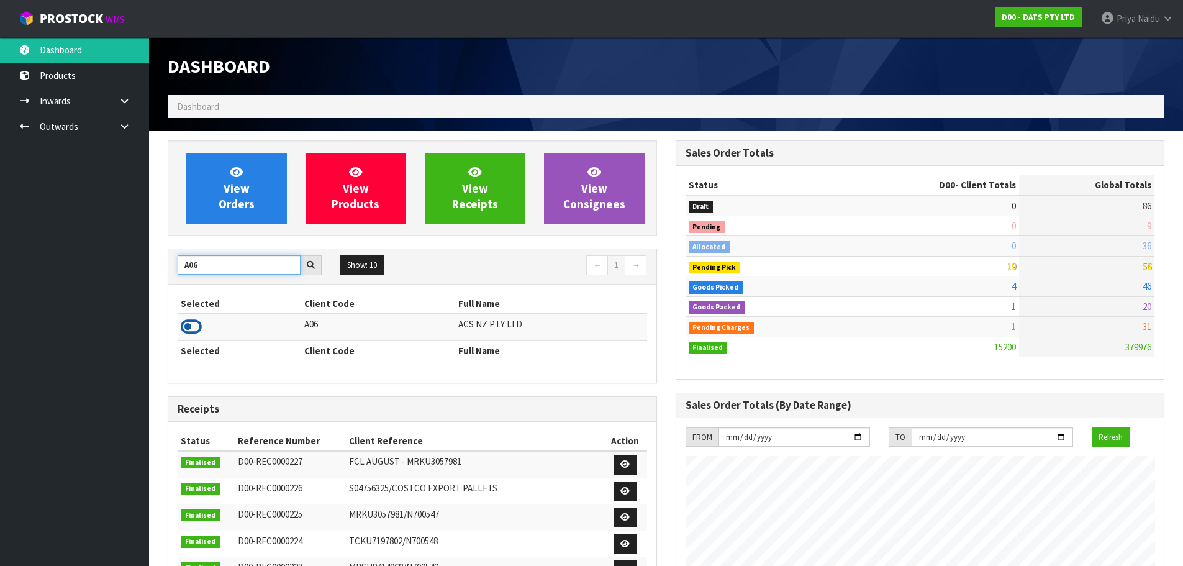
type input "A06"
click at [187, 326] on icon at bounding box center [191, 326] width 21 height 19
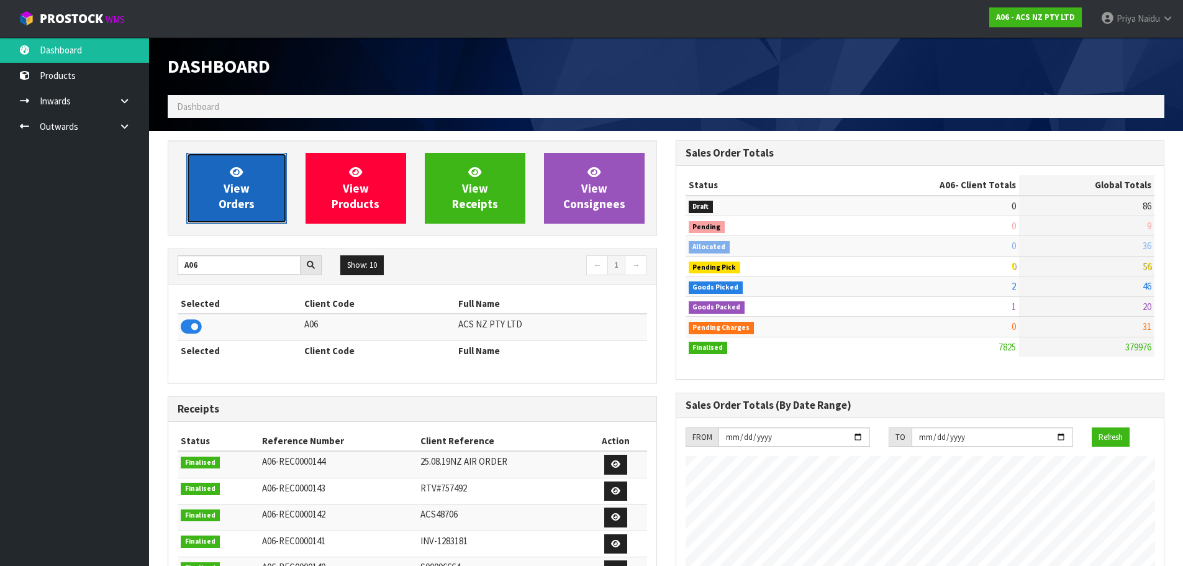
click at [241, 205] on span "View Orders" at bounding box center [237, 188] width 36 height 47
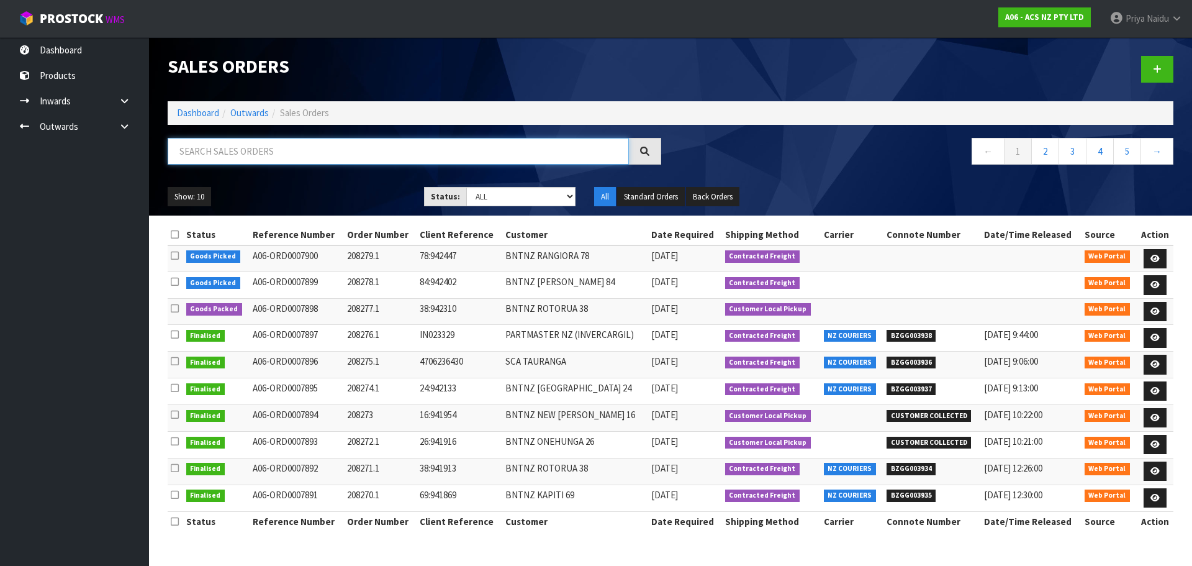
click at [294, 149] on input "text" at bounding box center [398, 151] width 461 height 27
type input "7898"
click at [319, 184] on div "Show: 10 5 10 25 50 Status: Draft Pending Allocated Pending Pick Goods Picked G…" at bounding box center [670, 197] width 1024 height 38
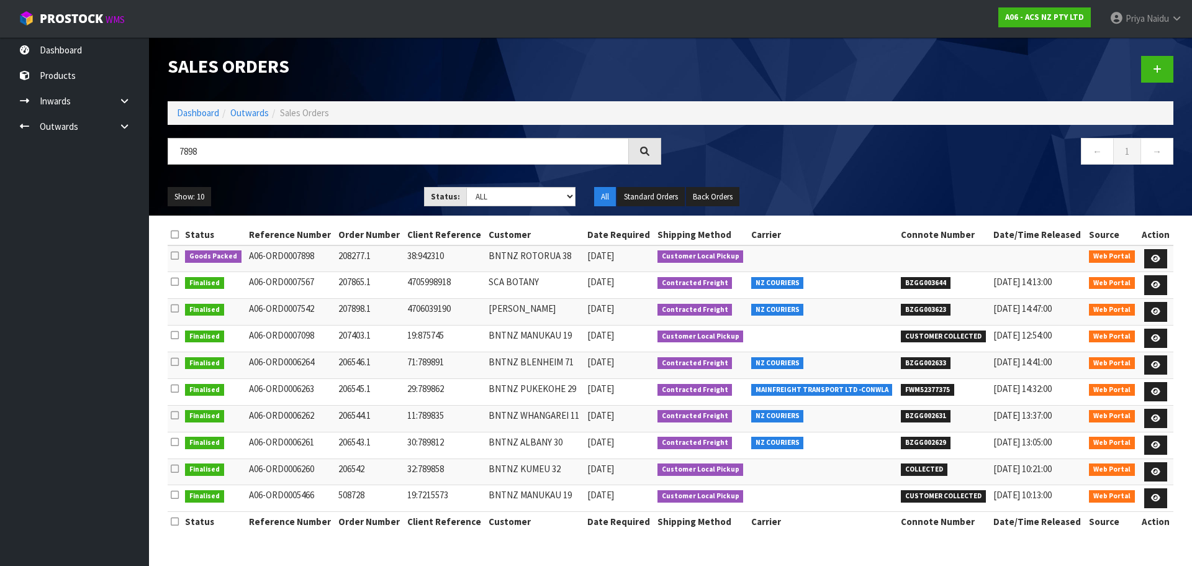
click at [322, 181] on div "Show: 10 5 10 25 50 Status: Draft Pending Allocated Pending Pick Goods Picked G…" at bounding box center [670, 197] width 1024 height 38
click at [324, 179] on div "Show: 10 5 10 25 50 Status: Draft Pending Allocated Pending Pick Goods Picked G…" at bounding box center [670, 197] width 1024 height 38
click at [309, 184] on div "Show: 10 5 10 25 50 Status: Draft Pending Allocated Pending Pick Goods Picked G…" at bounding box center [670, 197] width 1024 height 38
click at [1153, 255] on icon at bounding box center [1155, 259] width 9 height 8
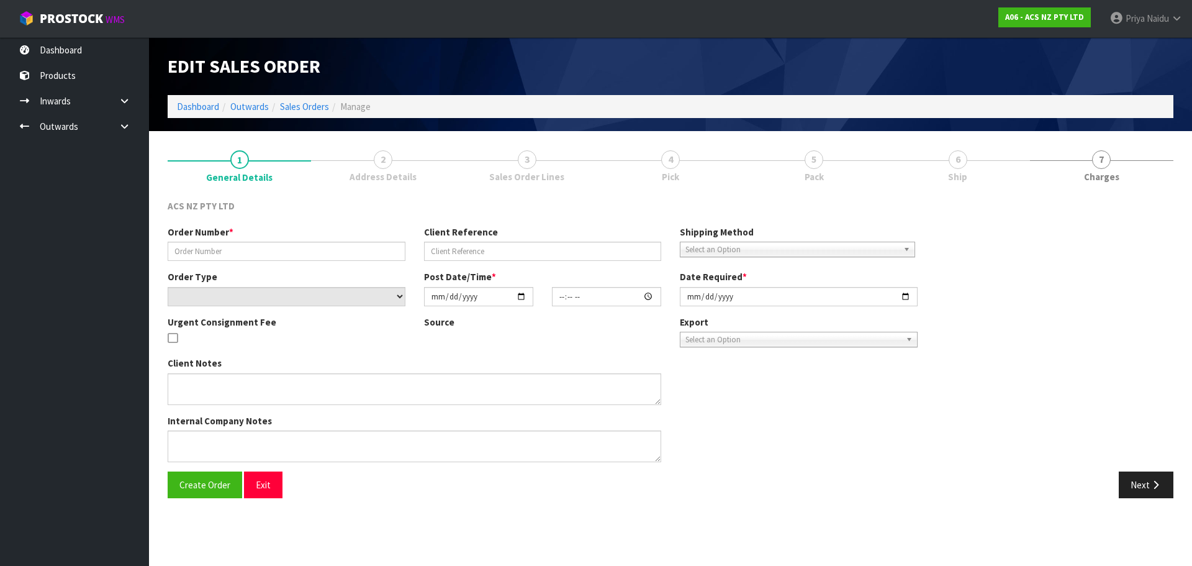
type input "208277.1"
type input "38:942310"
select select "number:0"
type input "[DATE]"
type input "10:28:00.000"
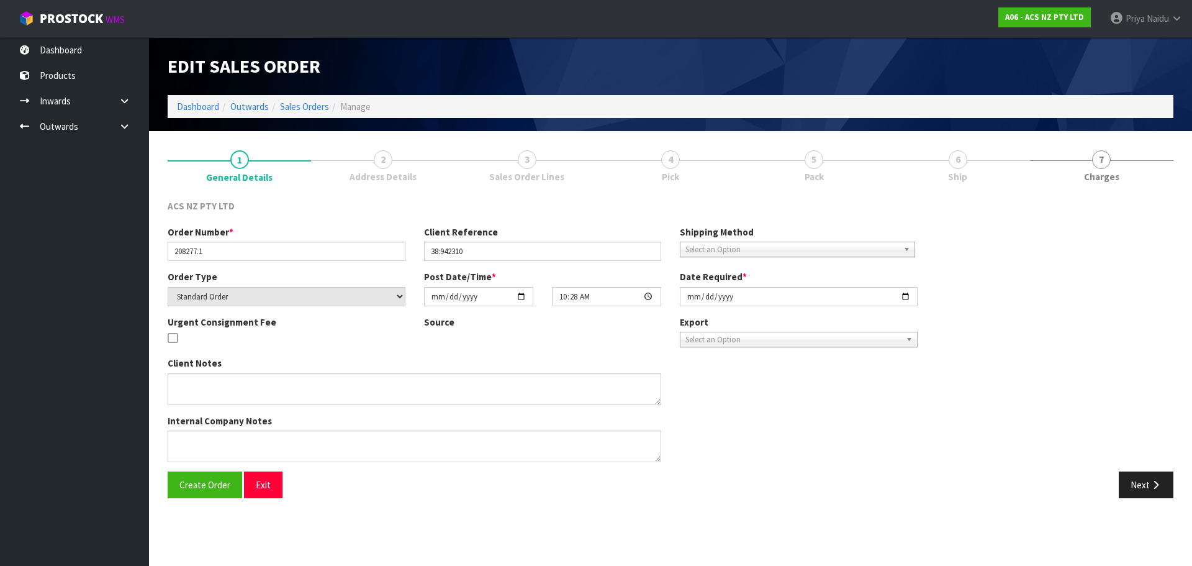
type input "[DATE]"
type textarea "URGENT COURIERS WILL COLLECT"
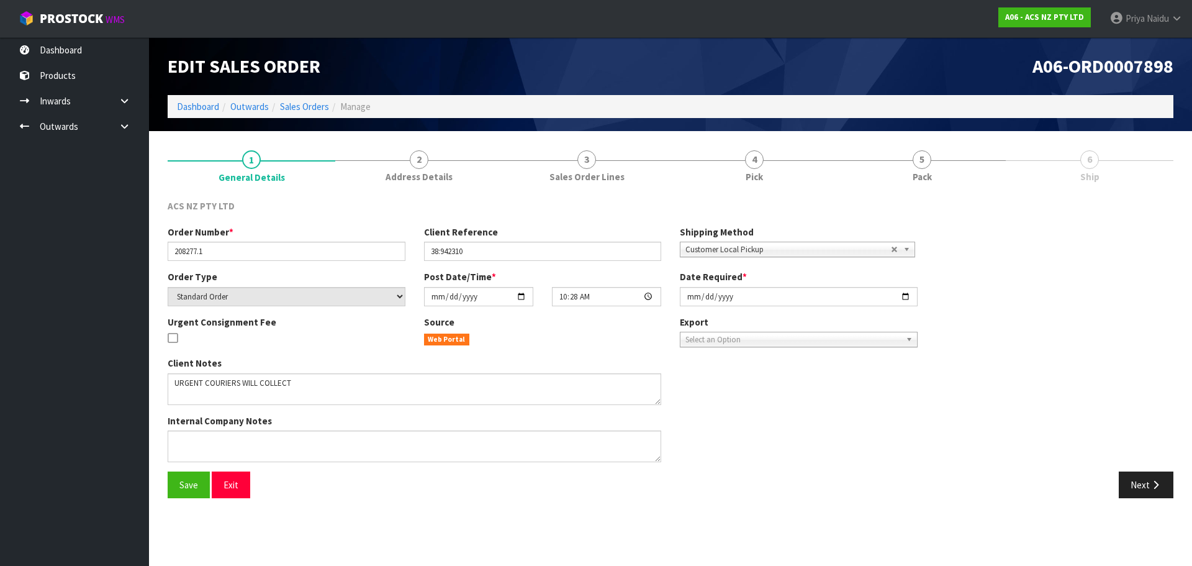
click at [928, 171] on span "Pack" at bounding box center [922, 176] width 19 height 13
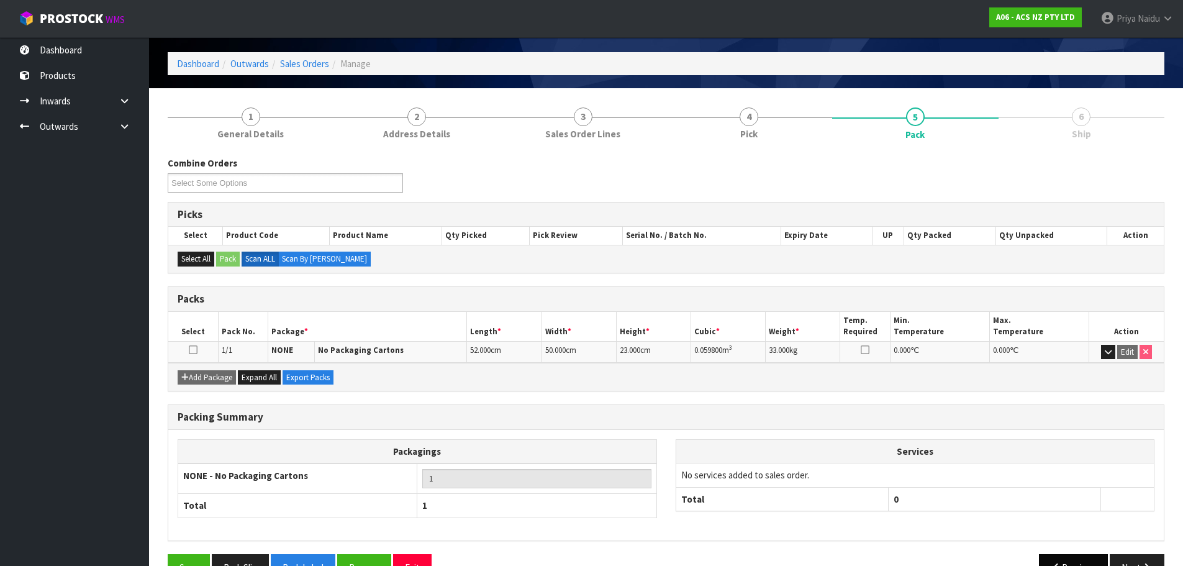
scroll to position [76, 0]
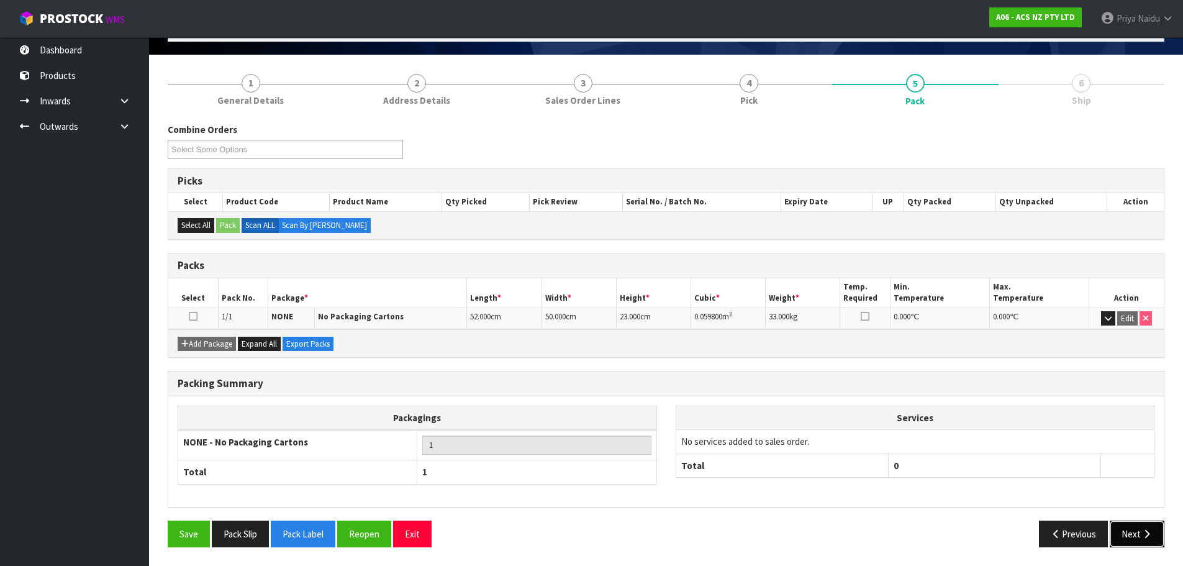
click at [1147, 538] on button "Next" at bounding box center [1136, 533] width 55 height 27
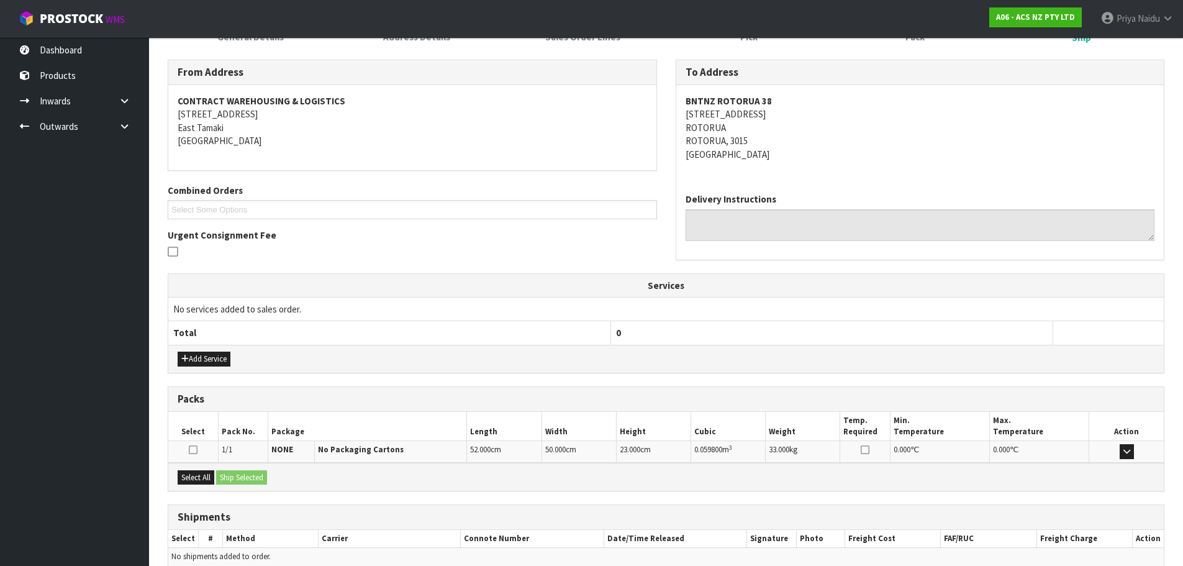
scroll to position [199, 0]
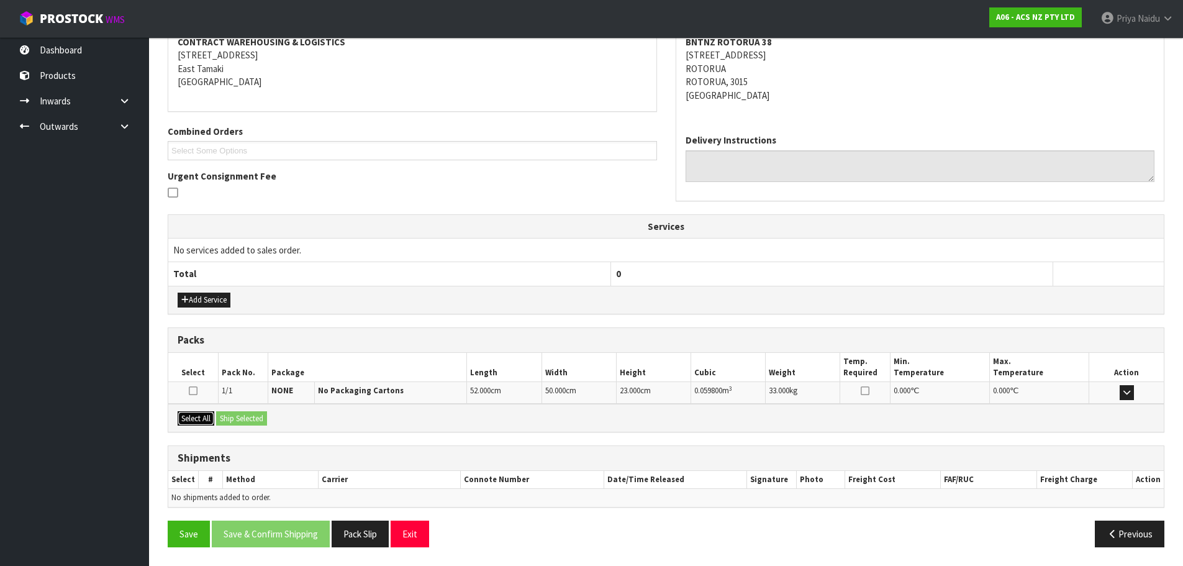
click at [209, 418] on button "Select All" at bounding box center [196, 418] width 37 height 15
drag, startPoint x: 245, startPoint y: 420, endPoint x: 305, endPoint y: 423, distance: 60.3
click at [245, 420] on button "Ship Selected" at bounding box center [241, 418] width 51 height 15
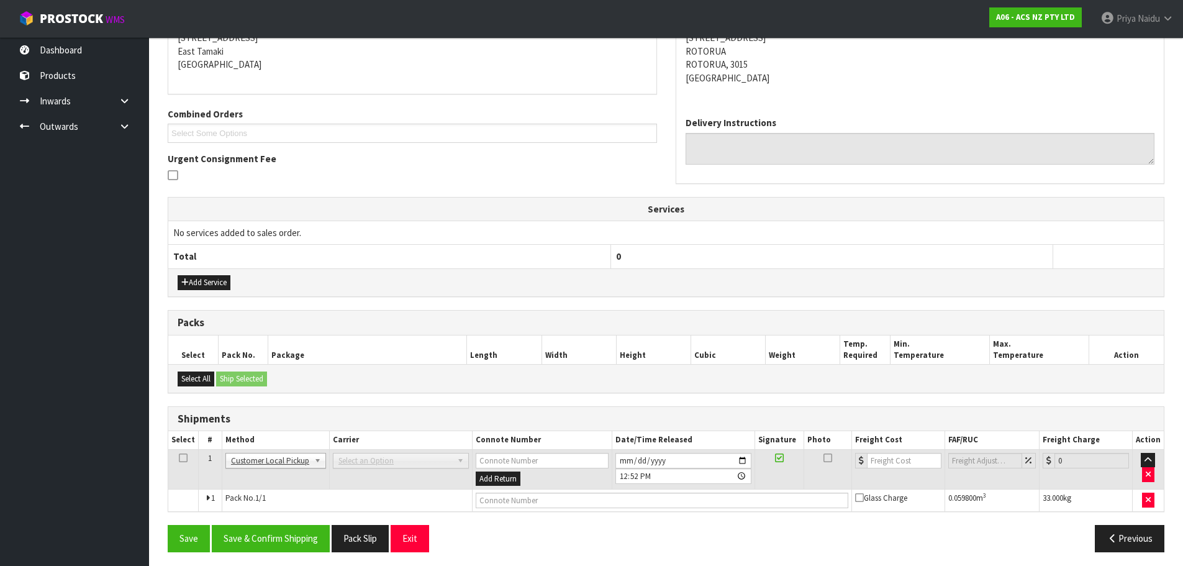
scroll to position [221, 0]
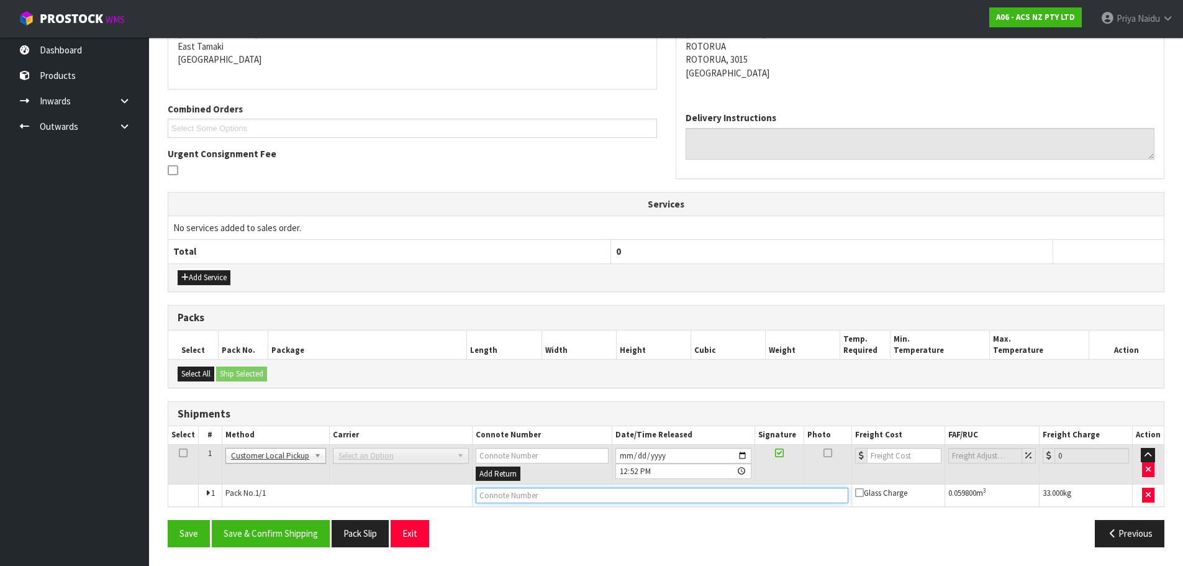
click at [524, 489] on input "text" at bounding box center [662, 495] width 372 height 16
type input "CUSTOMER COLLECTED"
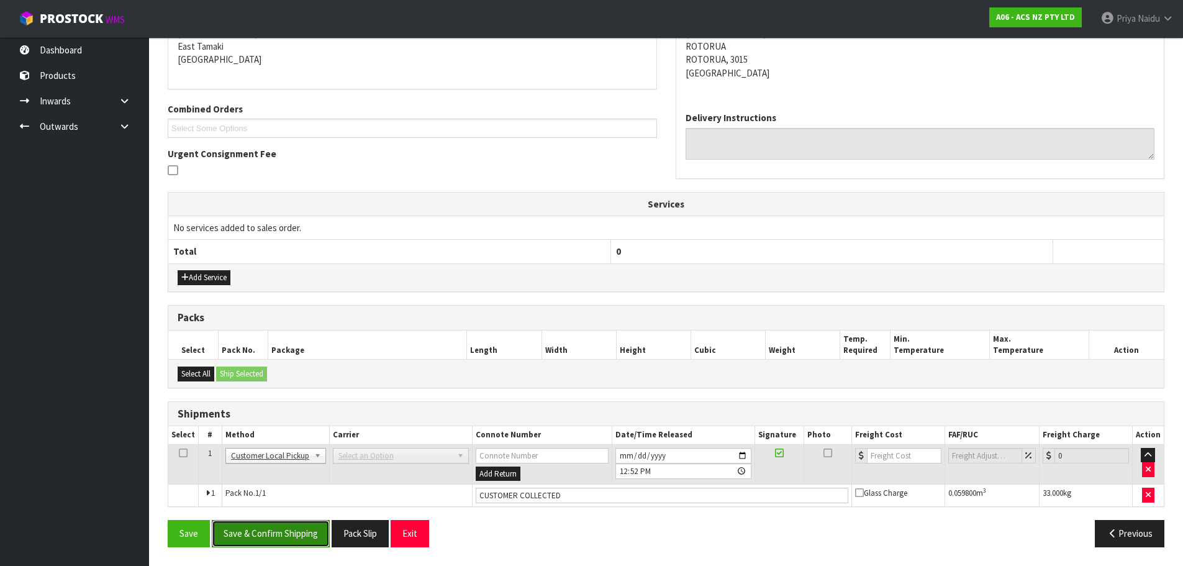
click at [284, 541] on button "Save & Confirm Shipping" at bounding box center [271, 533] width 118 height 27
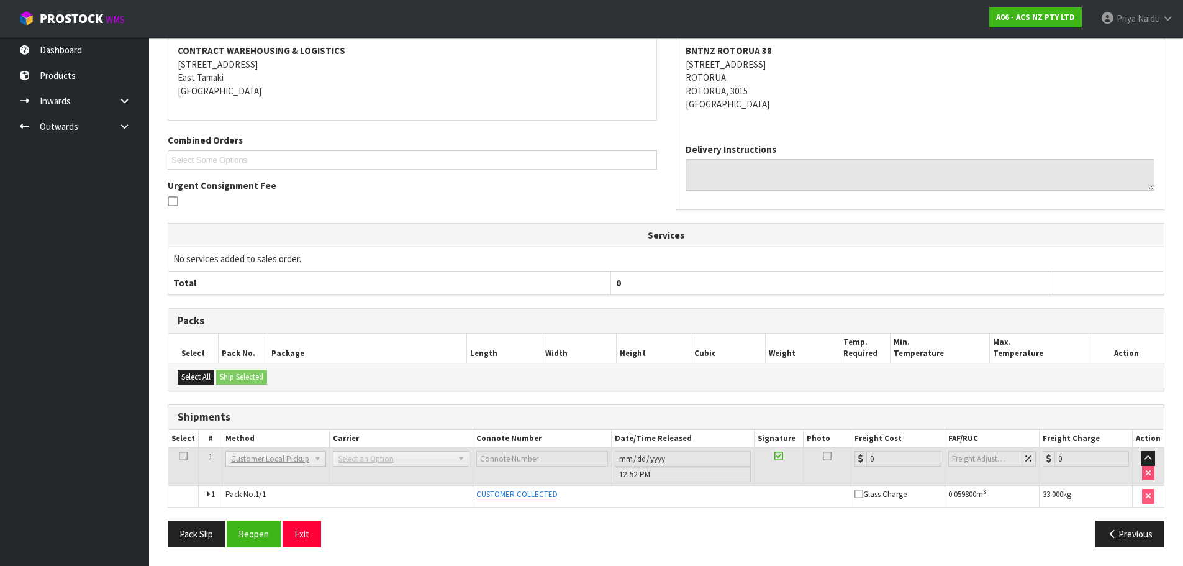
scroll to position [0, 0]
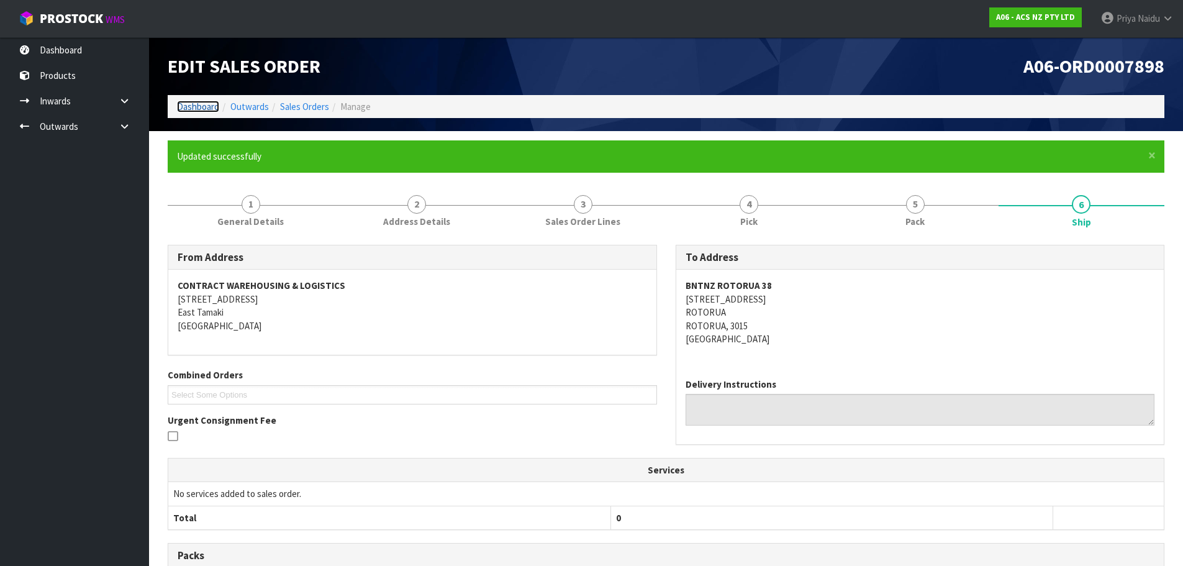
click at [192, 108] on link "Dashboard" at bounding box center [198, 107] width 42 height 12
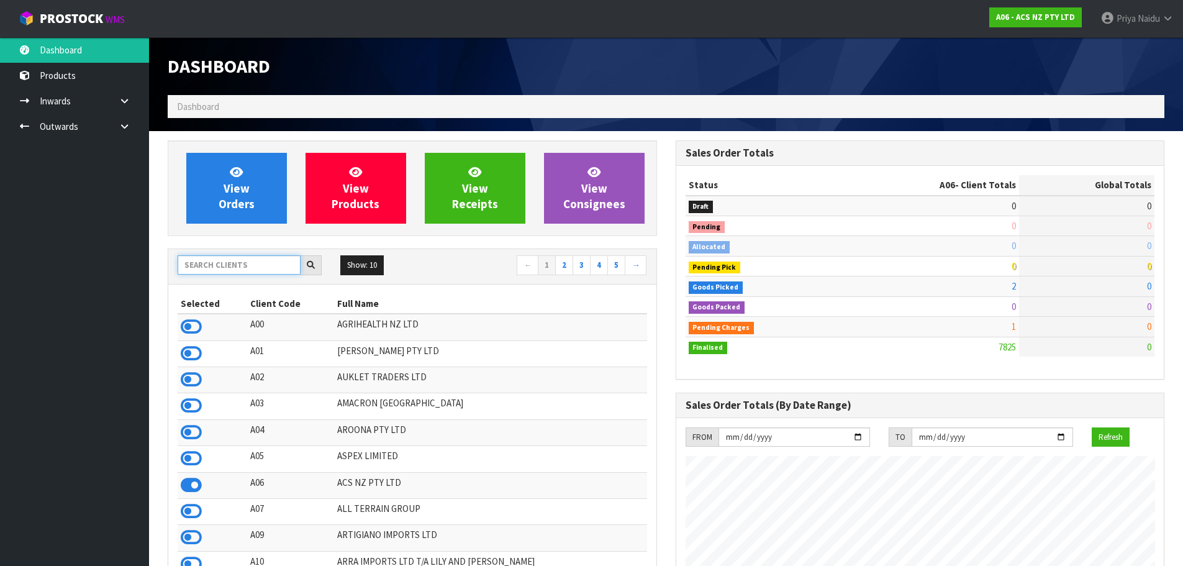
click at [211, 273] on input "text" at bounding box center [239, 264] width 123 height 19
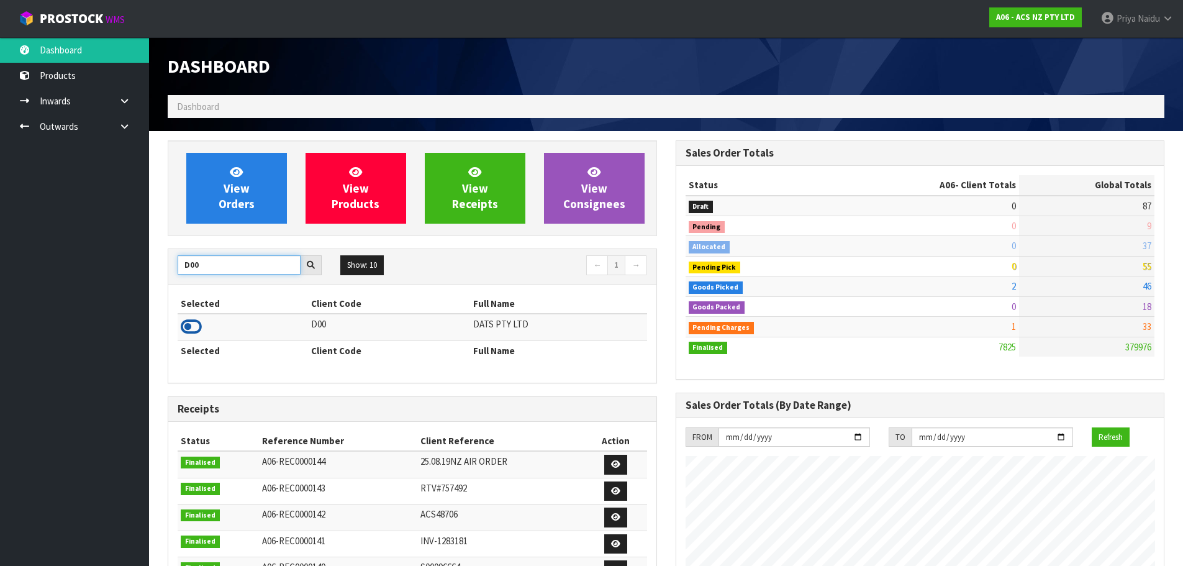
type input "D00"
click at [194, 327] on icon at bounding box center [191, 326] width 21 height 19
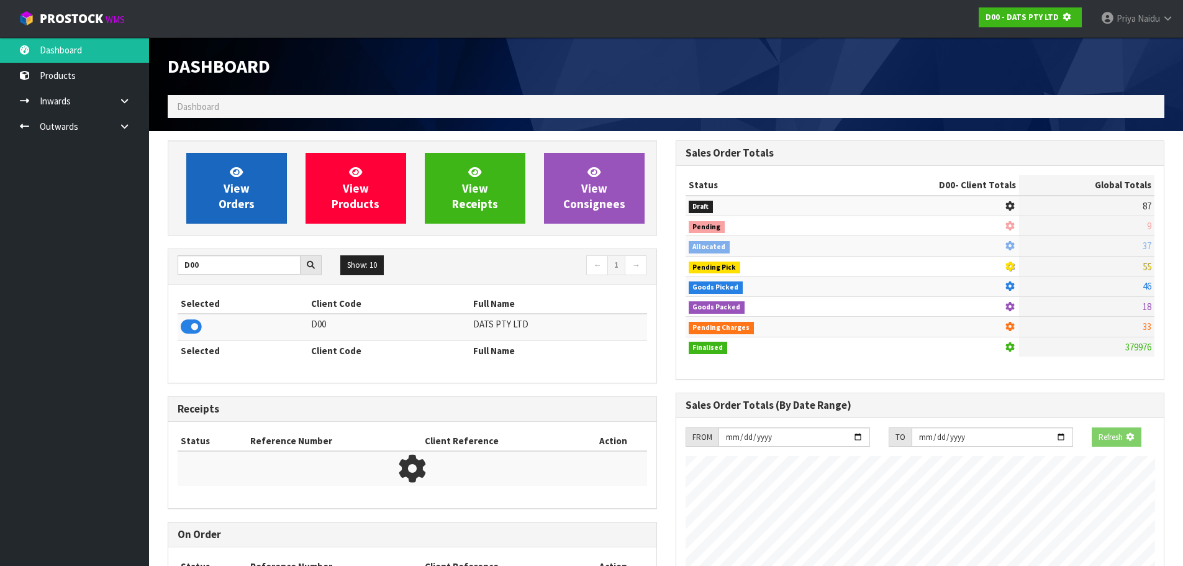
scroll to position [620052, 620319]
click at [247, 203] on span "View Orders" at bounding box center [237, 188] width 36 height 47
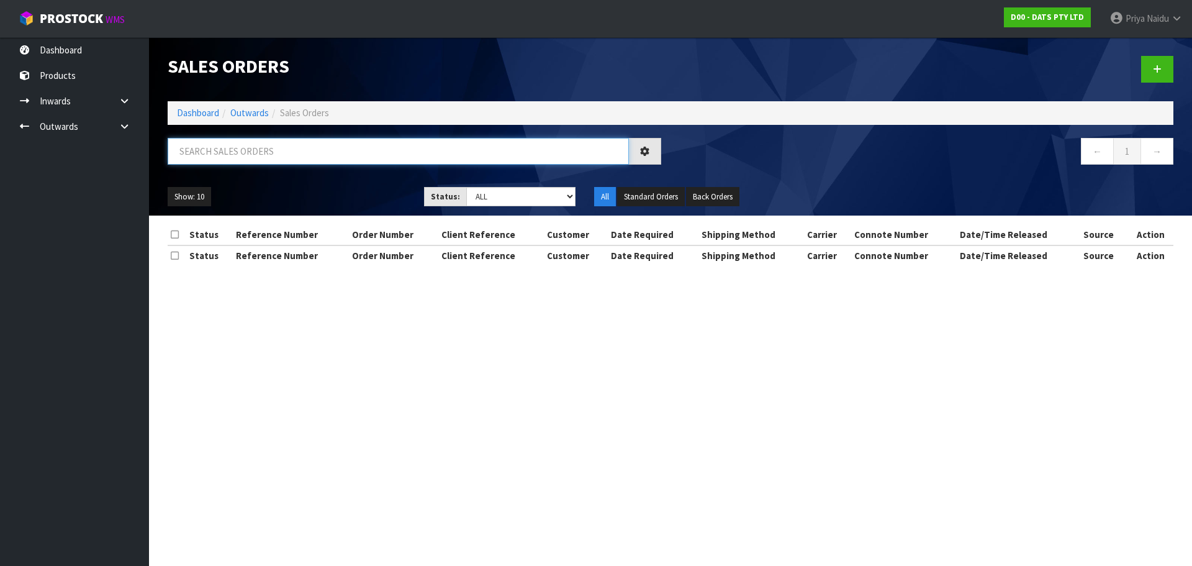
click at [260, 153] on input "text" at bounding box center [398, 151] width 461 height 27
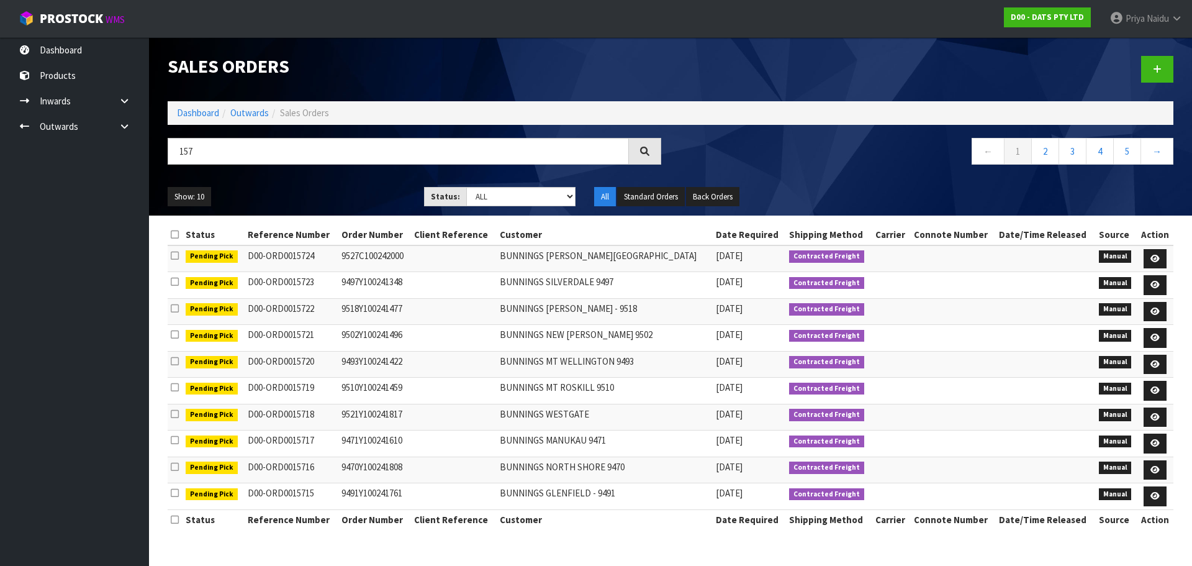
click at [322, 195] on ul "Show: 10 5 10 25 50" at bounding box center [287, 197] width 238 height 20
click at [204, 146] on input "157" at bounding box center [398, 151] width 461 height 27
type input "15710"
click at [469, 186] on div "Show: 10 5 10 25 50 Status: Draft Pending Allocated Pending Pick Goods Picked G…" at bounding box center [670, 197] width 1024 height 38
drag, startPoint x: 474, startPoint y: 192, endPoint x: 484, endPoint y: 205, distance: 16.4
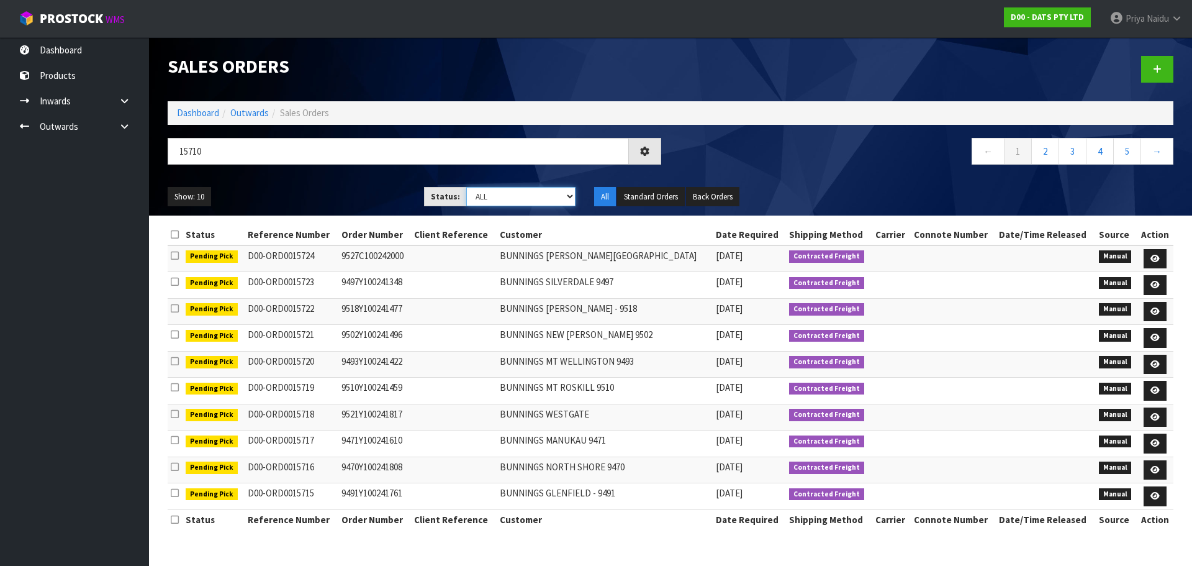
click at [474, 192] on select "Draft Pending Allocated Pending Pick Goods Picked Goods Packed Pending Charges …" at bounding box center [521, 196] width 110 height 19
select select "string:5"
click at [466, 187] on select "Draft Pending Allocated Pending Pick Goods Picked Goods Packed Pending Charges …" at bounding box center [521, 196] width 110 height 19
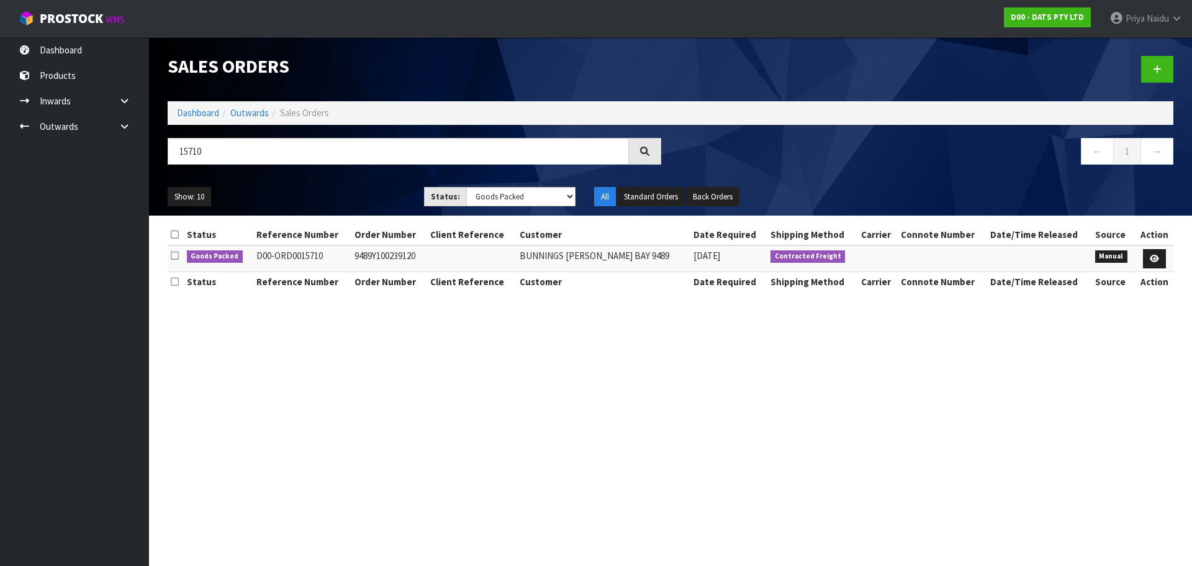
click at [377, 181] on div "Show: 10 5 10 25 50 Status: Draft Pending Allocated Pending Pick Goods Picked G…" at bounding box center [670, 197] width 1024 height 38
click at [366, 189] on ul "Show: 10 5 10 25 50" at bounding box center [287, 197] width 238 height 20
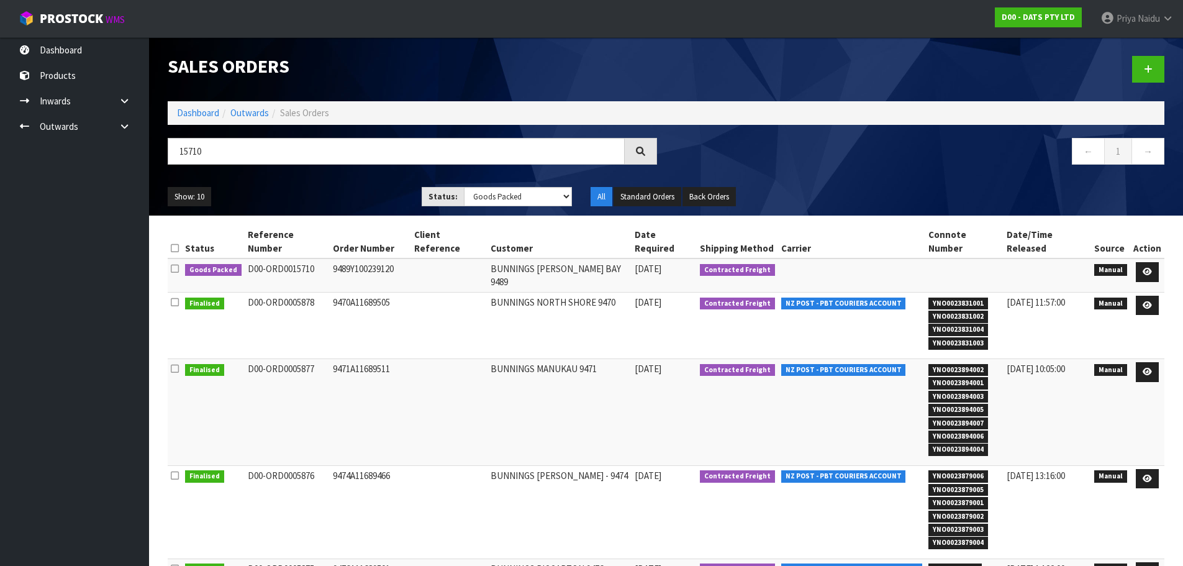
click at [361, 189] on ul "Show: 10 5 10 25 50" at bounding box center [285, 197] width 235 height 20
click at [327, 181] on div "Show: 10 5 10 25 50 Status: Draft Pending Allocated Pending Pick Goods Picked G…" at bounding box center [665, 197] width 1015 height 38
click at [335, 187] on ul "Show: 10 5 10 25 50" at bounding box center [285, 197] width 235 height 20
click at [314, 187] on ul "Show: 10 5 10 25 50" at bounding box center [285, 197] width 235 height 20
click at [306, 187] on ul "Show: 10 5 10 25 50" at bounding box center [285, 197] width 235 height 20
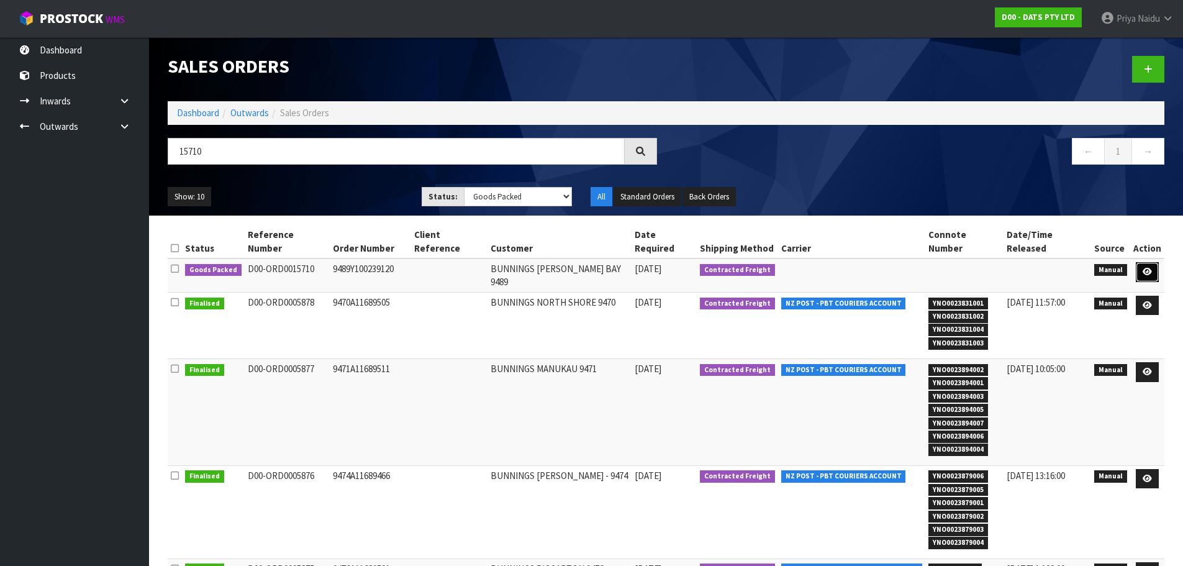
click at [1147, 268] on icon at bounding box center [1146, 272] width 9 height 8
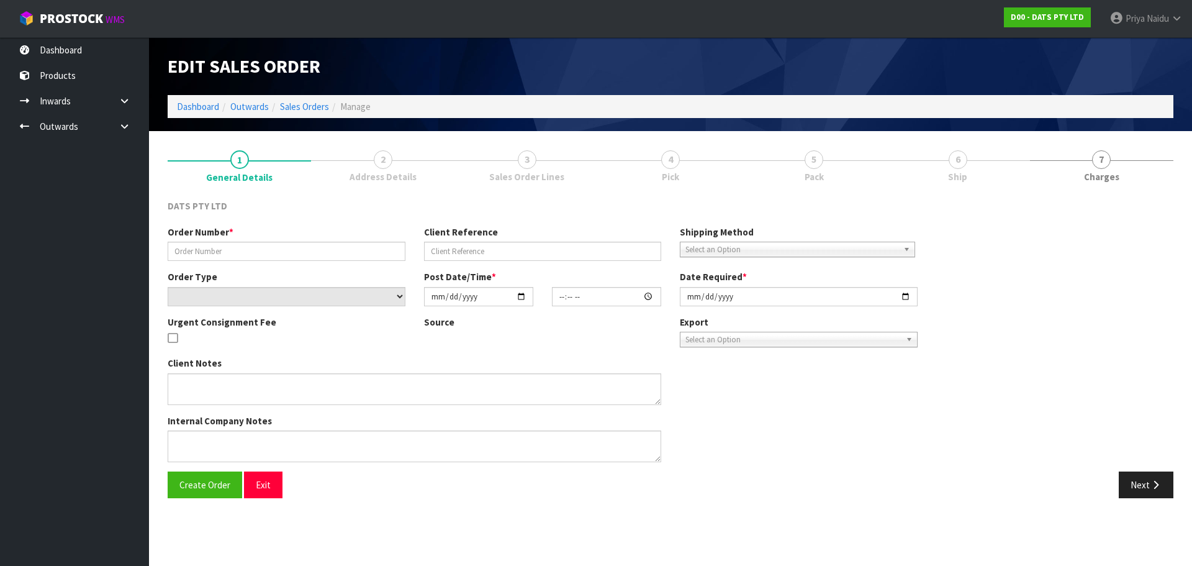
type input "9489Y100239120"
select select "number:0"
type input "[DATE]"
type input "09:42:00.000"
type input "[DATE]"
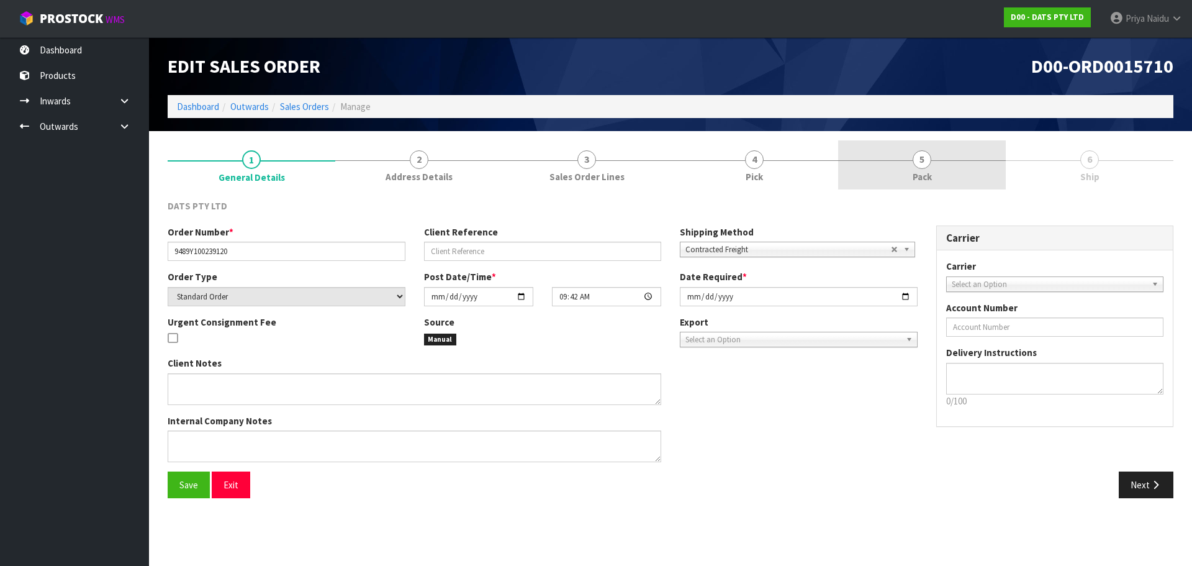
click at [934, 171] on link "5 Pack" at bounding box center [922, 164] width 168 height 49
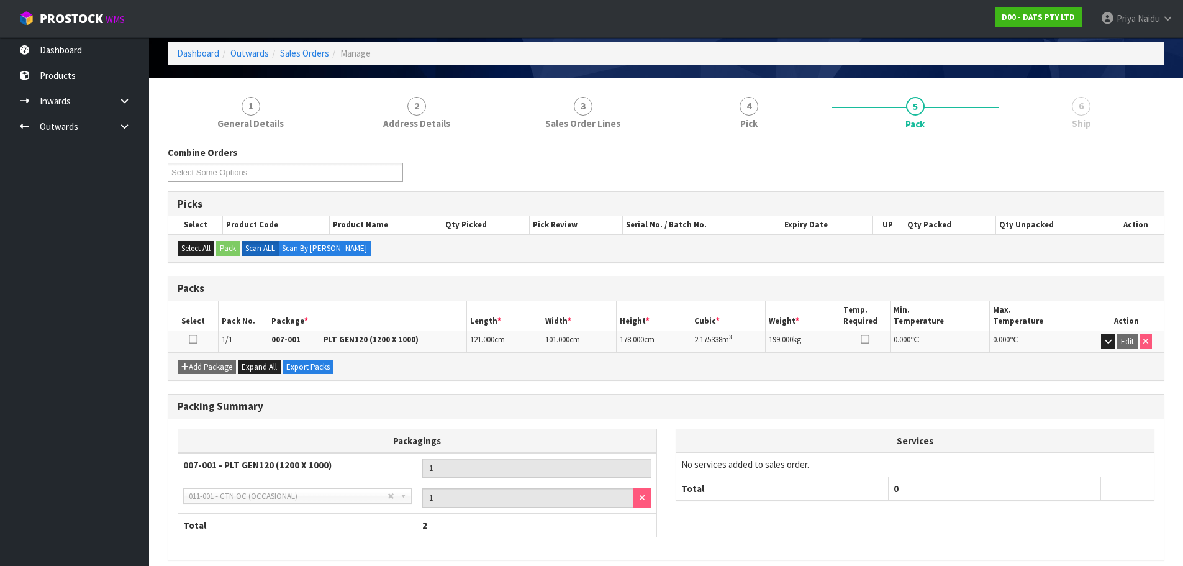
scroll to position [107, 0]
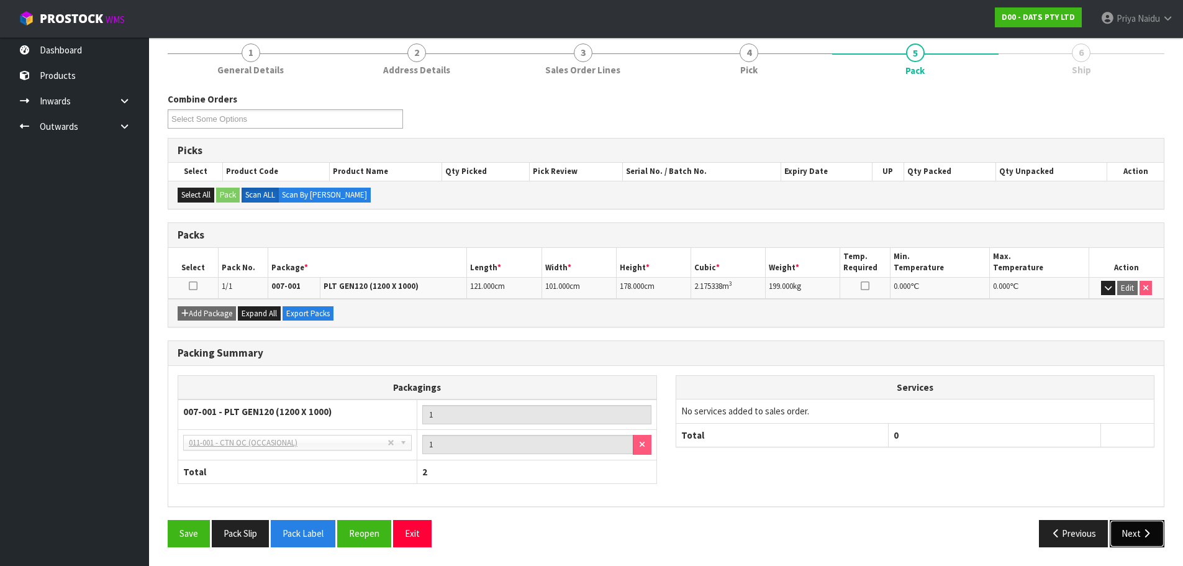
click at [1140, 526] on button "Next" at bounding box center [1136, 533] width 55 height 27
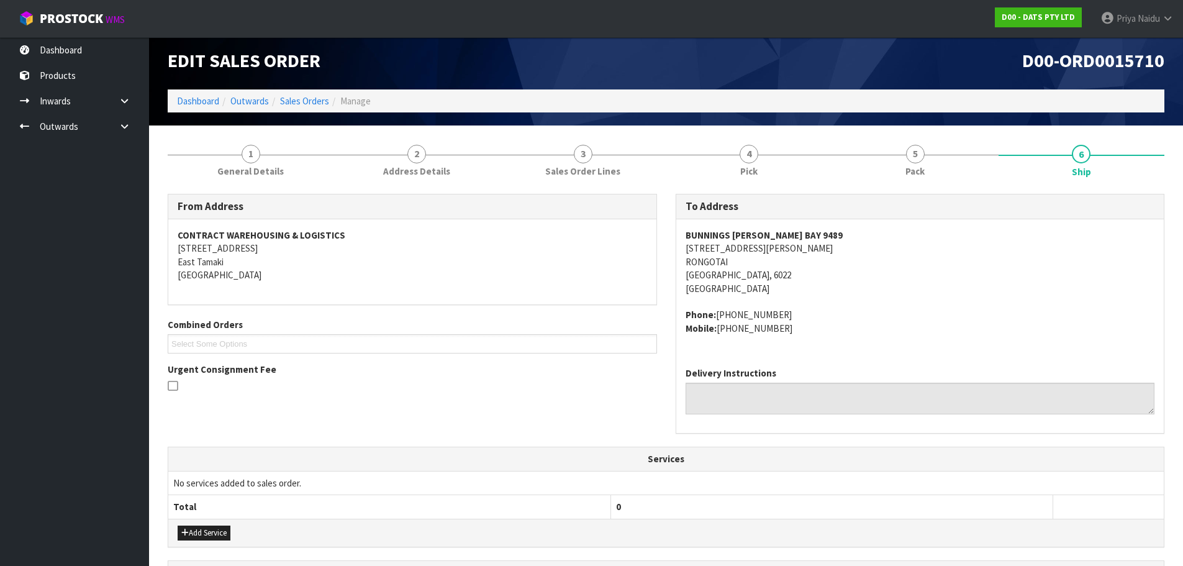
scroll to position [0, 0]
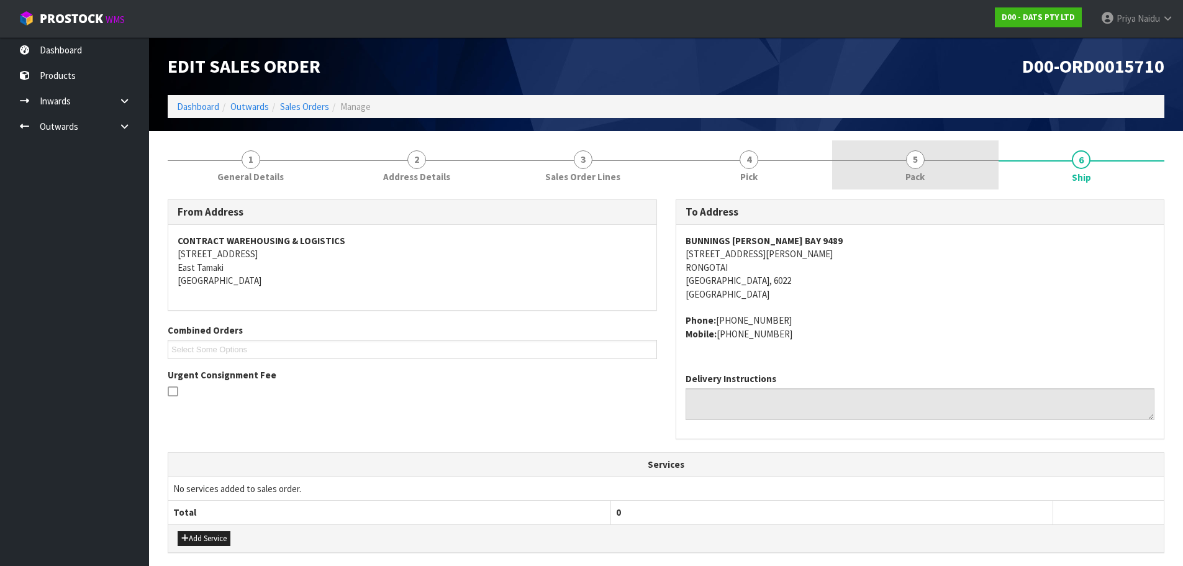
drag, startPoint x: 899, startPoint y: 181, endPoint x: 865, endPoint y: 180, distance: 34.2
click at [899, 180] on link "5 Pack" at bounding box center [915, 164] width 166 height 49
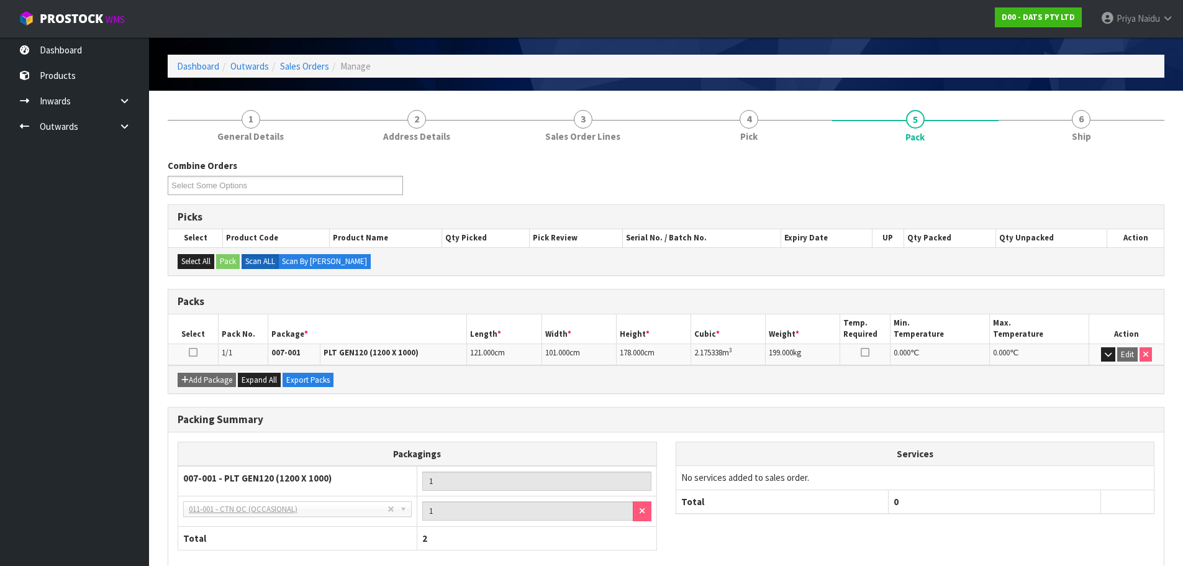
scroll to position [62, 0]
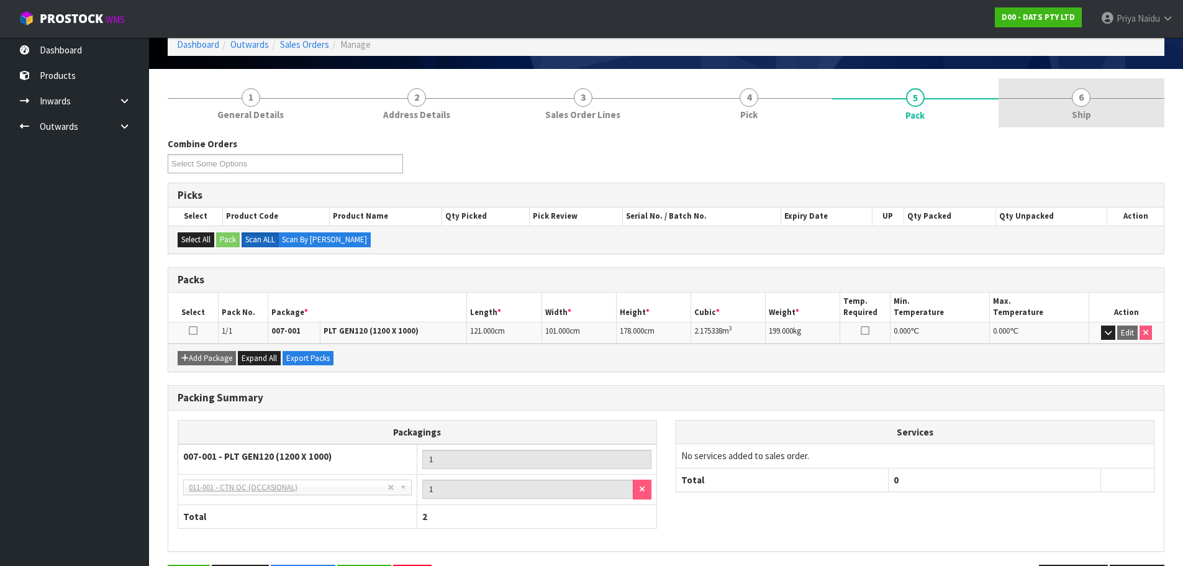
drag, startPoint x: 1083, startPoint y: 102, endPoint x: 1025, endPoint y: 122, distance: 61.3
click at [1083, 102] on span "6" at bounding box center [1081, 97] width 19 height 19
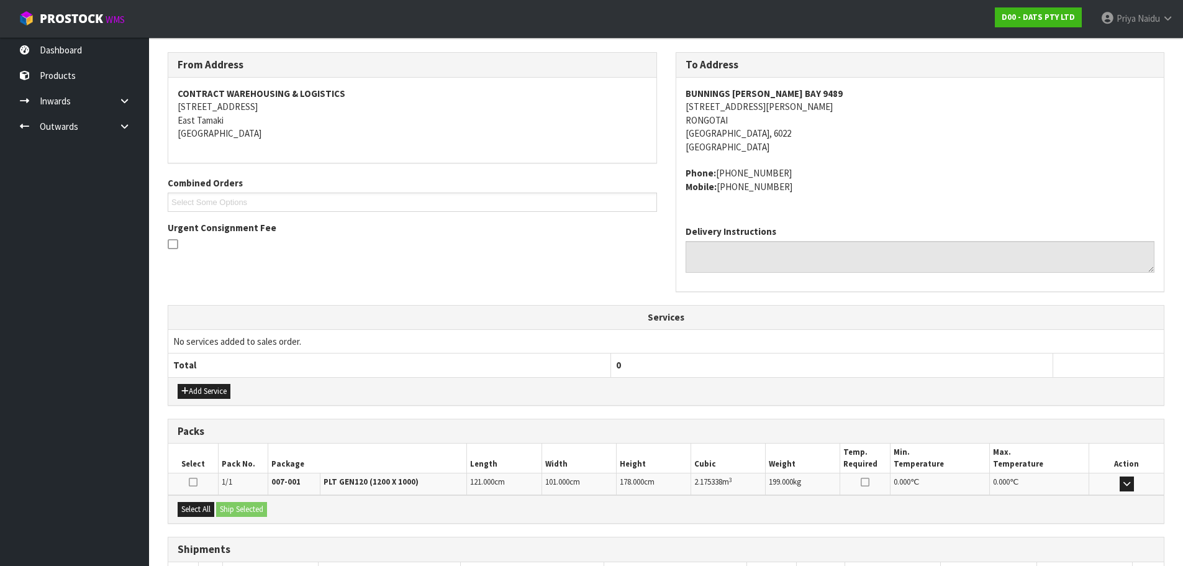
scroll to position [238, 0]
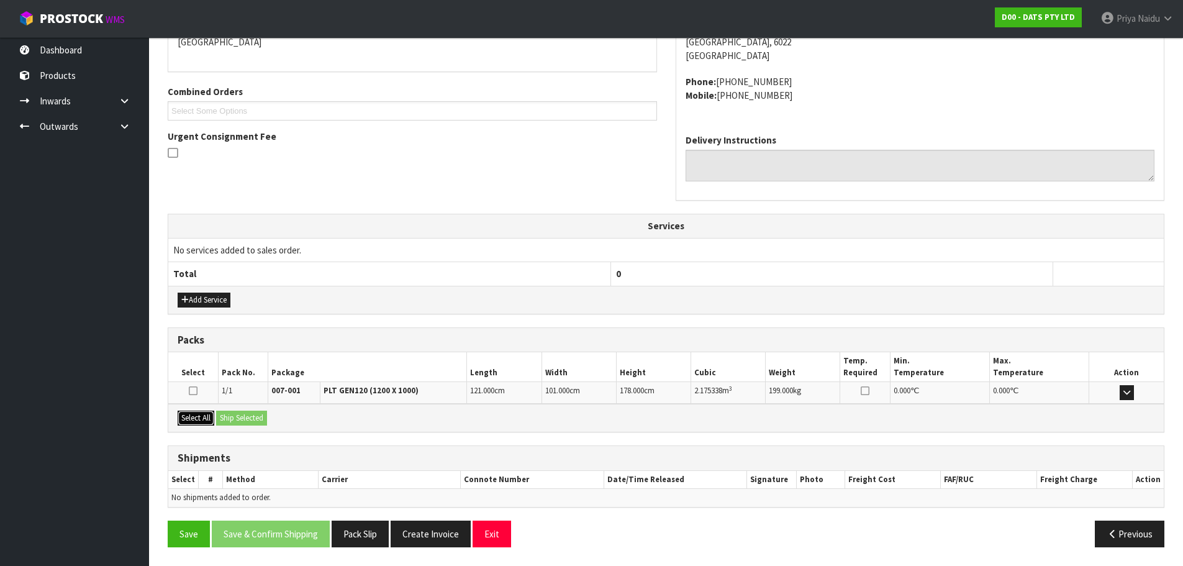
click at [204, 420] on button "Select All" at bounding box center [196, 417] width 37 height 15
click at [229, 418] on button "Ship Selected" at bounding box center [241, 417] width 51 height 15
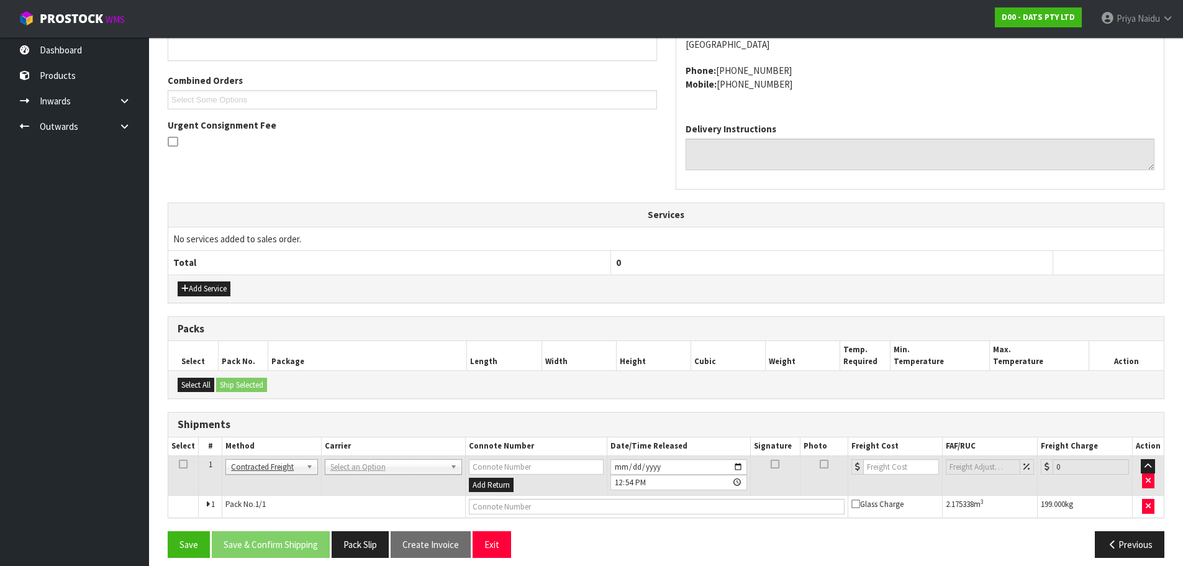
scroll to position [260, 0]
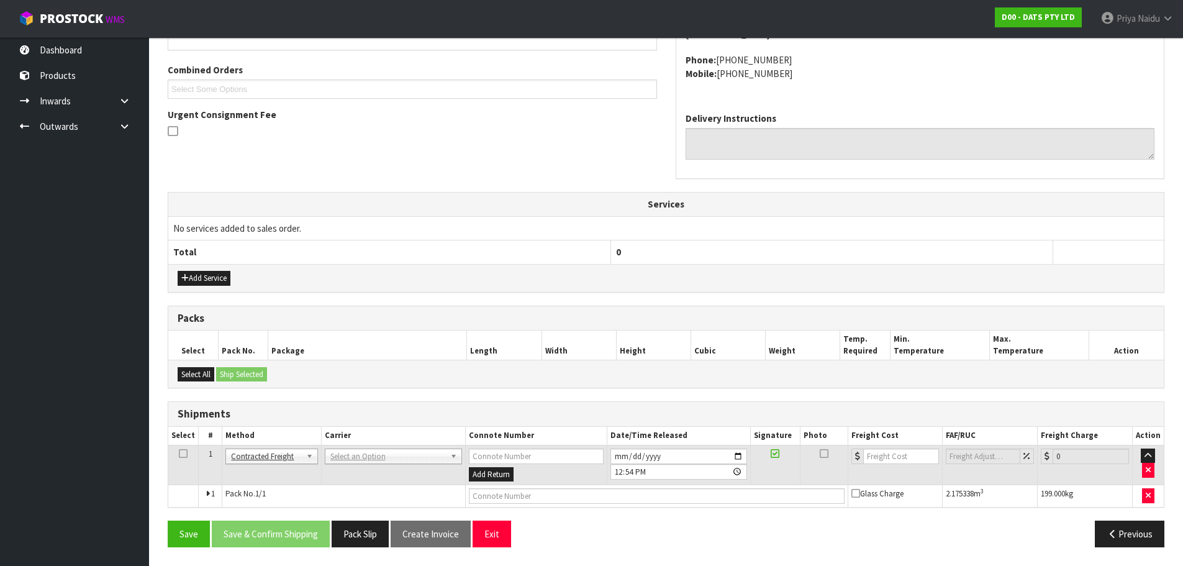
drag, startPoint x: 345, startPoint y: 458, endPoint x: 342, endPoint y: 482, distance: 24.4
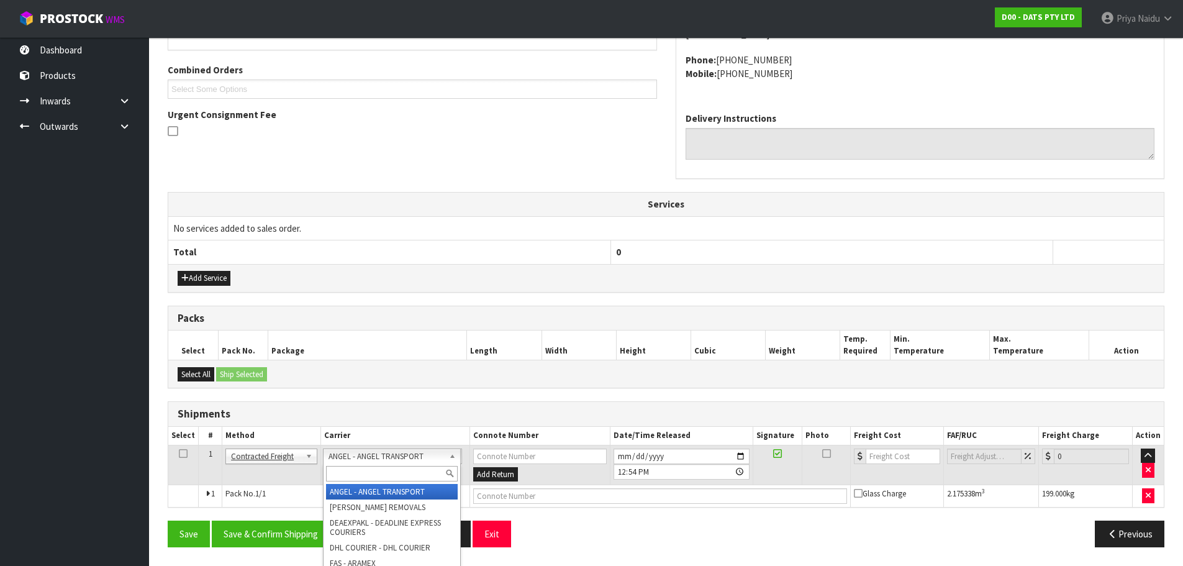
click at [347, 464] on div at bounding box center [391, 473] width 137 height 20
click at [346, 471] on input "text" at bounding box center [392, 474] width 132 height 16
type input "MA"
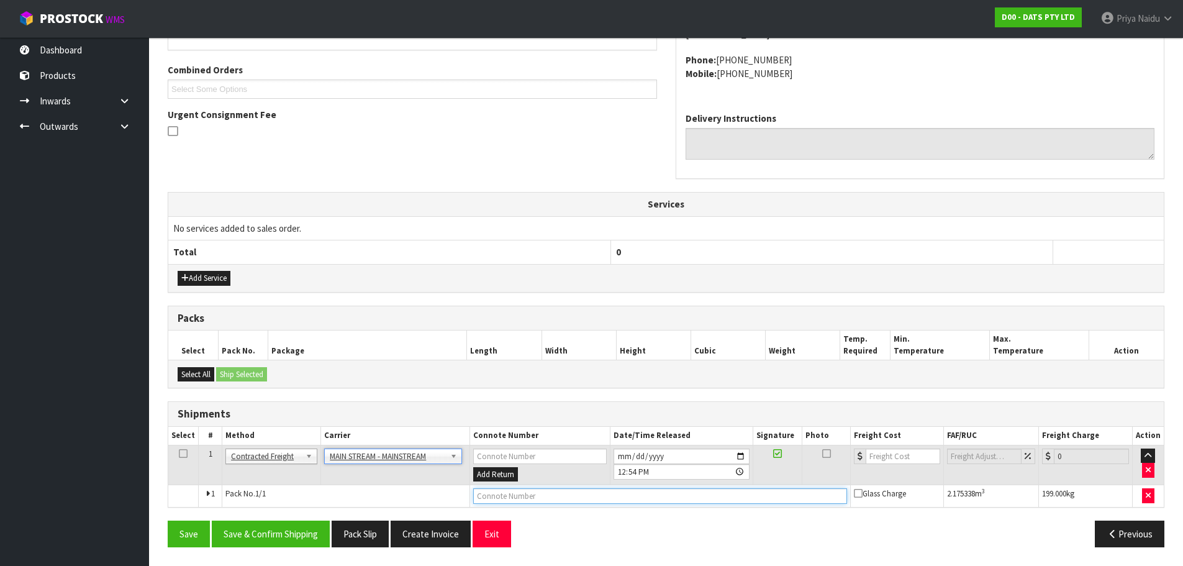
click at [566, 495] on input "text" at bounding box center [660, 496] width 374 height 16
paste input "CWL7721401"
type input "CWL7721401"
click at [885, 455] on input "number" at bounding box center [902, 456] width 75 height 16
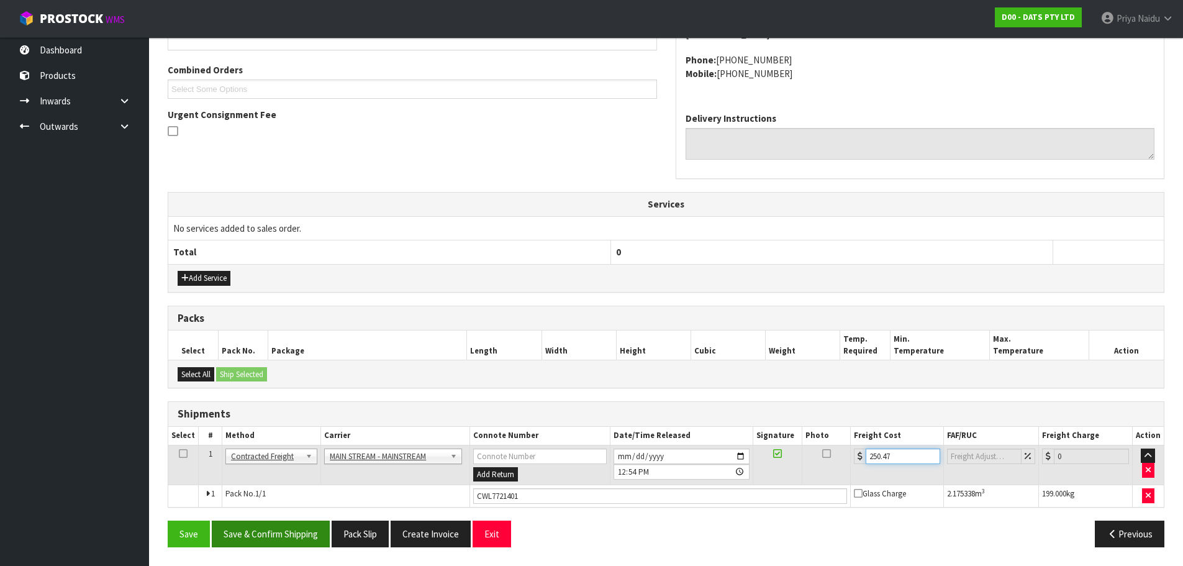
type input "250.47"
click at [268, 537] on button "Save & Confirm Shipping" at bounding box center [271, 533] width 118 height 27
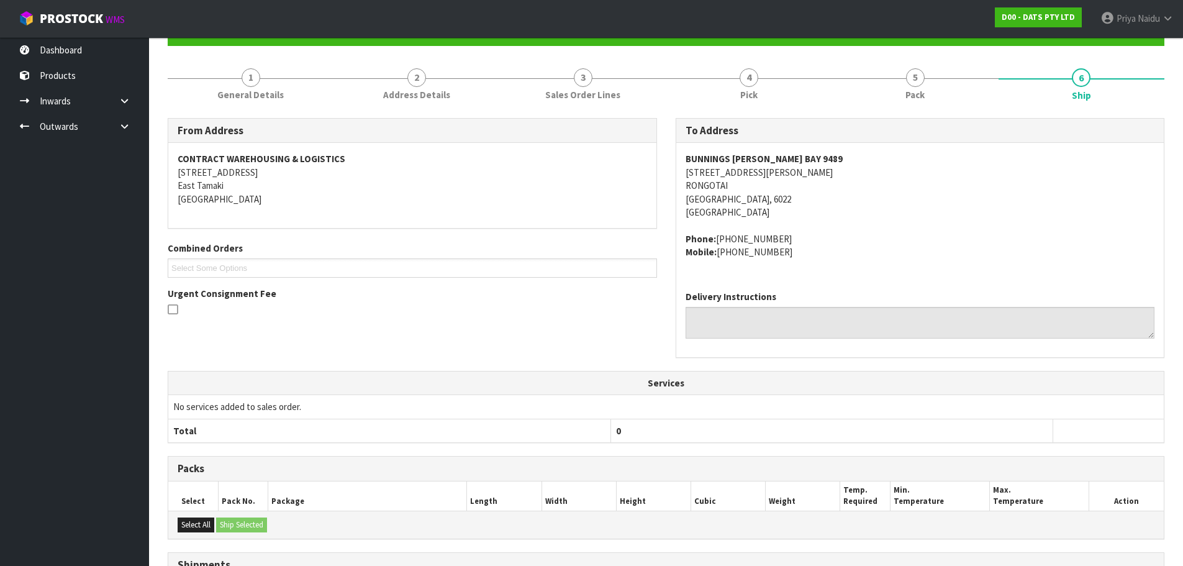
scroll to position [0, 0]
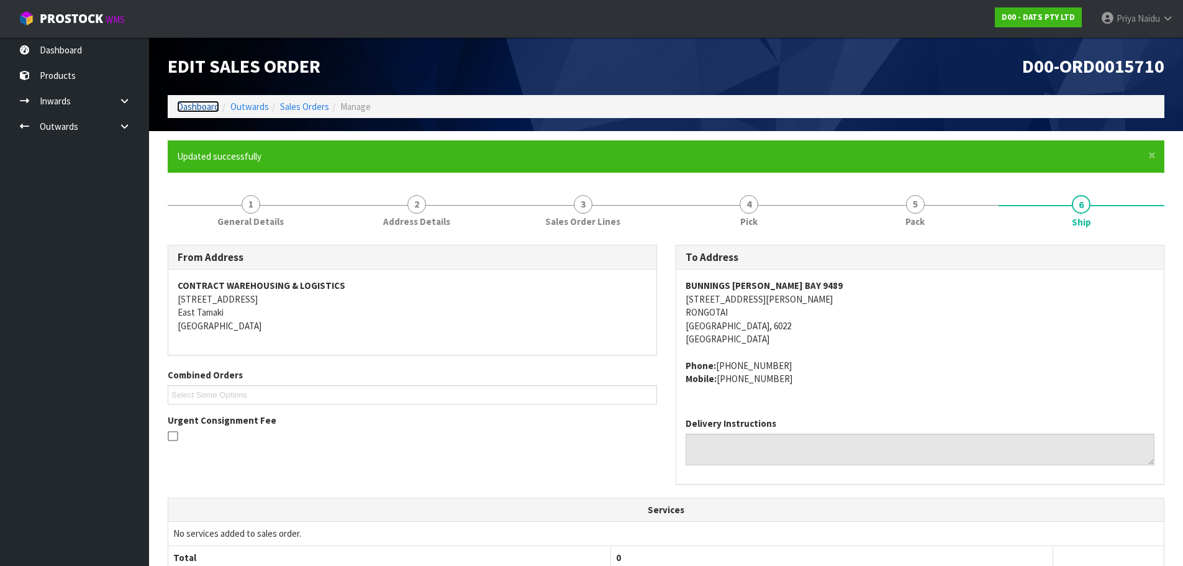
click at [198, 109] on link "Dashboard" at bounding box center [198, 107] width 42 height 12
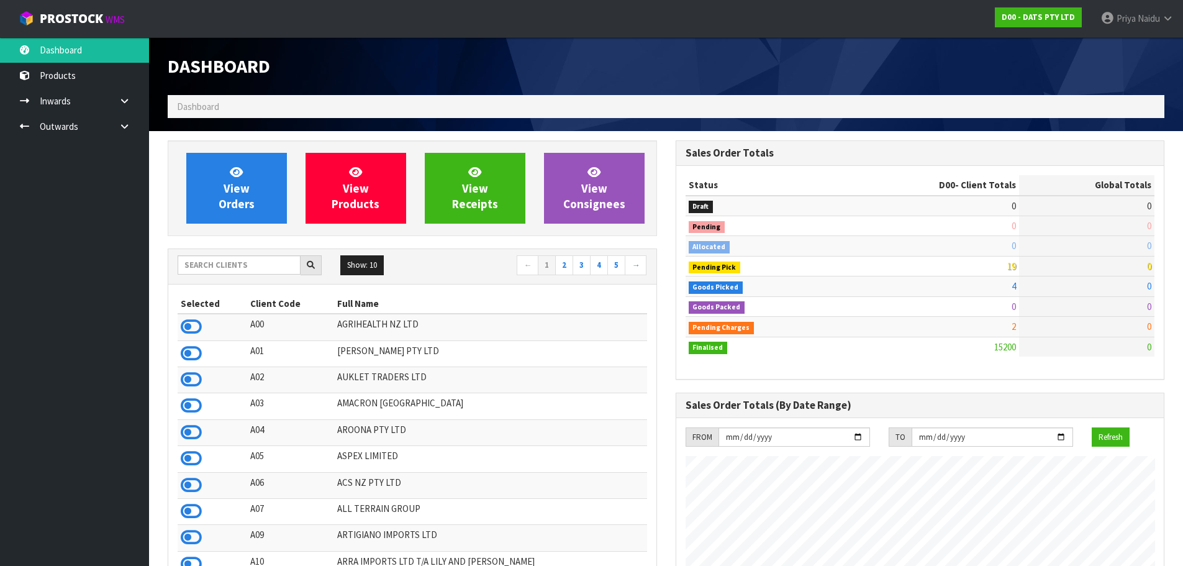
scroll to position [941, 507]
click at [469, 202] on span "View Receipts" at bounding box center [475, 188] width 46 height 47
click at [471, 202] on span "View Receipts" at bounding box center [475, 188] width 46 height 47
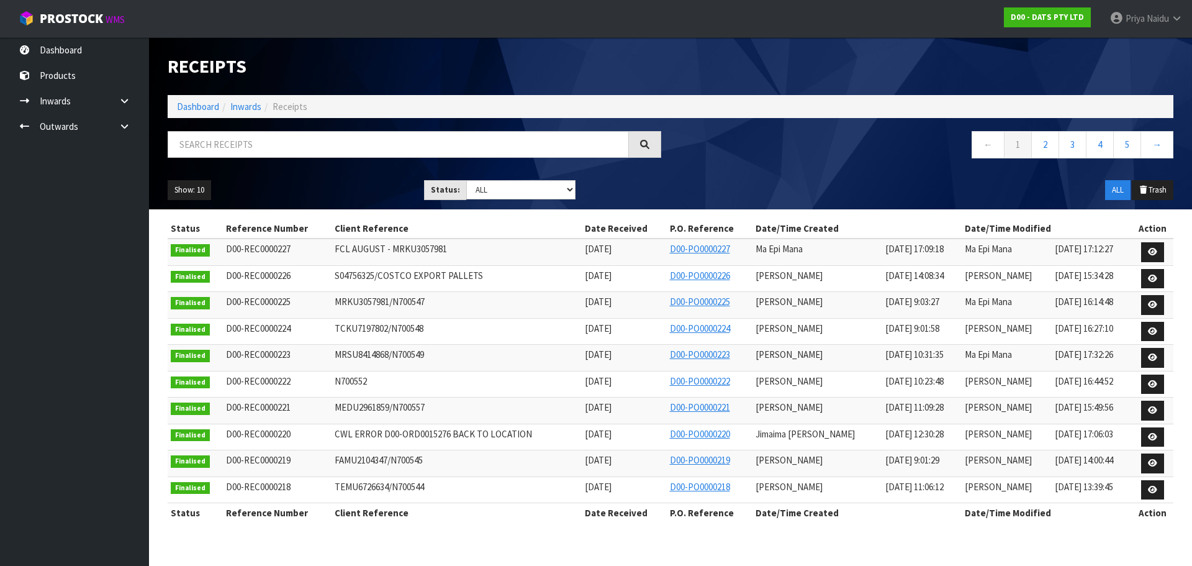
drag, startPoint x: 474, startPoint y: 202, endPoint x: 134, endPoint y: 325, distance: 361.2
click at [138, 325] on ul "Dashboard Products Categories Serial Numbers Kitsets Packagings Inwards Purchas…" at bounding box center [74, 301] width 149 height 528
click at [201, 106] on link "Dashboard" at bounding box center [198, 107] width 42 height 12
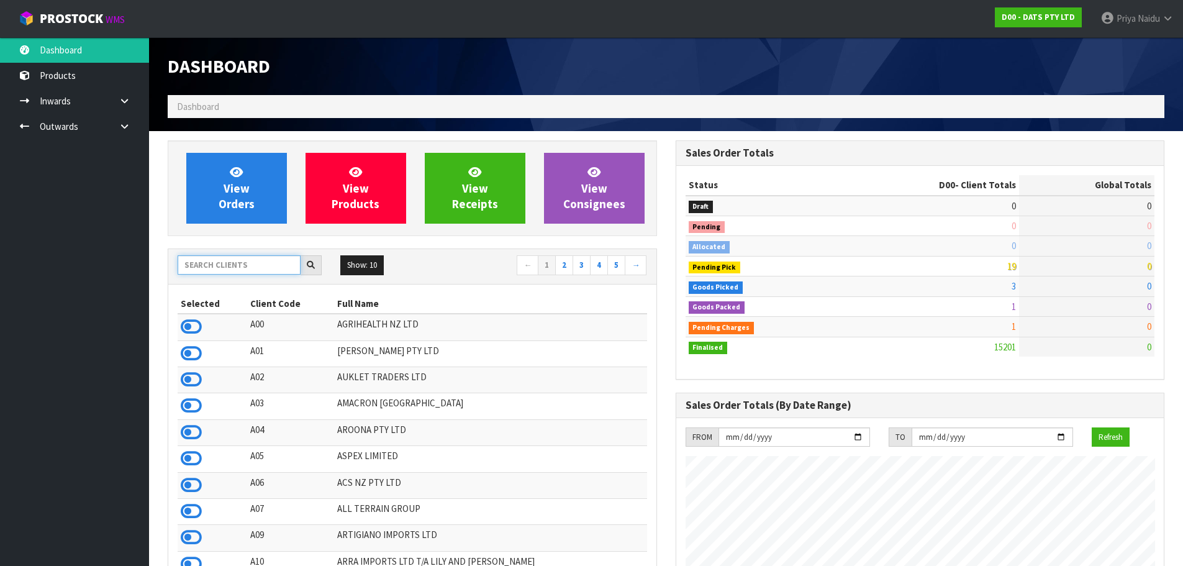
click at [228, 264] on input "text" at bounding box center [239, 264] width 123 height 19
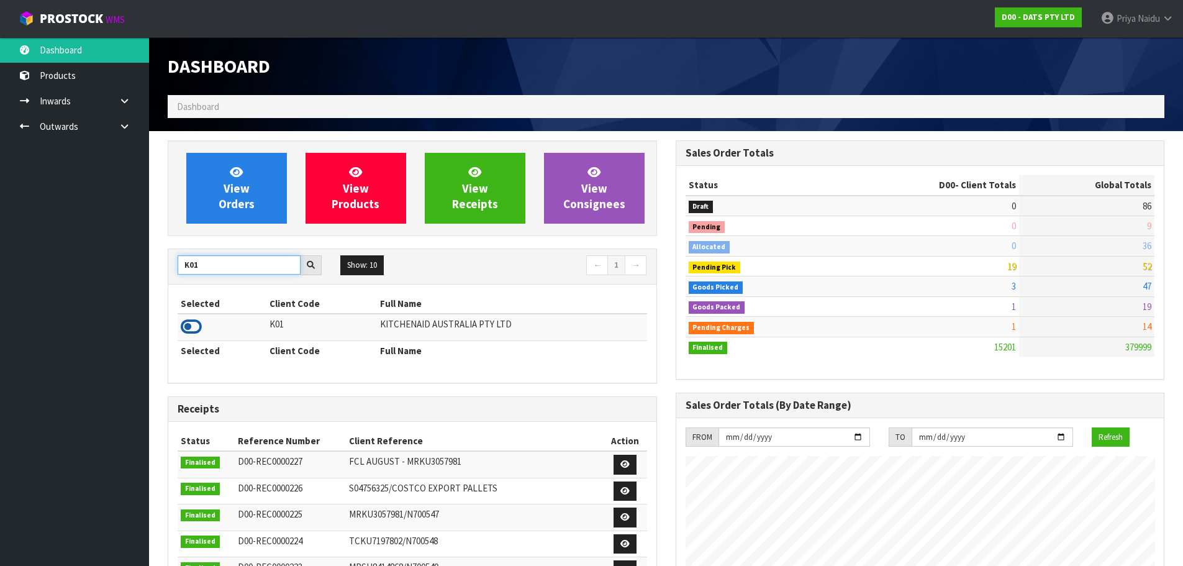
type input "K01"
click at [195, 330] on icon at bounding box center [191, 326] width 21 height 19
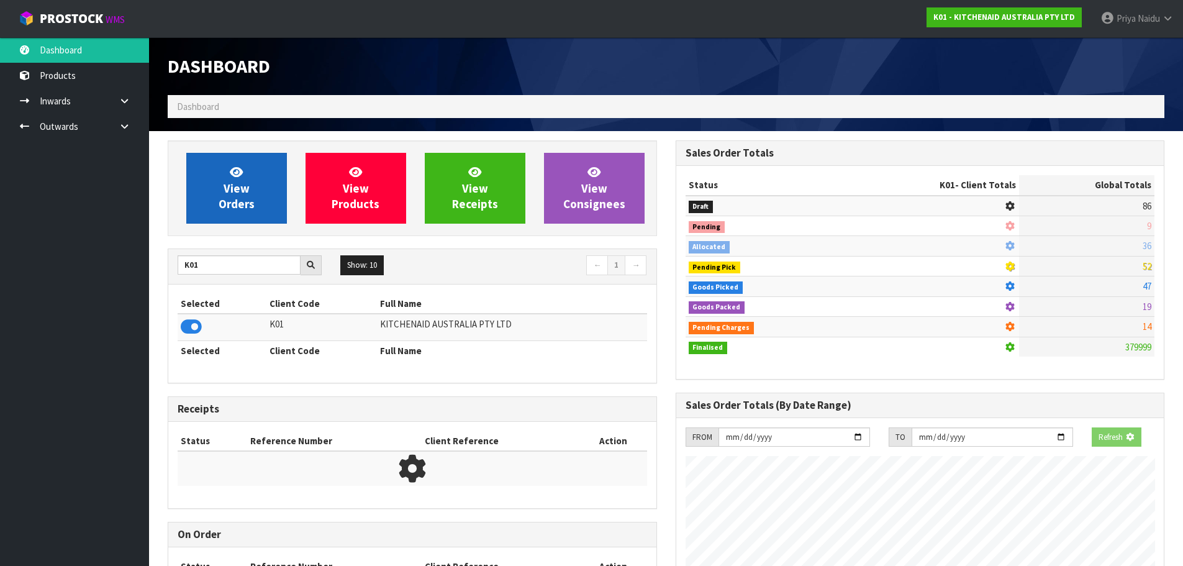
scroll to position [774, 507]
click at [237, 201] on span "View Orders" at bounding box center [237, 188] width 36 height 47
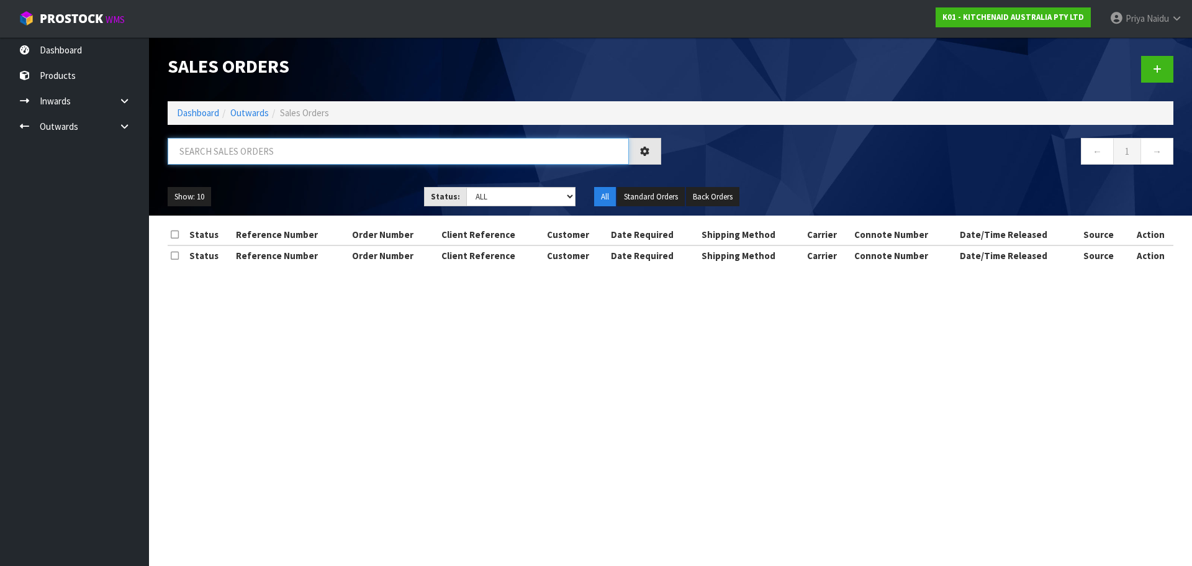
click at [248, 150] on input "text" at bounding box center [398, 151] width 461 height 27
type input "78516"
click at [323, 179] on div "Show: 10 5 10 25 50 Status: Draft Pending Allocated Pending Pick Goods Picked G…" at bounding box center [670, 197] width 1024 height 38
click at [310, 195] on ul "Show: 10 5 10 25 50" at bounding box center [287, 197] width 238 height 20
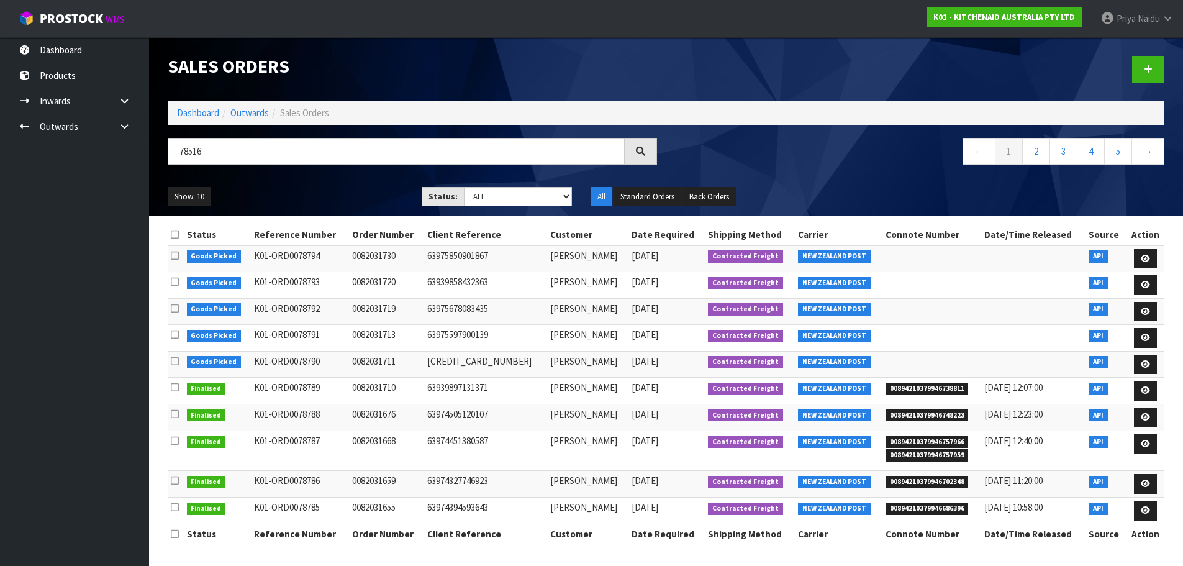
click at [310, 189] on ul "Show: 10 5 10 25 50" at bounding box center [285, 197] width 235 height 20
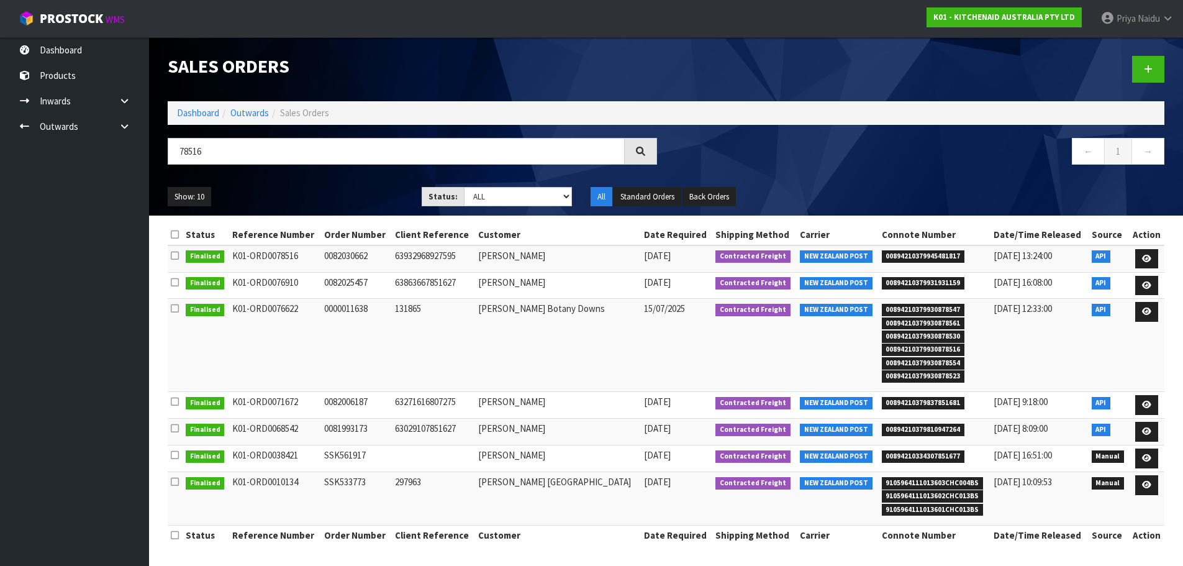
click at [310, 188] on ul "Show: 10 5 10 25 50" at bounding box center [285, 197] width 235 height 20
click at [906, 257] on span "00894210379945481817" at bounding box center [923, 256] width 83 height 12
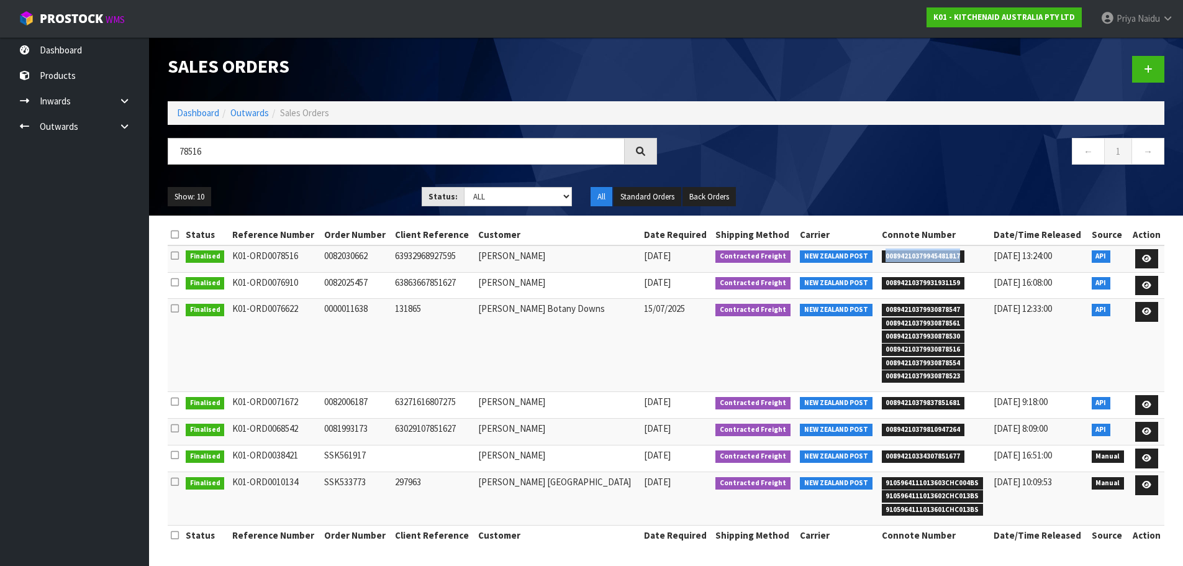
click at [882, 253] on span "00894210379945481817" at bounding box center [923, 256] width 83 height 12
drag, startPoint x: 875, startPoint y: 253, endPoint x: 1031, endPoint y: 256, distance: 156.5
click at [956, 255] on span "00894210379945481817" at bounding box center [923, 256] width 83 height 12
click at [1150, 255] on icon at bounding box center [1146, 259] width 9 height 8
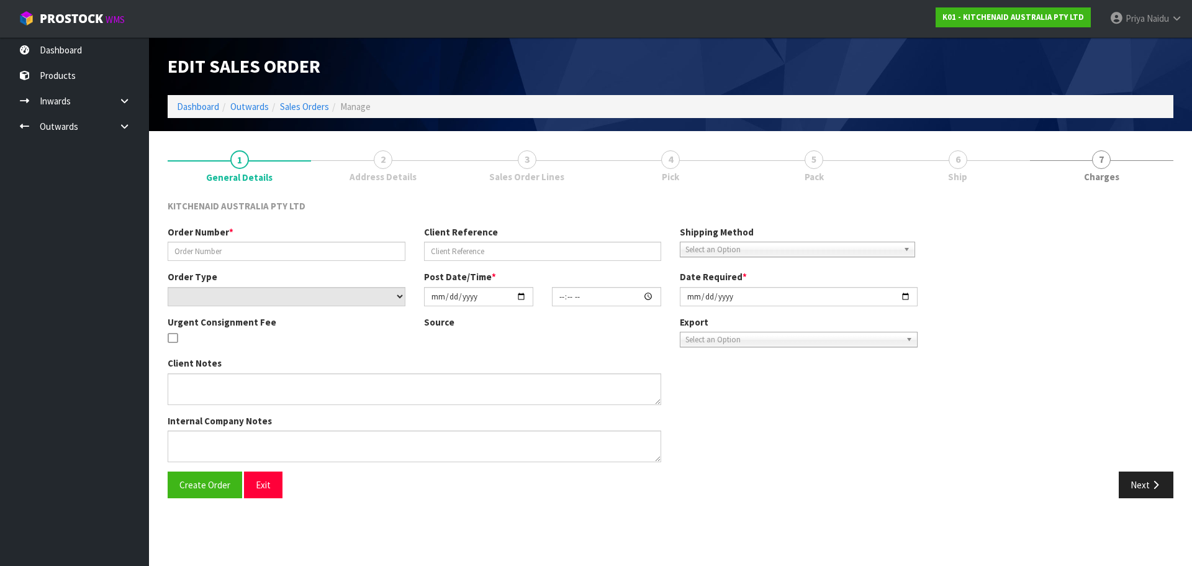
type input "0082030662"
type input "63932968927595"
select select "number:0"
type input "[DATE]"
type input "17:34:25.000"
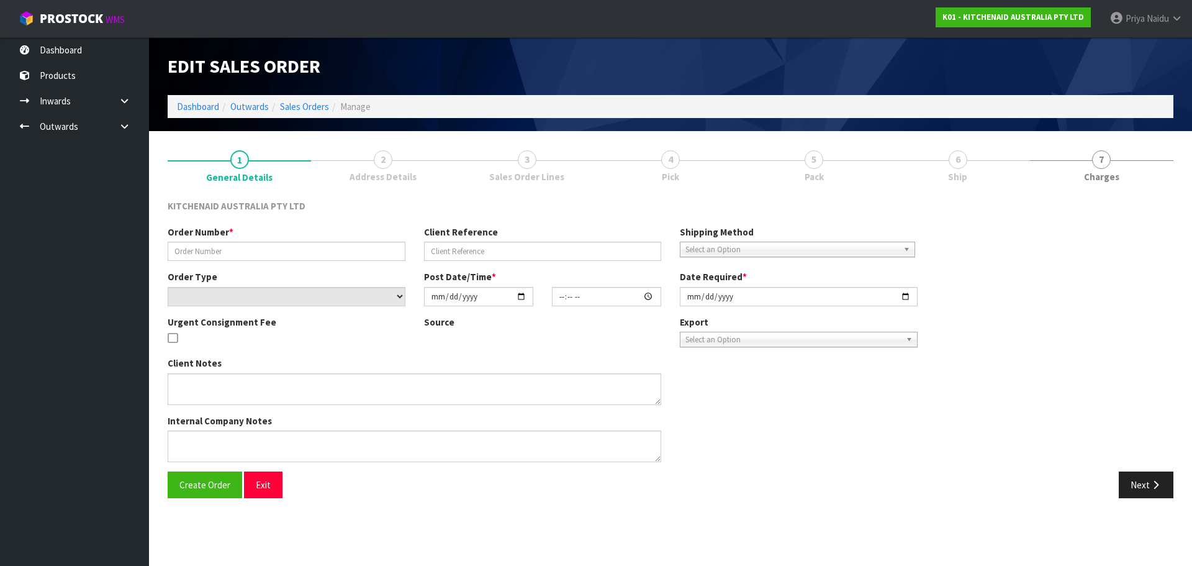
type input "[DATE]"
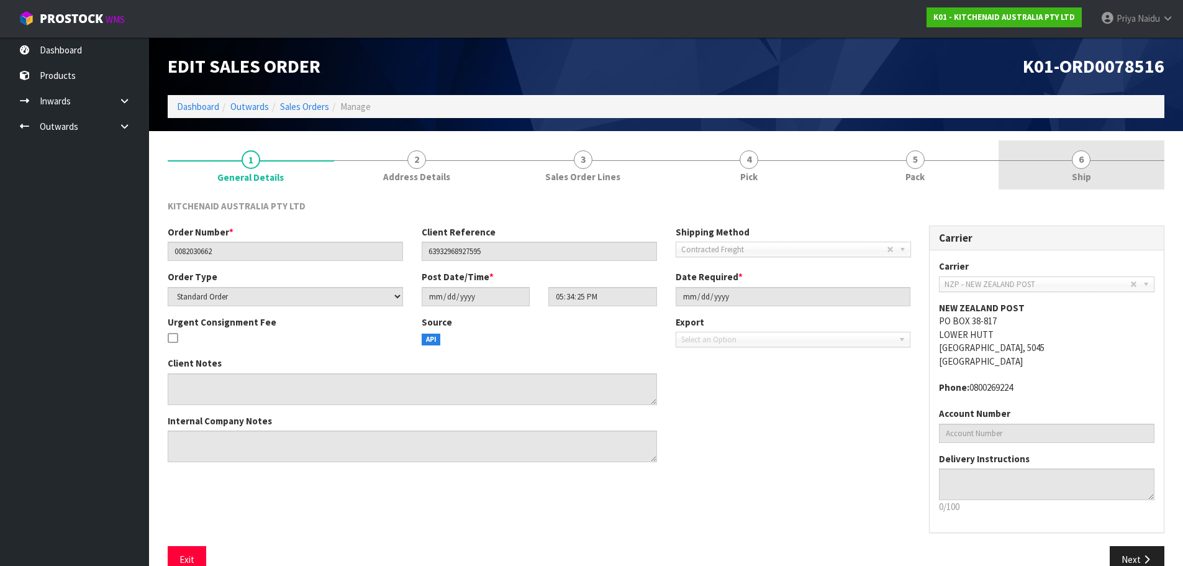
click at [1034, 161] on link "6 Ship" at bounding box center [1081, 164] width 166 height 49
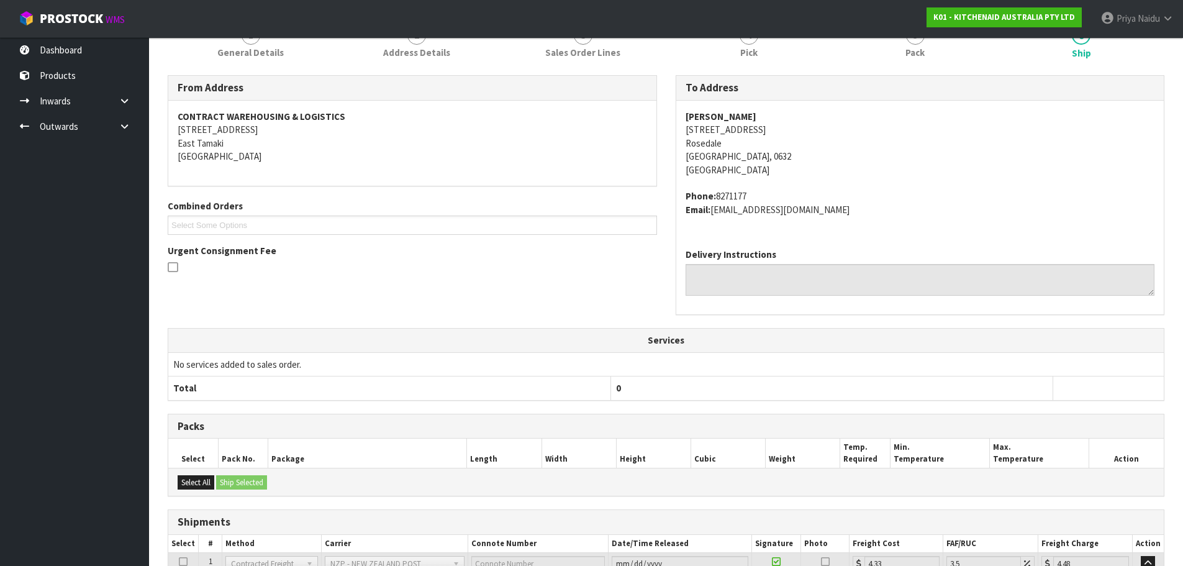
scroll to position [238, 0]
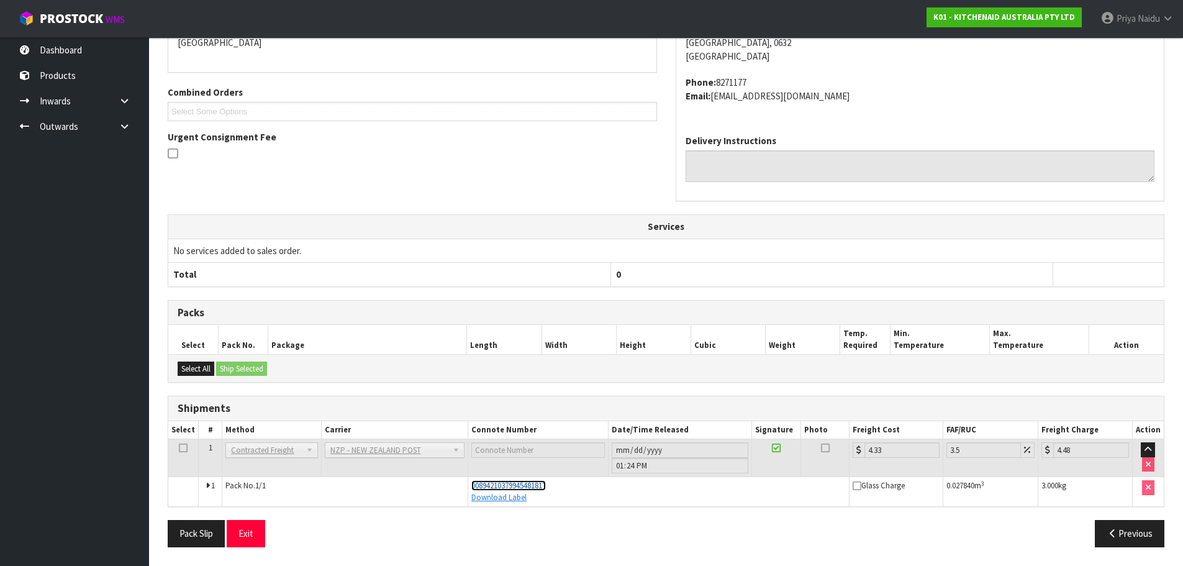
click at [513, 484] on span "00894210379945481817" at bounding box center [508, 485] width 74 height 11
copy tr "00894210379945481817"
drag, startPoint x: 466, startPoint y: 484, endPoint x: 574, endPoint y: 488, distance: 108.7
click at [574, 488] on tr "1 Pack No. 1/1 00894210379945481817 Download Label Glass Charge 0.027840 m 3 3.…" at bounding box center [665, 491] width 995 height 29
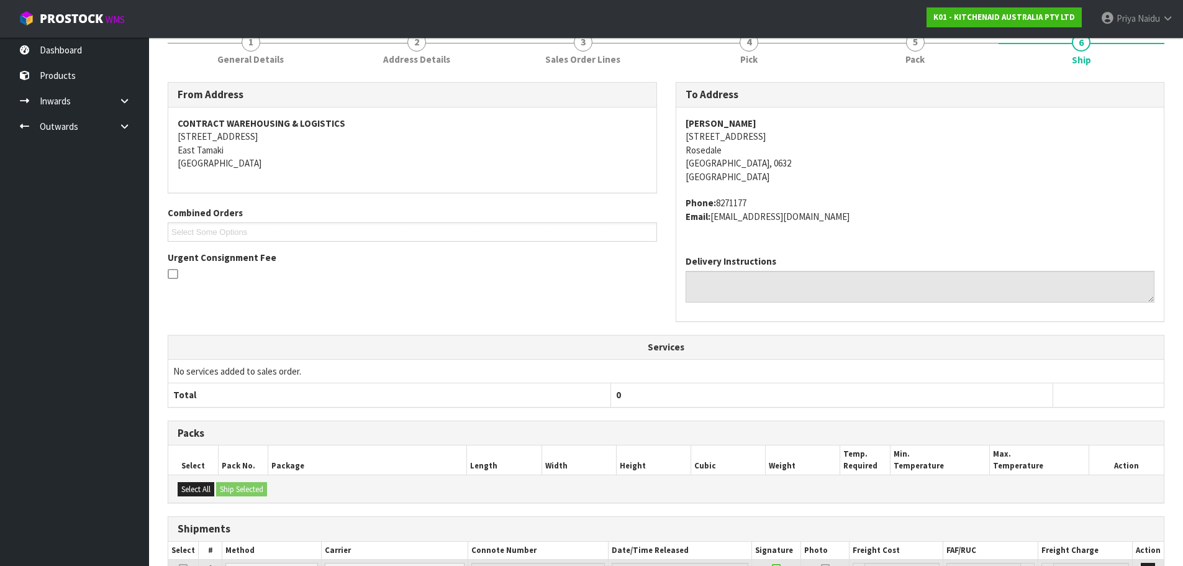
scroll to position [0, 0]
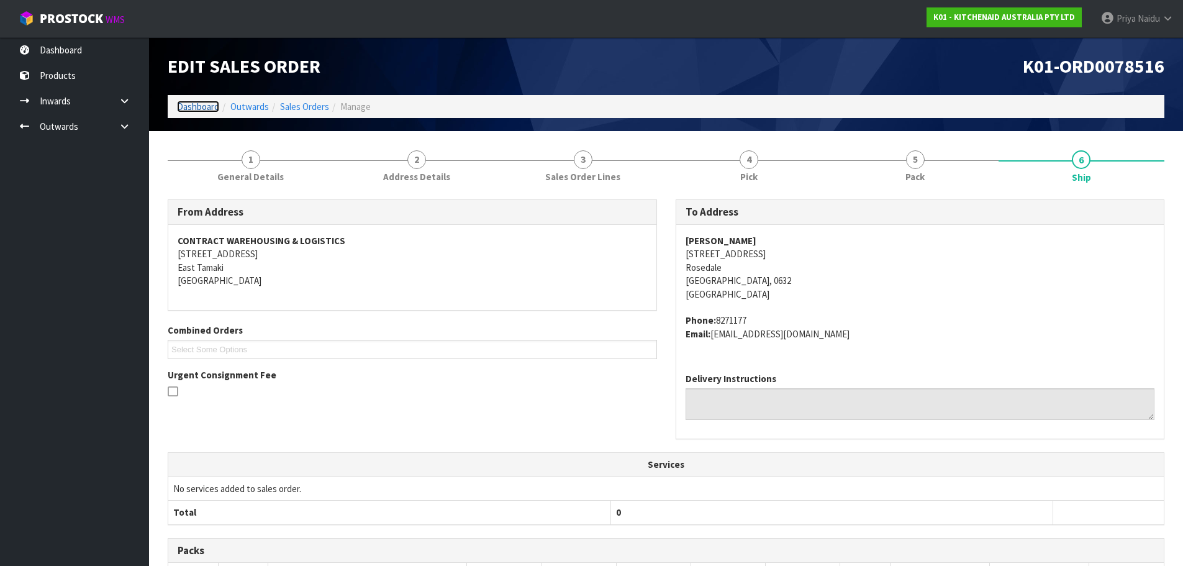
click at [181, 104] on link "Dashboard" at bounding box center [198, 107] width 42 height 12
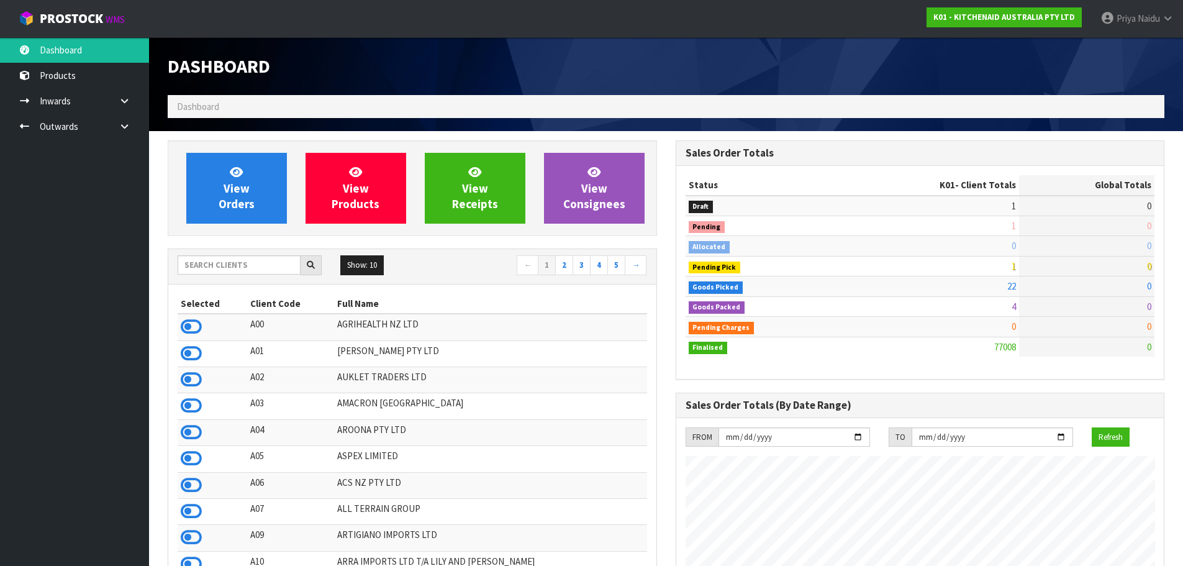
scroll to position [941, 507]
